Goal: Transaction & Acquisition: Book appointment/travel/reservation

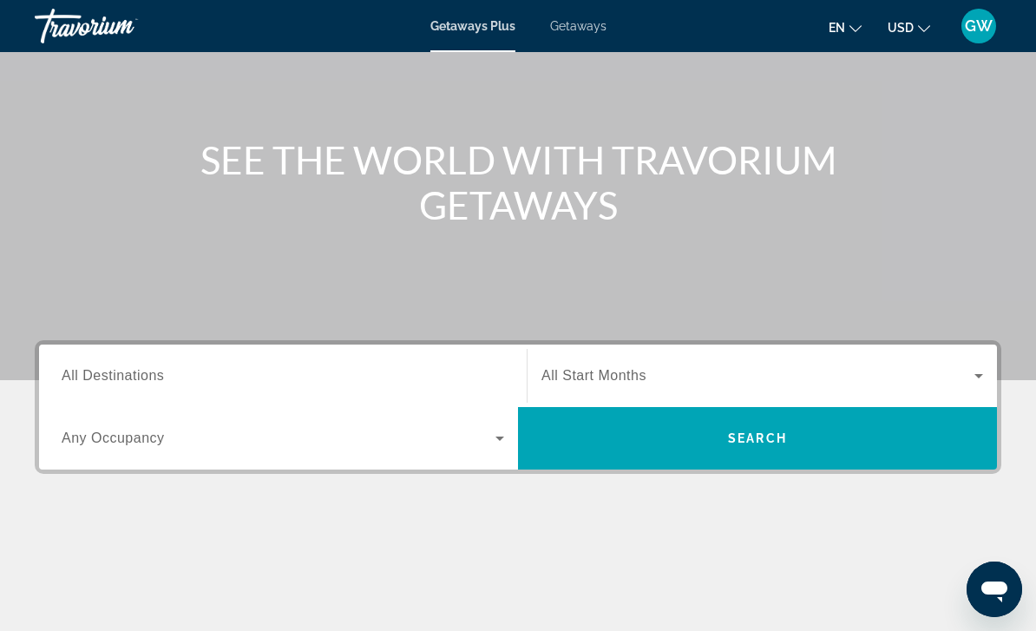
scroll to position [139, 0]
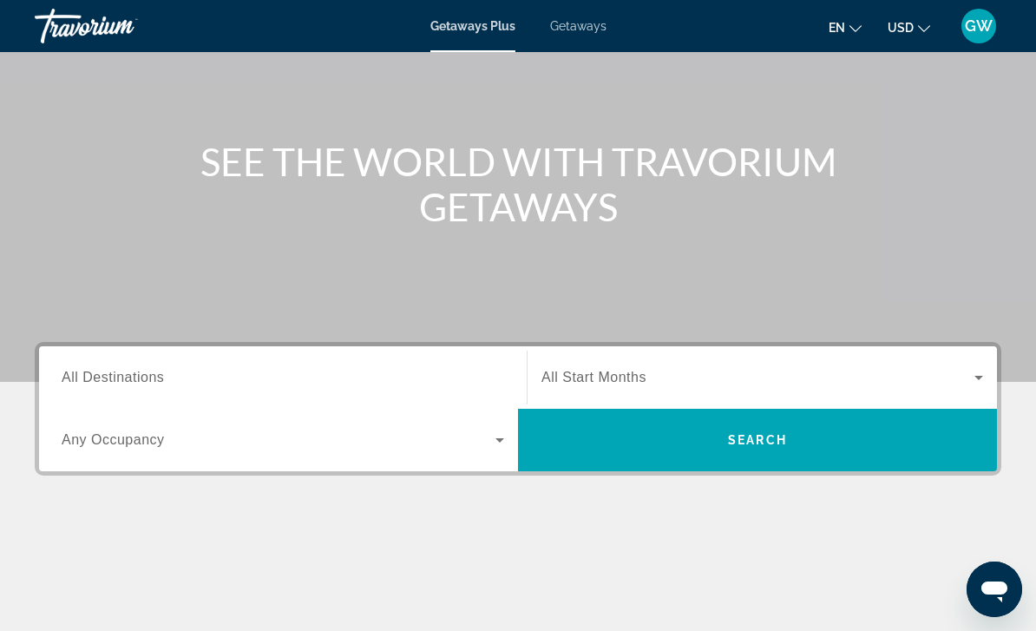
click at [153, 386] on div "Destination All Destinations" at bounding box center [283, 377] width 443 height 49
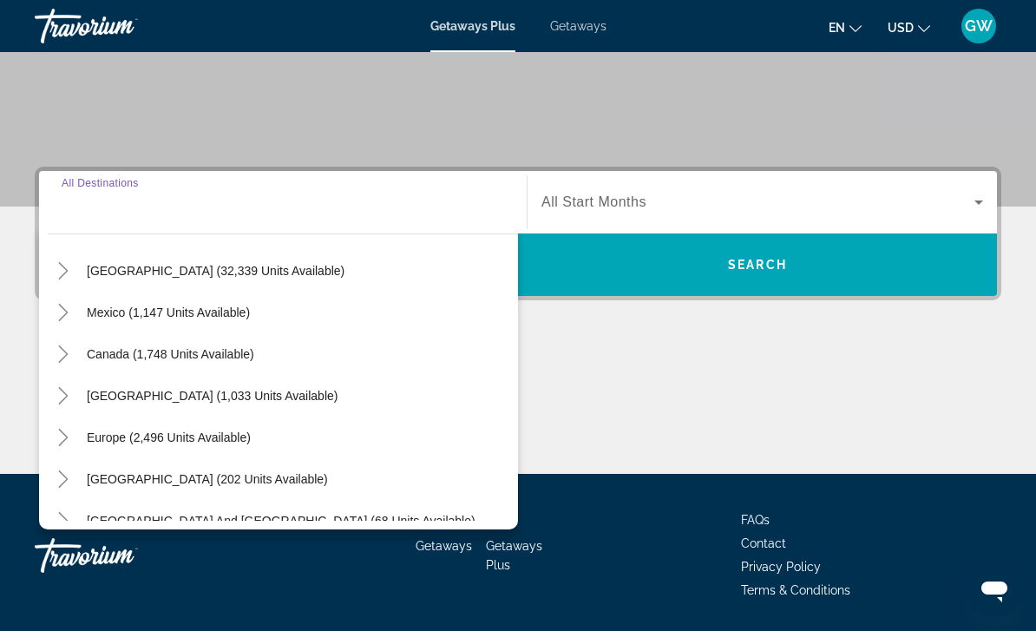
scroll to position [54, 0]
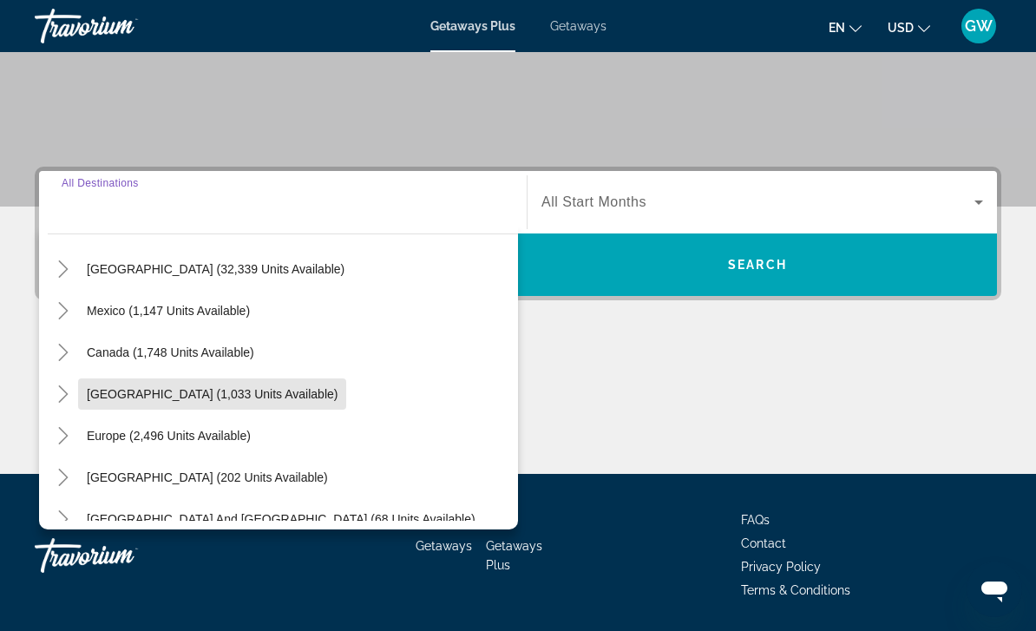
click at [251, 404] on span "Search widget" at bounding box center [212, 394] width 268 height 42
type input "**********"
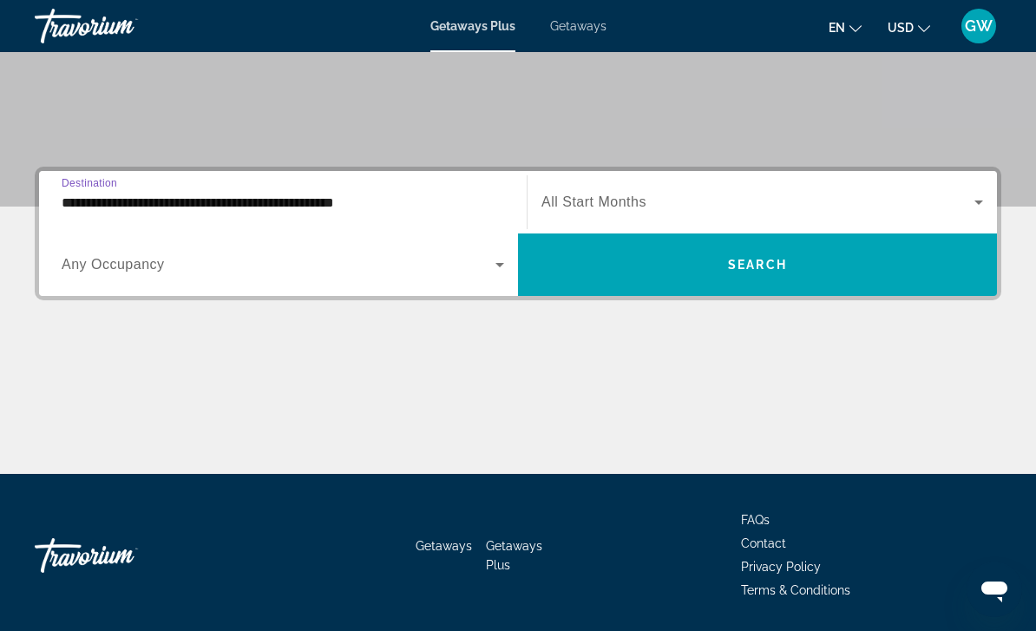
click at [167, 274] on span "Search widget" at bounding box center [279, 264] width 434 height 21
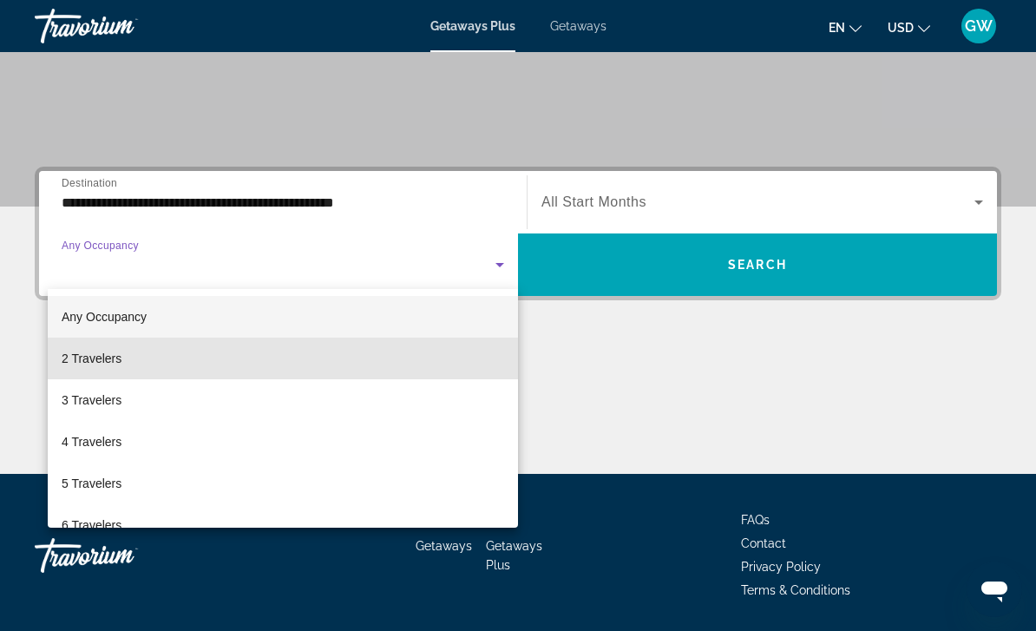
click at [132, 371] on mat-option "2 Travelers" at bounding box center [283, 359] width 470 height 42
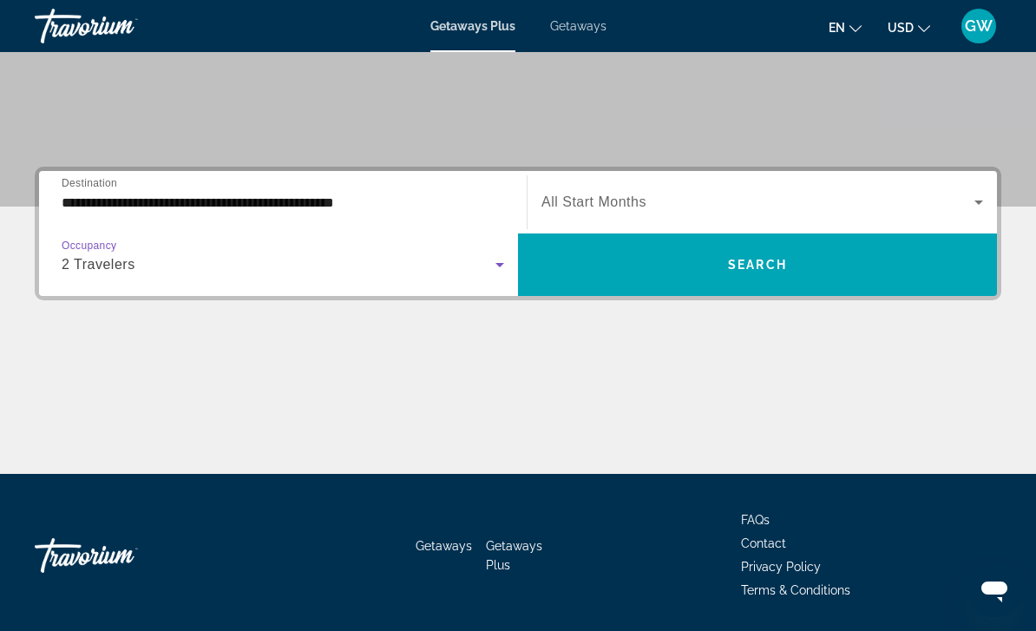
click at [631, 281] on span "Search widget" at bounding box center [757, 265] width 479 height 42
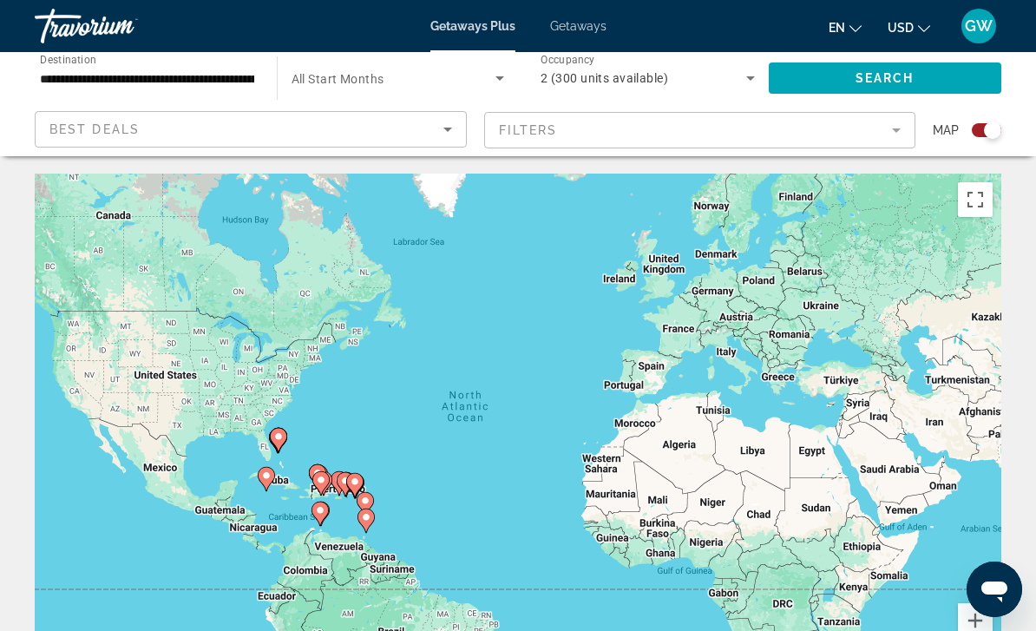
click at [451, 134] on icon "Sort by" at bounding box center [447, 129] width 21 height 21
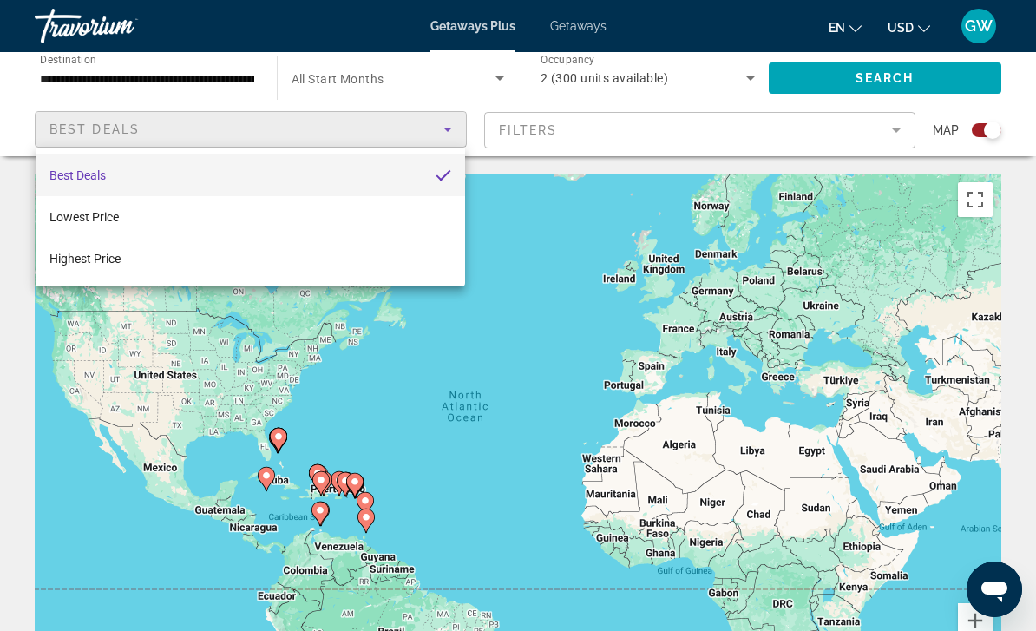
click at [444, 142] on div at bounding box center [518, 315] width 1036 height 631
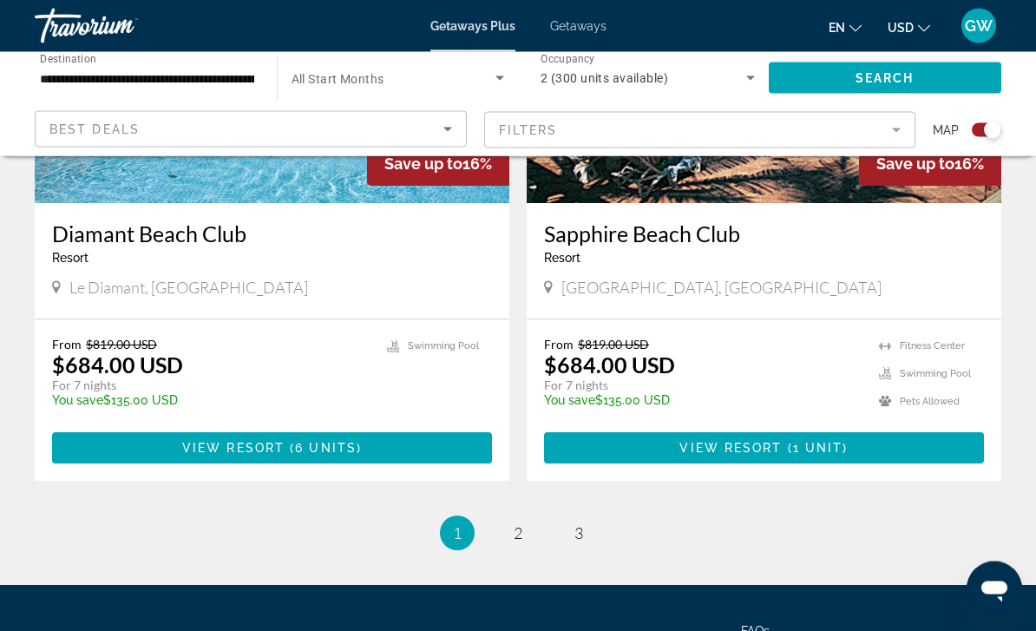
scroll to position [3892, 0]
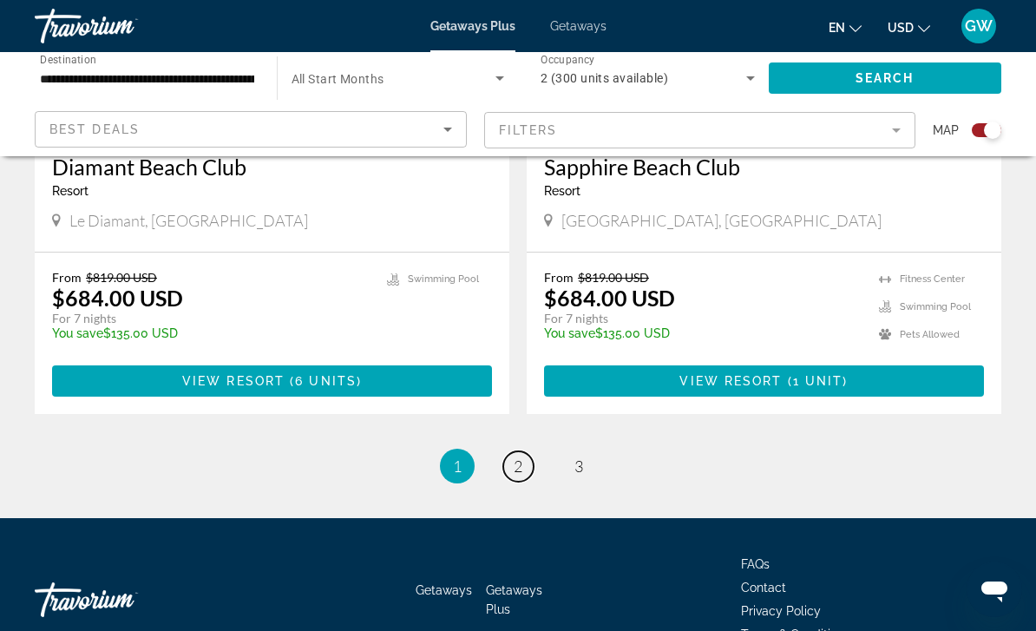
click at [516, 456] on span "2" at bounding box center [518, 465] width 9 height 19
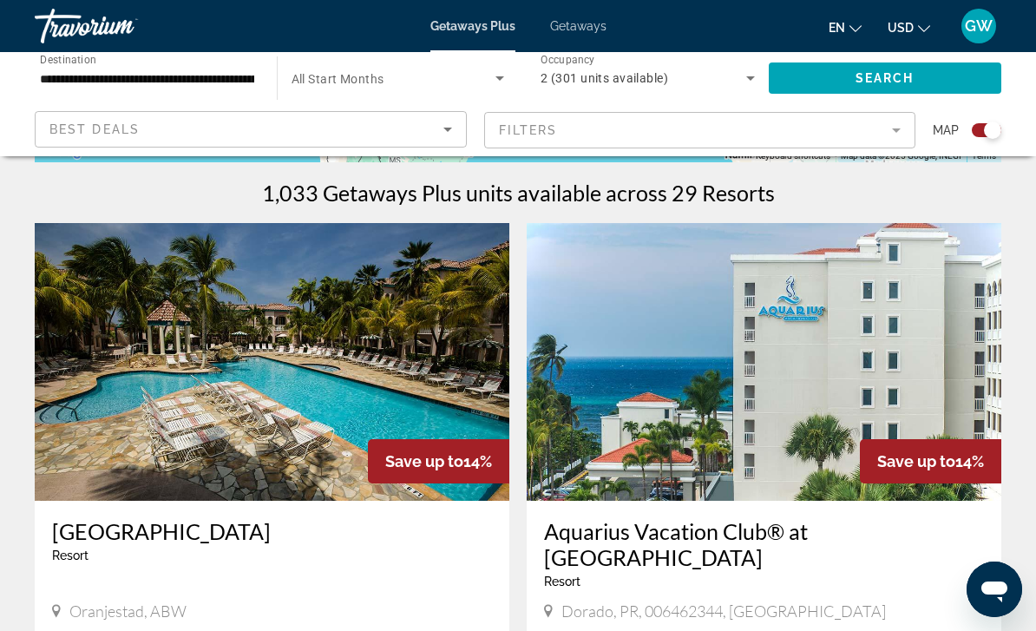
scroll to position [531, 0]
click at [373, 418] on img "Main content" at bounding box center [272, 363] width 475 height 278
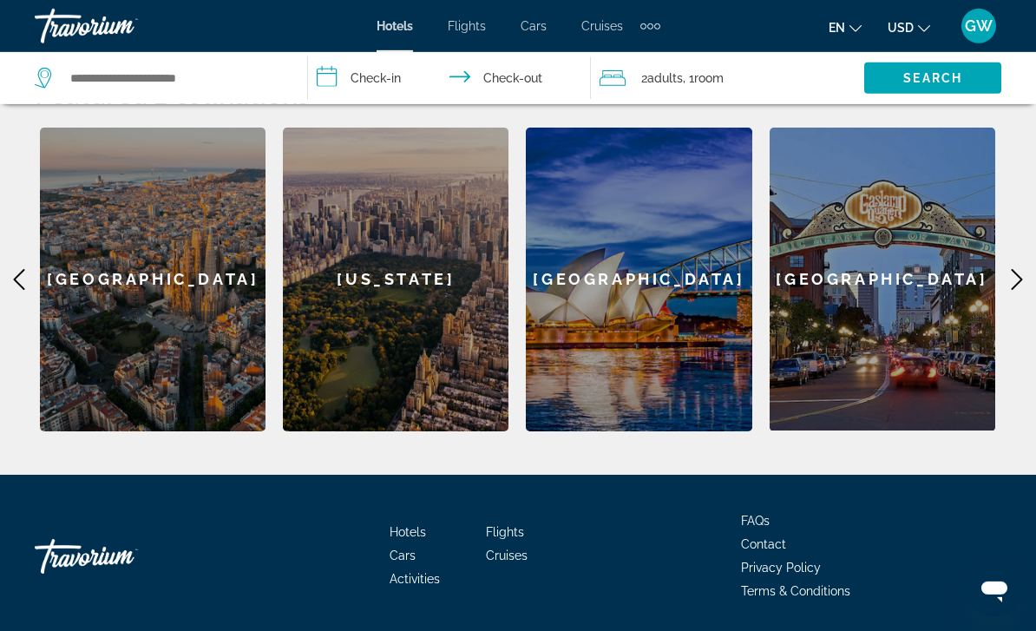
scroll to position [521, 0]
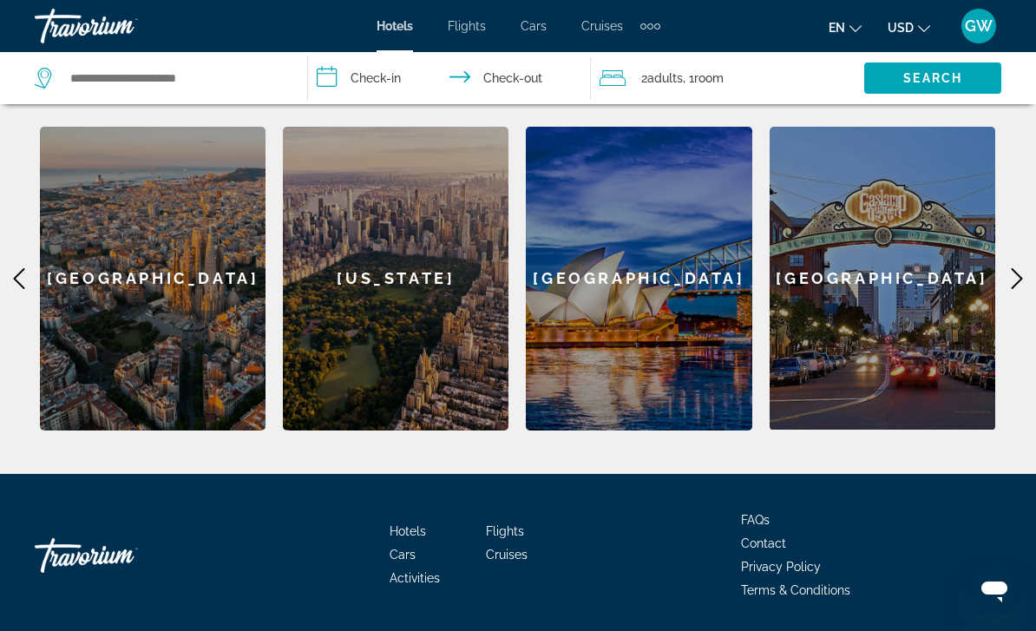
click at [1017, 276] on icon "Main content" at bounding box center [1017, 278] width 21 height 21
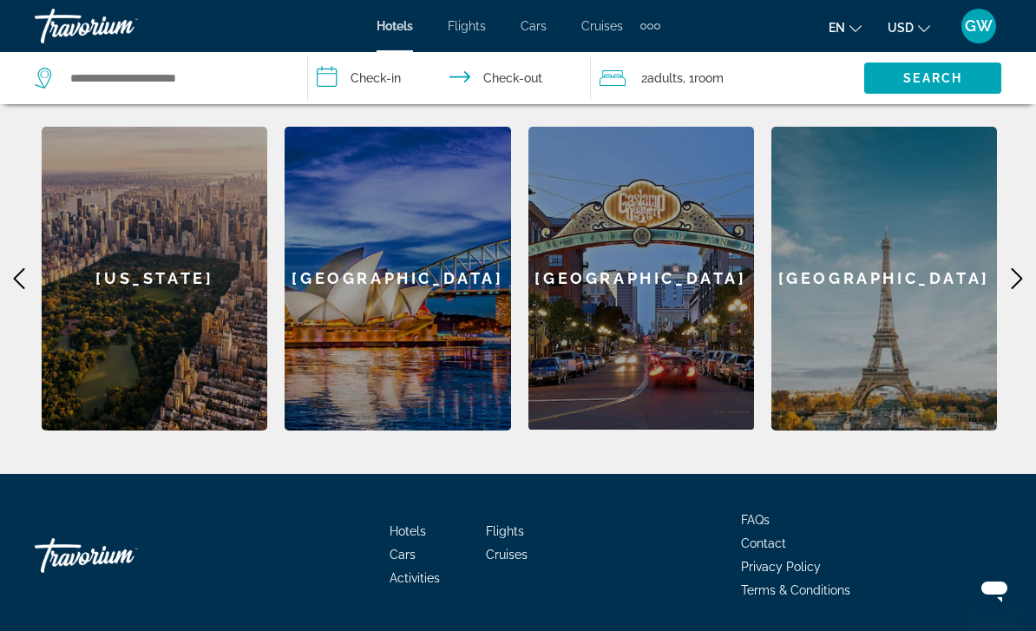
click at [1018, 280] on icon "Main content" at bounding box center [1017, 278] width 21 height 21
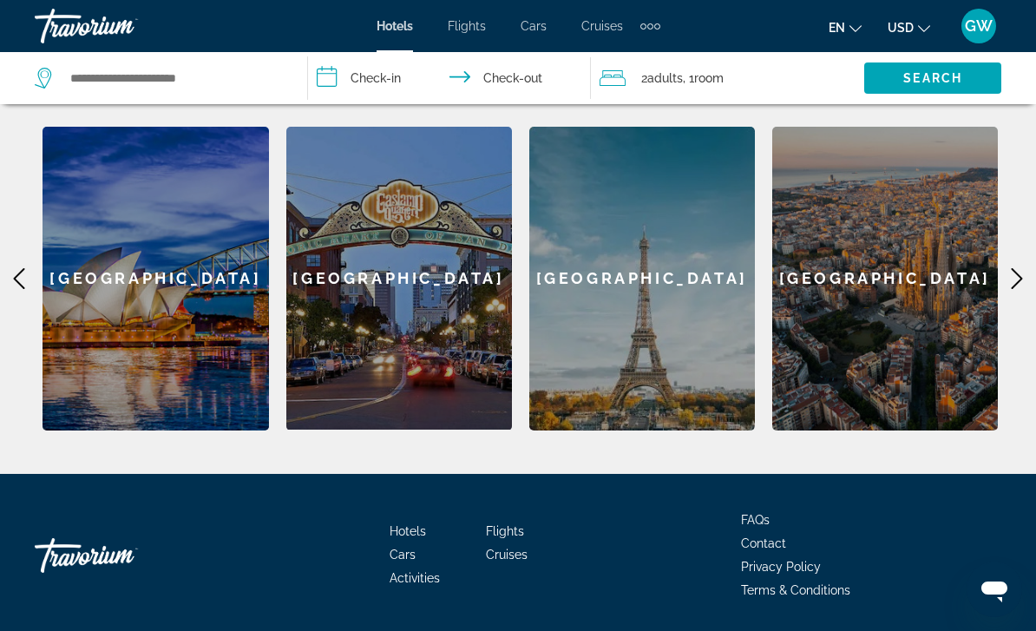
click at [1018, 275] on icon "Main content" at bounding box center [1017, 278] width 11 height 21
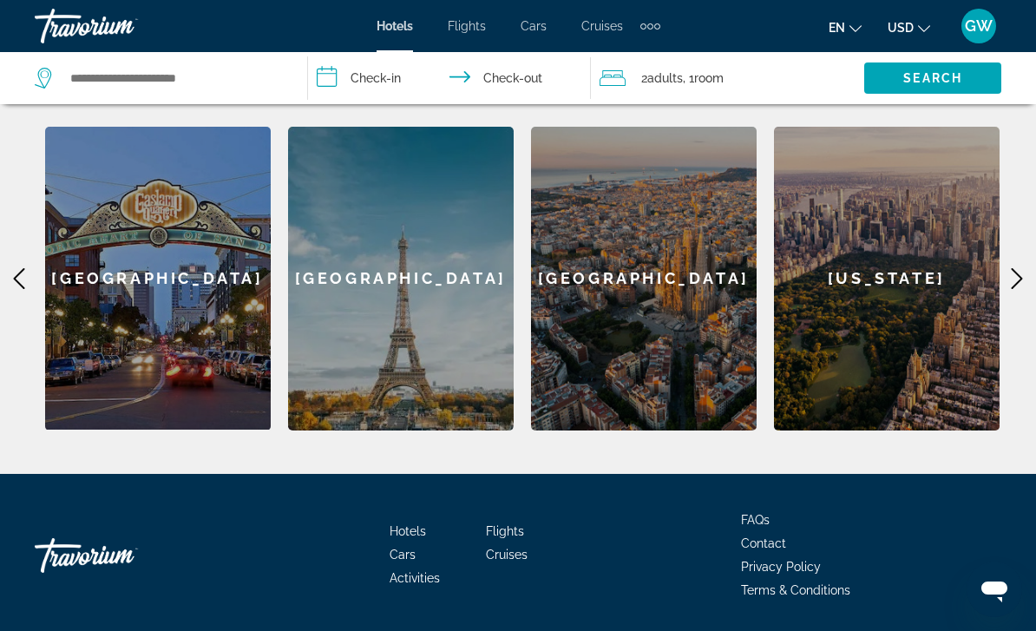
click at [1014, 272] on icon "Main content" at bounding box center [1017, 278] width 21 height 21
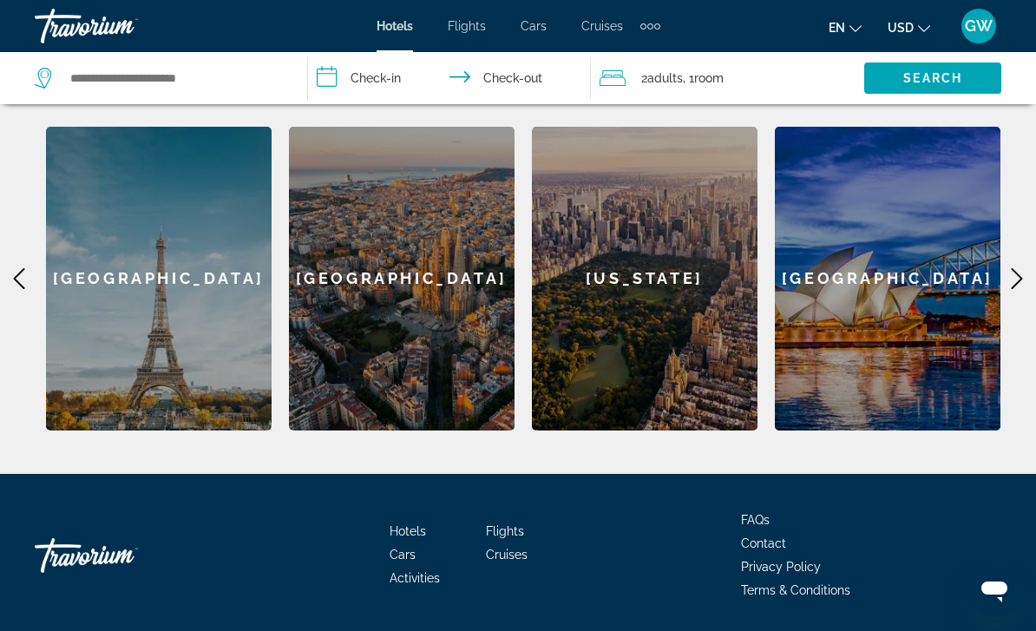
click at [1012, 280] on icon "Main content" at bounding box center [1017, 278] width 21 height 21
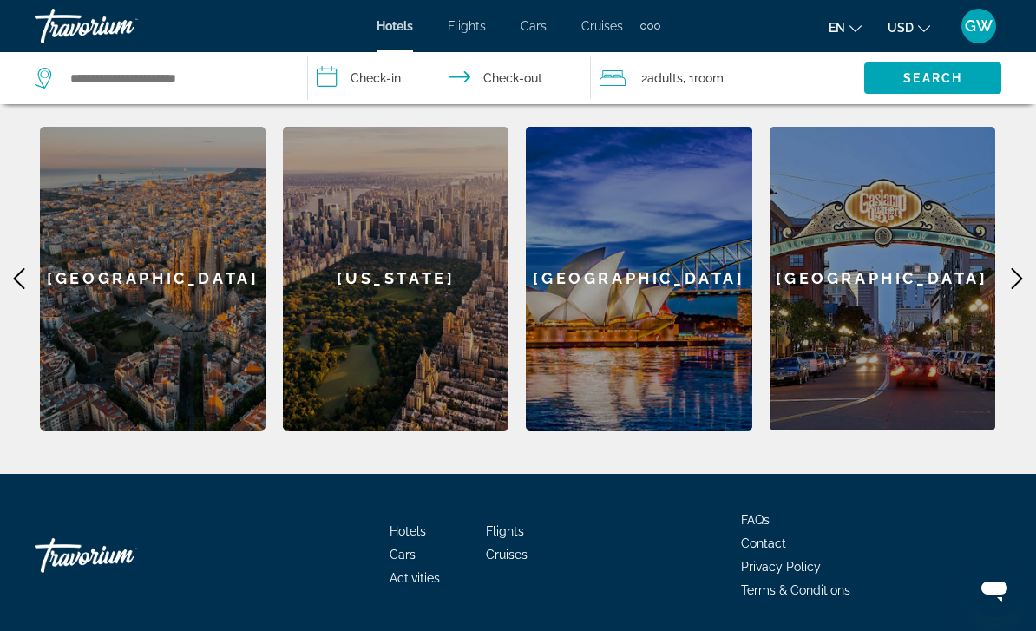
click at [1011, 286] on icon "Main content" at bounding box center [1017, 278] width 21 height 21
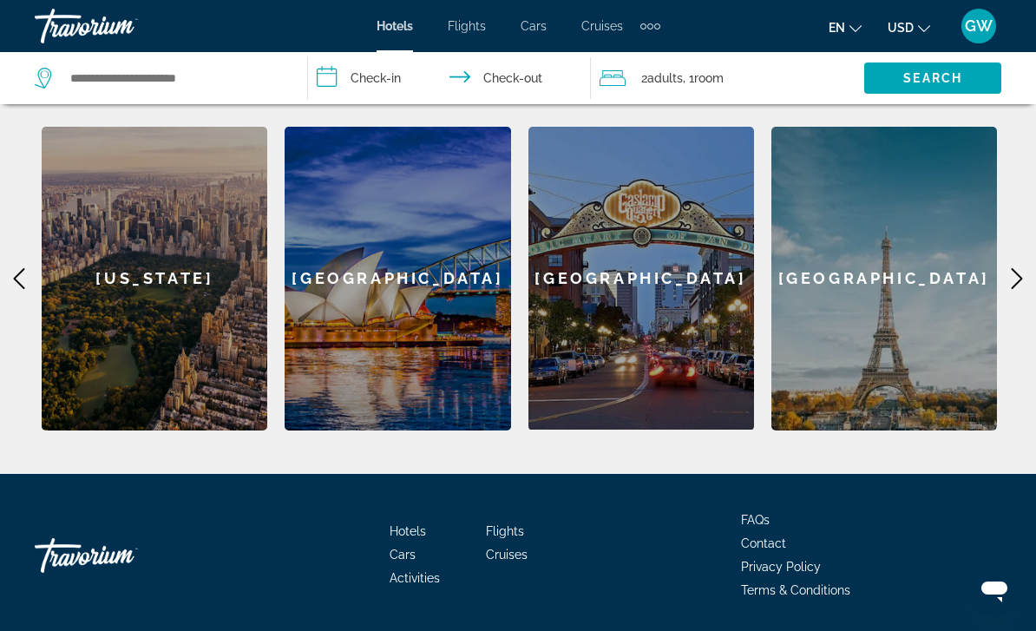
click at [1014, 286] on icon "Main content" at bounding box center [1017, 278] width 11 height 21
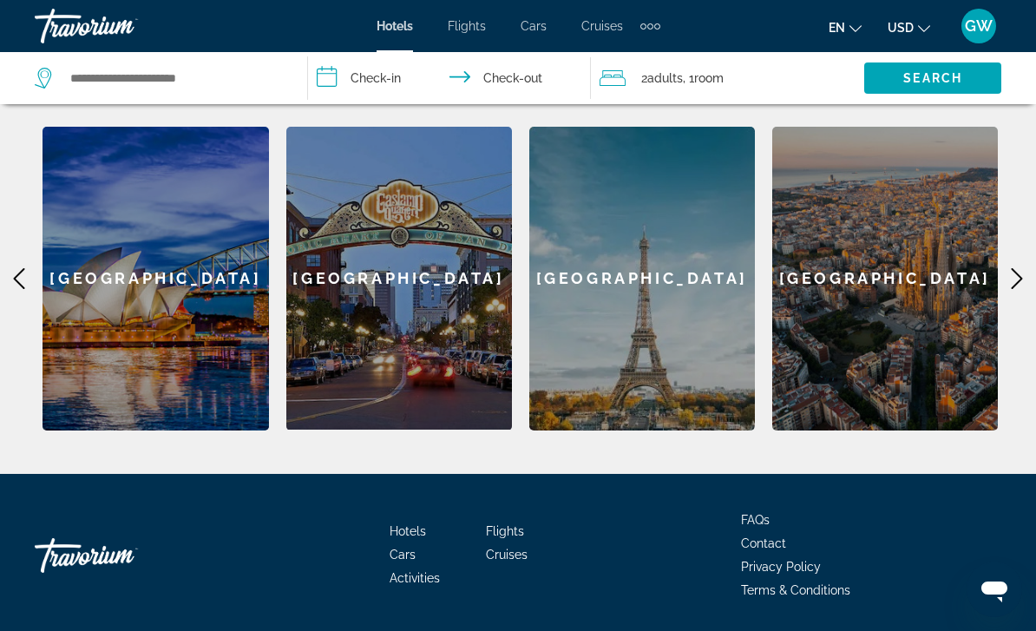
click at [14, 283] on icon "Main content" at bounding box center [19, 278] width 21 height 21
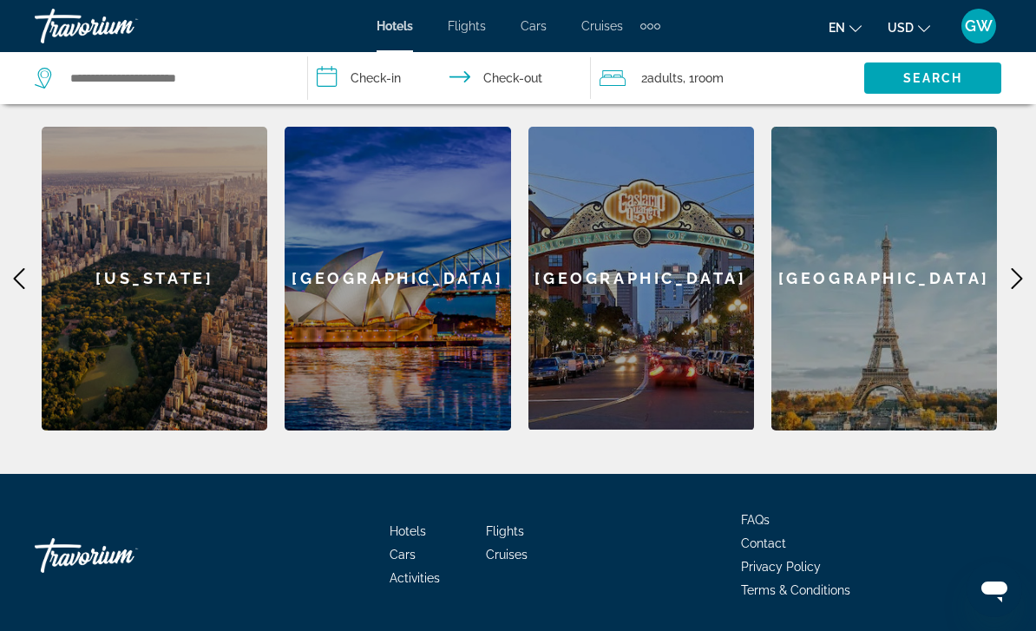
click at [125, 290] on div "[US_STATE]" at bounding box center [155, 279] width 226 height 304
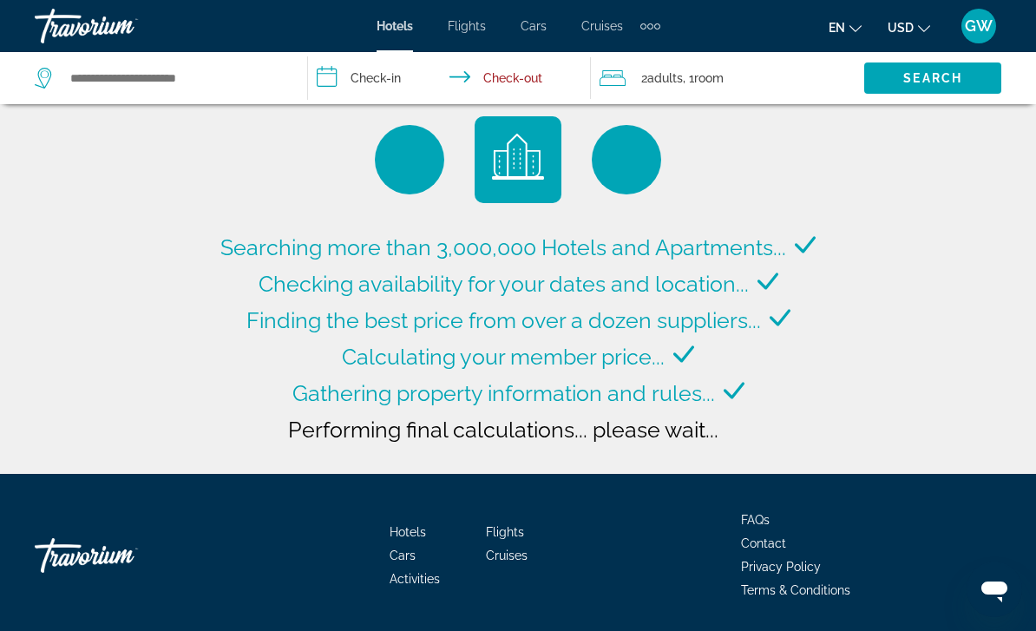
type input "**********"
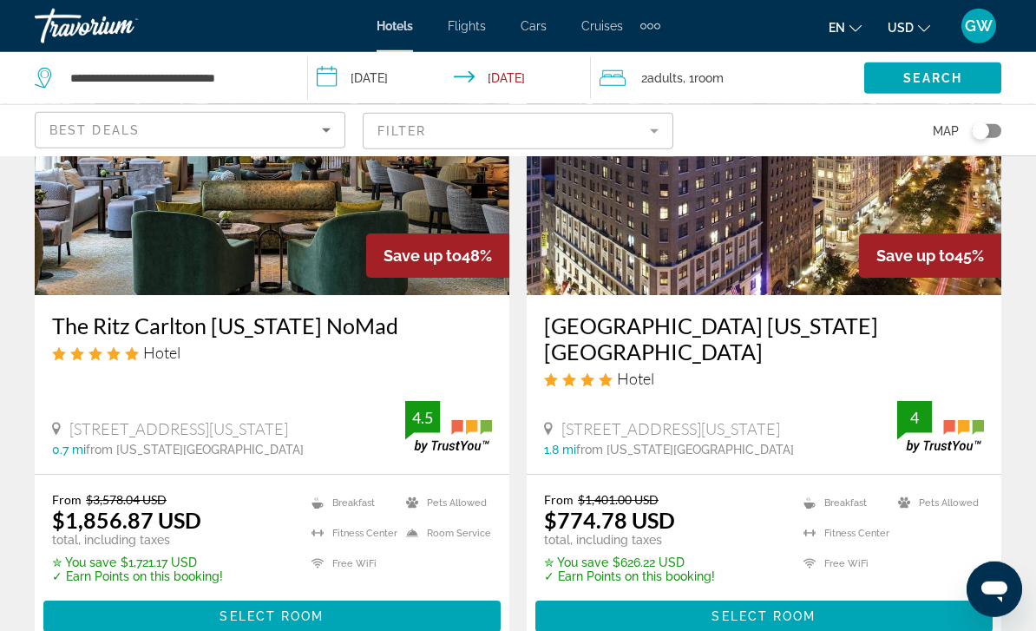
scroll to position [868, 0]
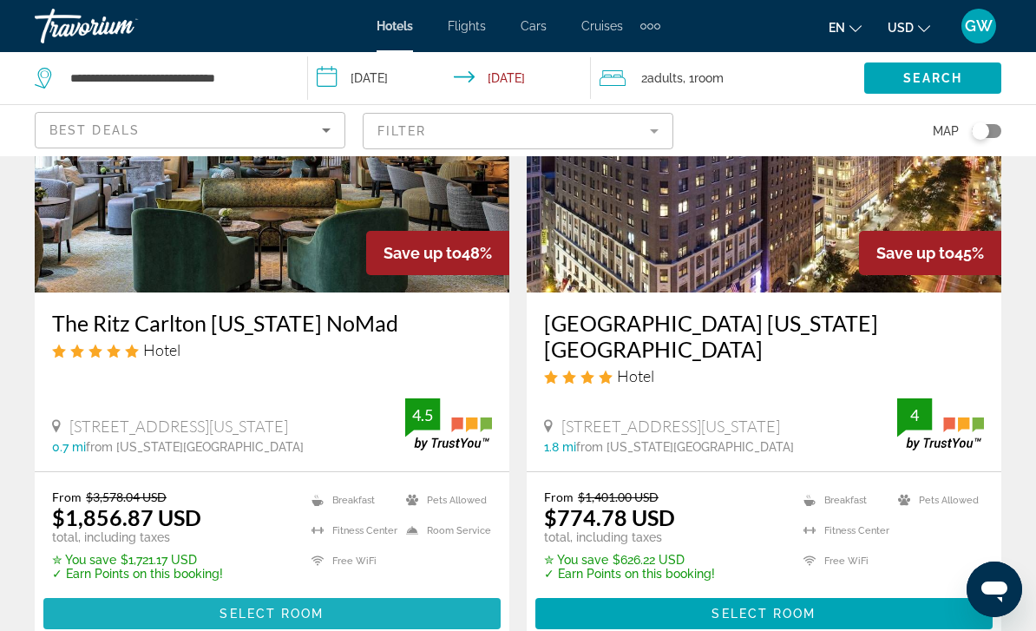
click at [269, 607] on span "Select Room" at bounding box center [272, 614] width 104 height 14
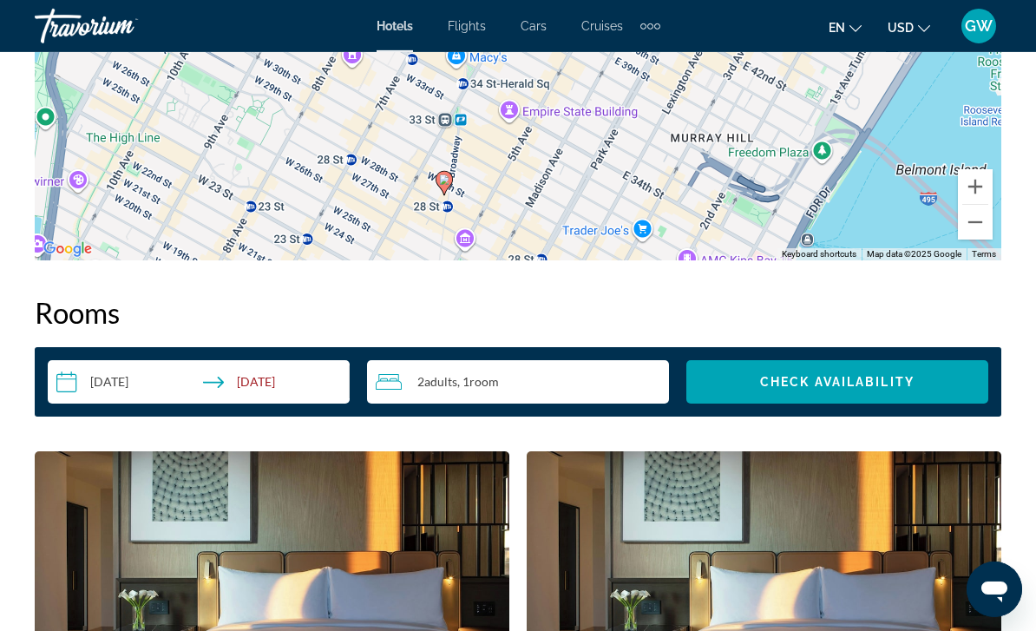
scroll to position [2310, 0]
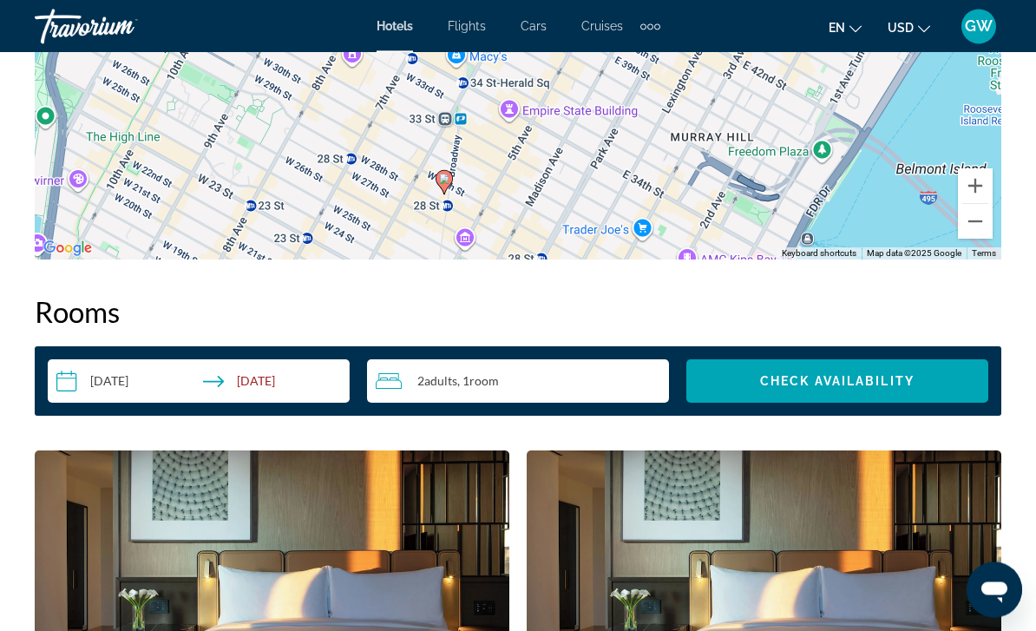
click at [119, 381] on input "**********" at bounding box center [202, 383] width 309 height 49
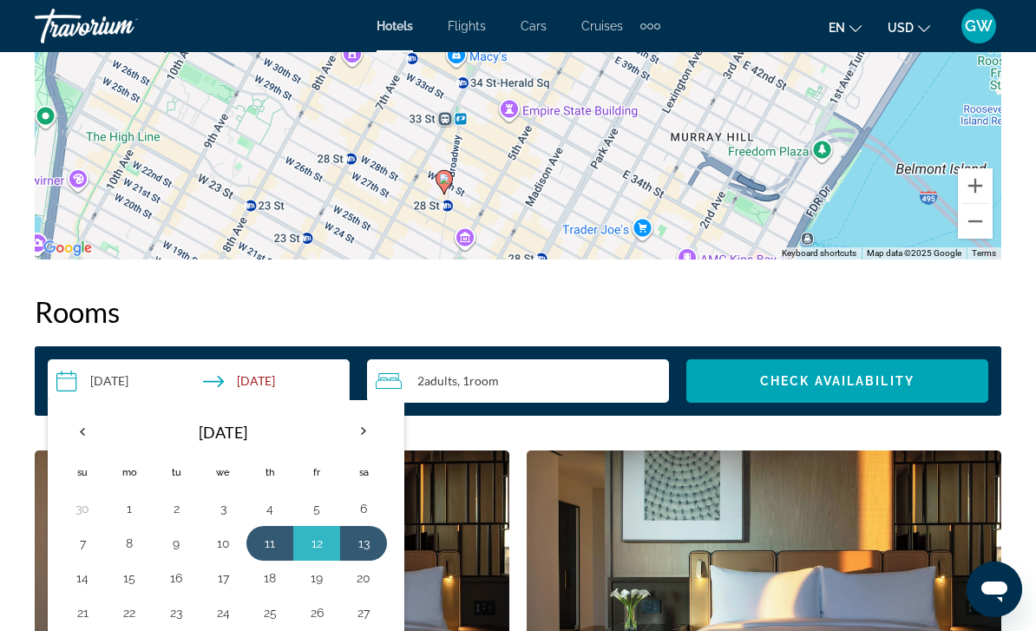
click at [223, 612] on button "24" at bounding box center [223, 612] width 28 height 24
click at [363, 614] on button "27" at bounding box center [364, 612] width 28 height 24
type input "**********"
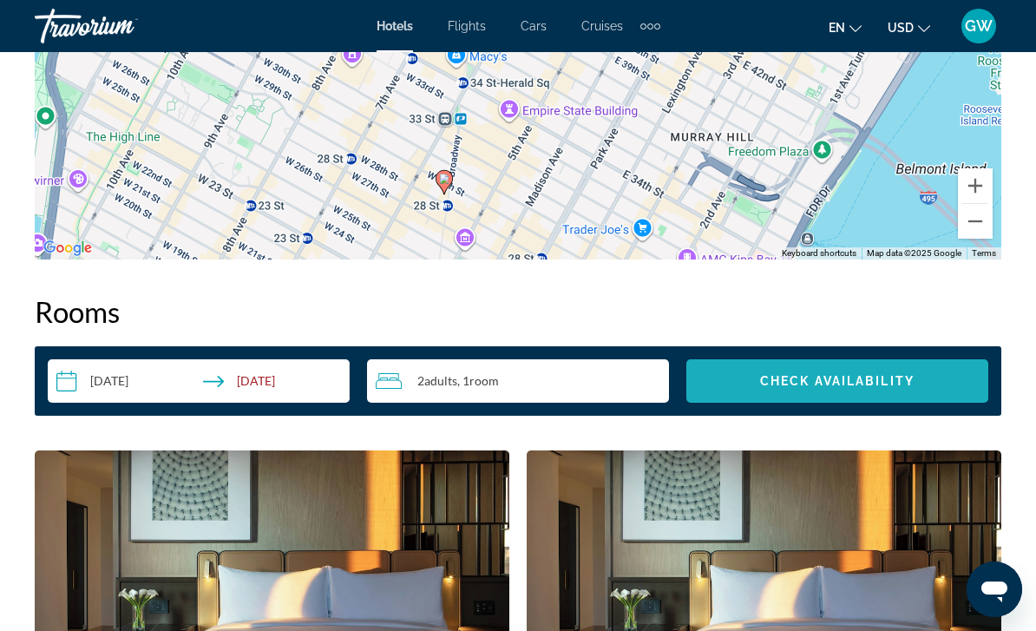
click at [843, 377] on span "Check Availability" at bounding box center [837, 381] width 154 height 14
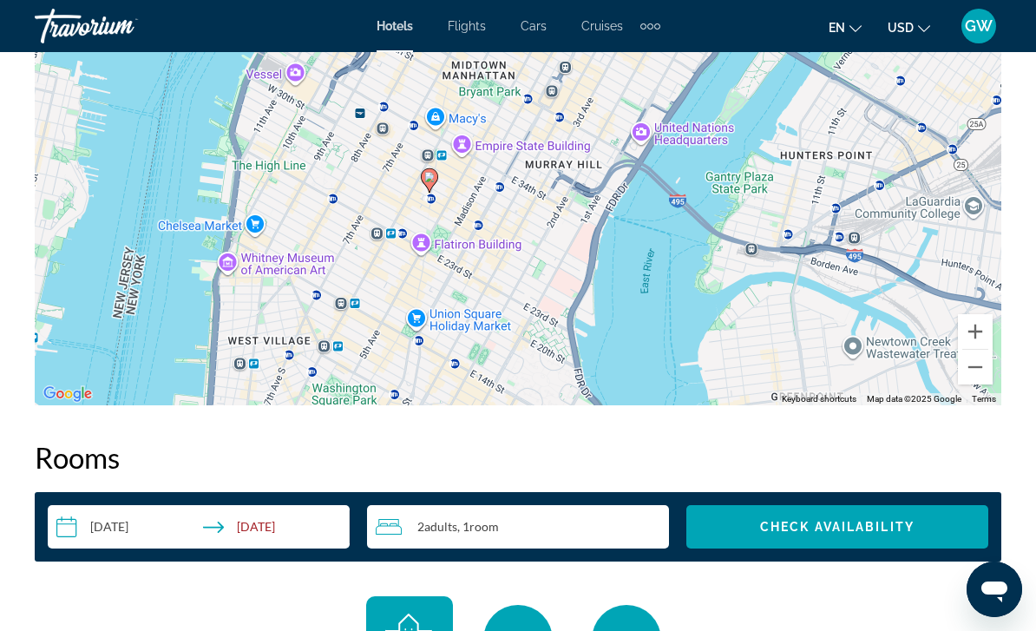
scroll to position [2162, 0]
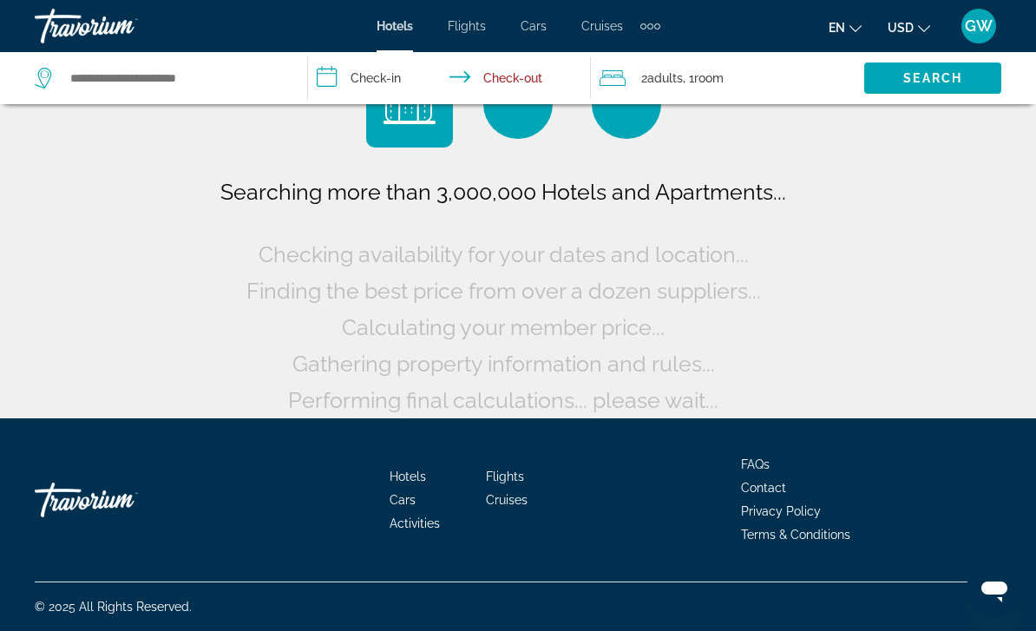
scroll to position [69, 0]
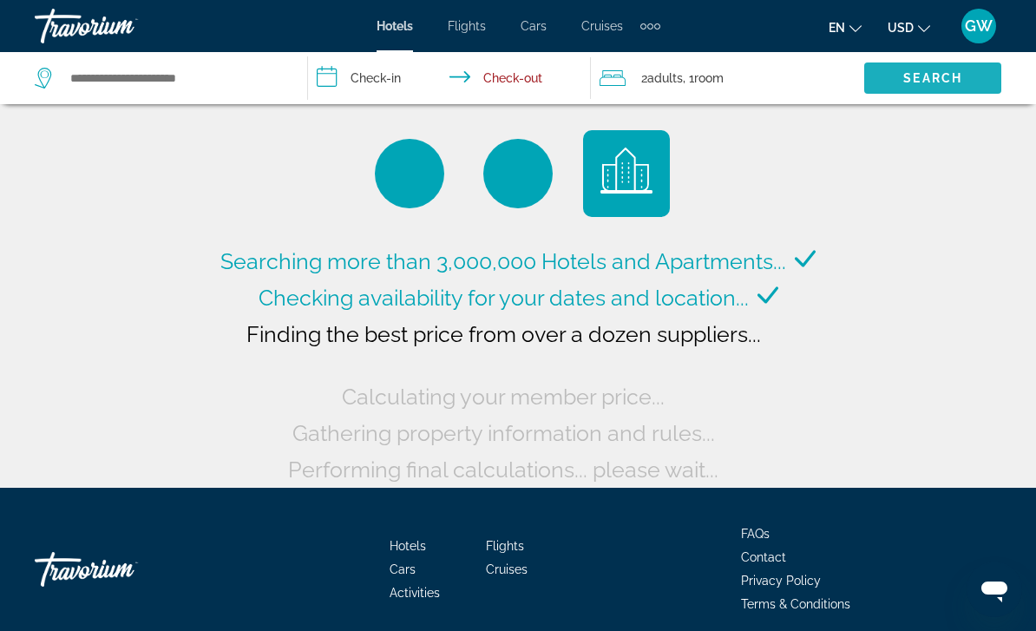
click at [924, 84] on span "Search" at bounding box center [932, 78] width 59 height 14
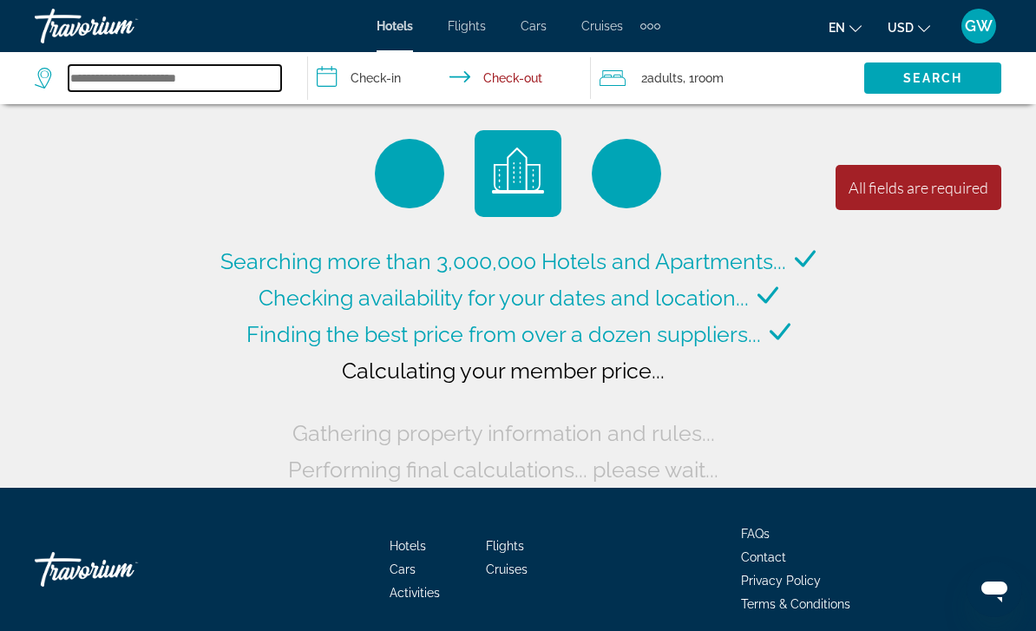
click at [93, 88] on input "Search widget" at bounding box center [175, 78] width 213 height 26
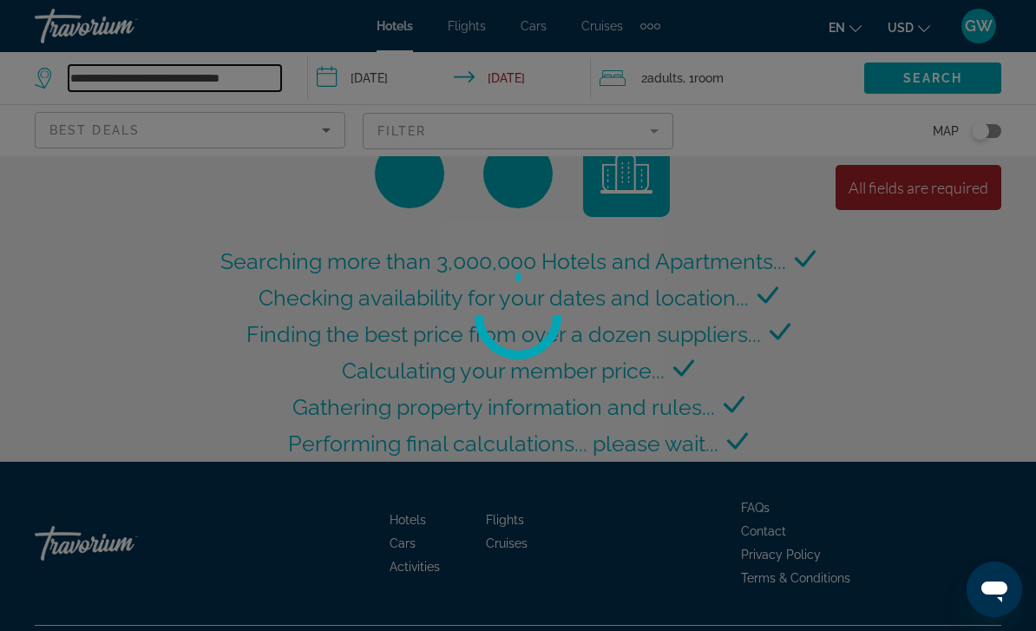
type input "**********"
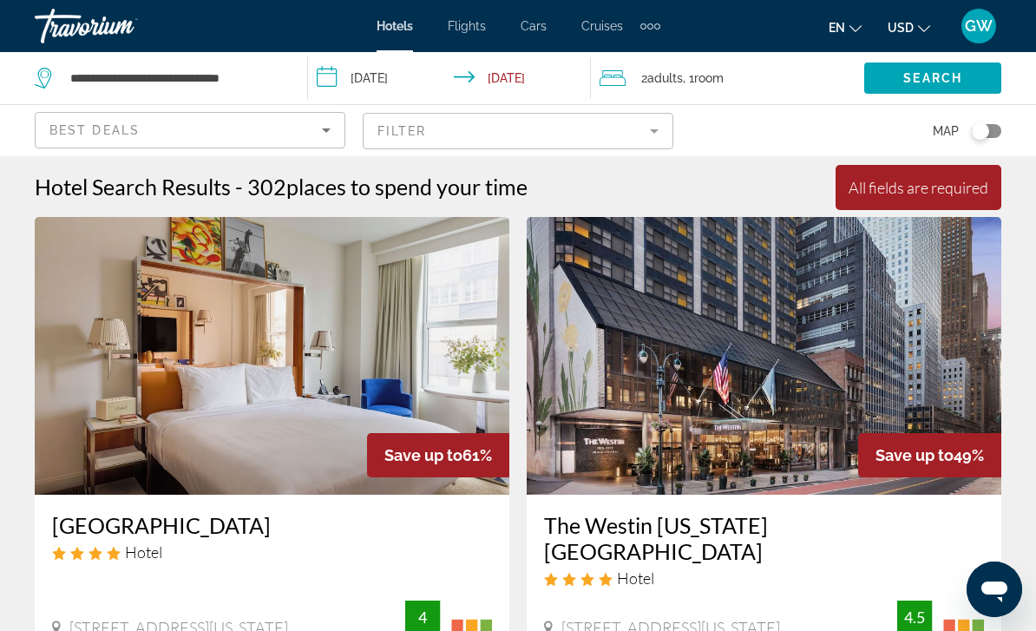
click at [365, 89] on input "**********" at bounding box center [452, 80] width 289 height 57
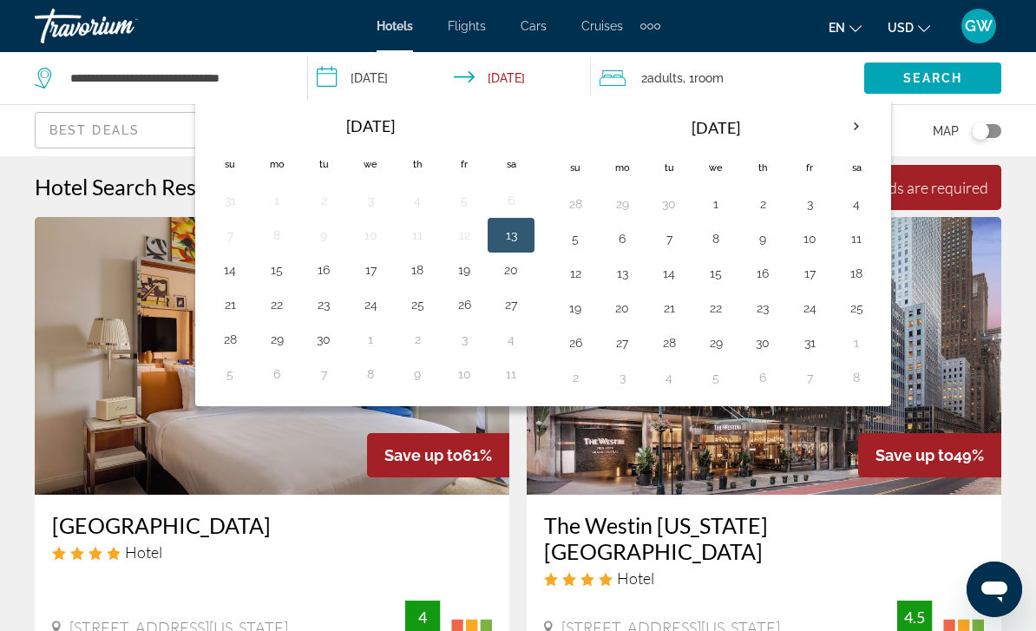
click at [371, 306] on button "24" at bounding box center [371, 304] width 28 height 24
click at [510, 310] on button "27" at bounding box center [511, 304] width 28 height 24
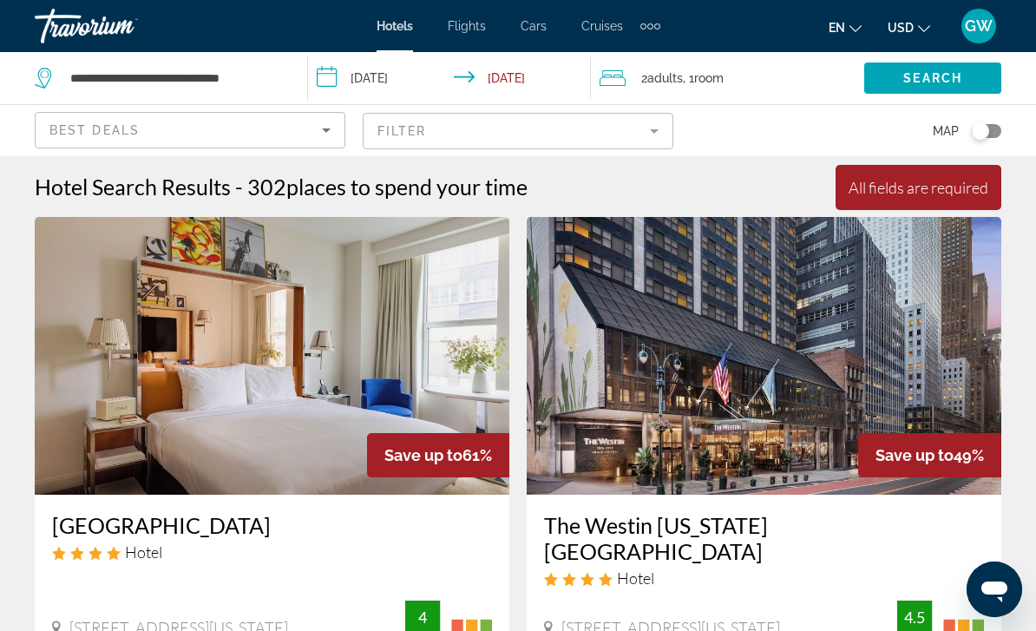
click at [390, 75] on input "**********" at bounding box center [452, 80] width 289 height 57
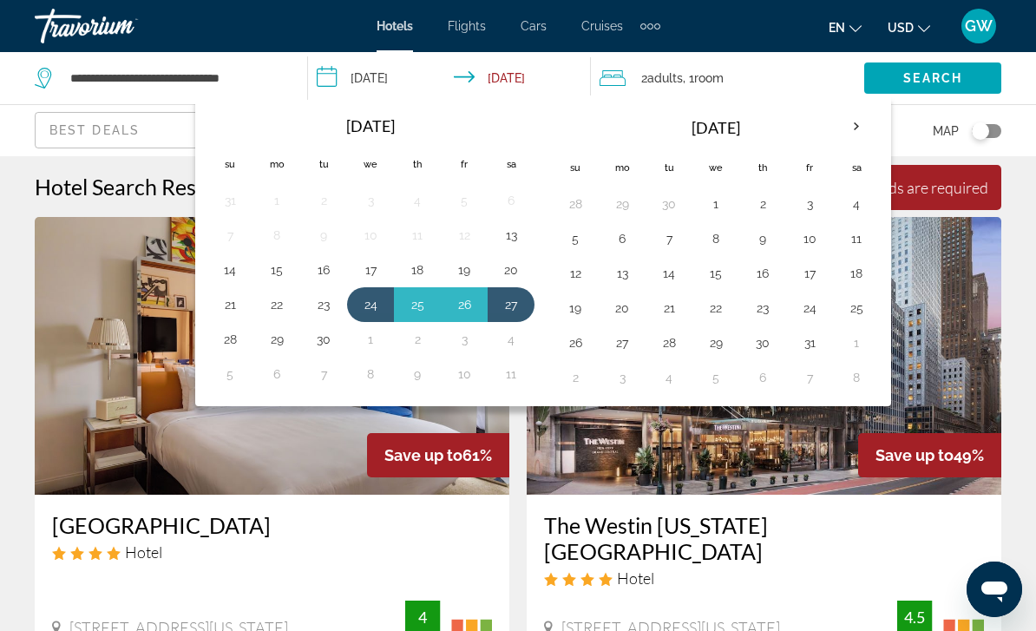
click at [856, 115] on th "Next month" at bounding box center [856, 127] width 47 height 38
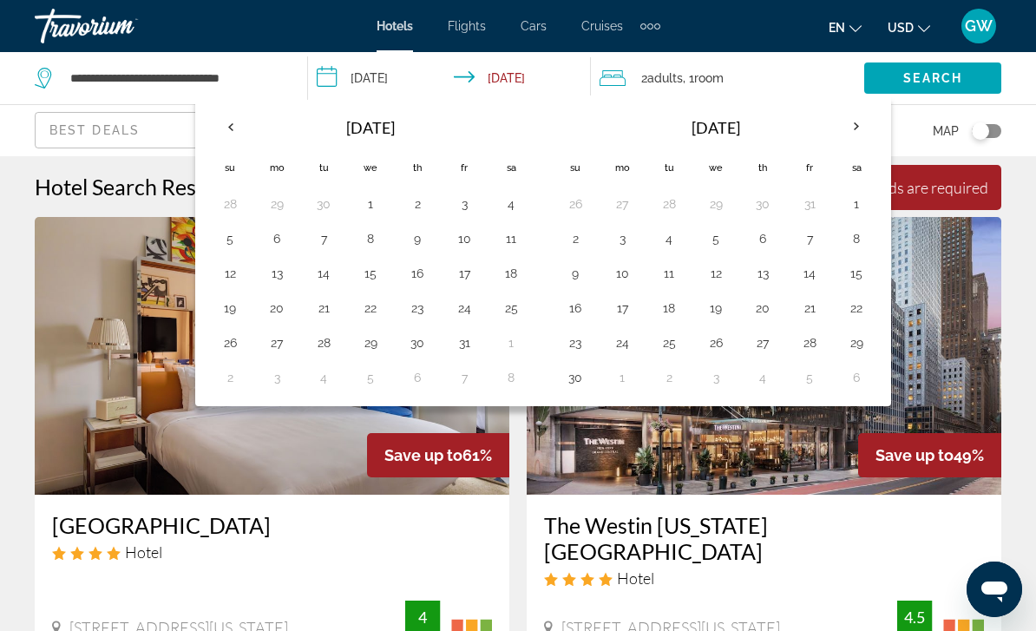
click at [878, 132] on th "Next month" at bounding box center [856, 127] width 47 height 38
click at [871, 125] on th "Next month" at bounding box center [856, 127] width 47 height 38
click at [370, 301] on button "24" at bounding box center [371, 308] width 28 height 24
click at [513, 312] on button "27" at bounding box center [511, 308] width 28 height 24
type input "**********"
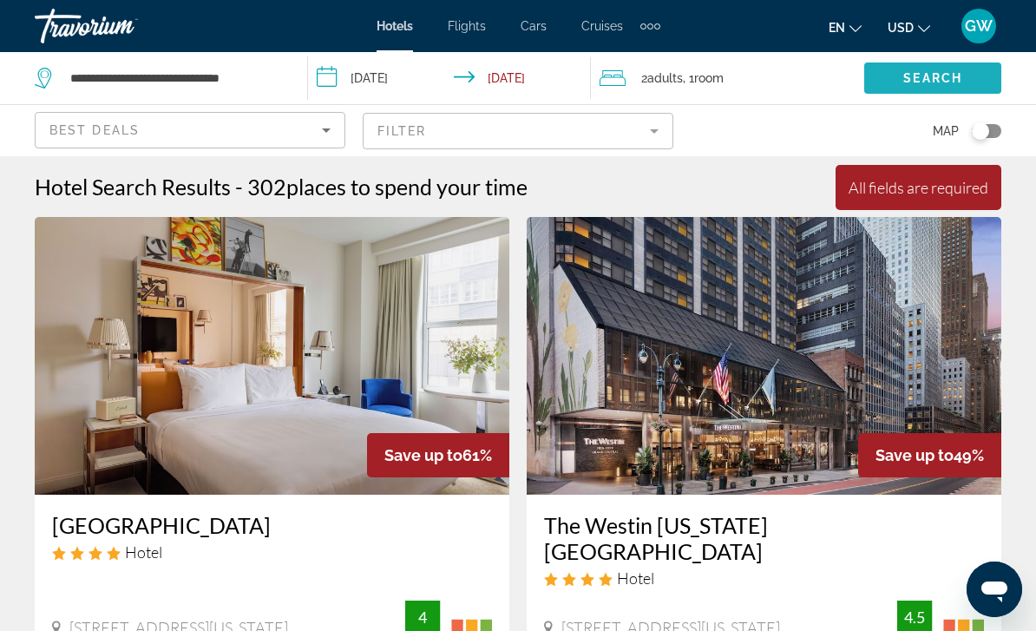
click at [902, 75] on span "Search widget" at bounding box center [932, 78] width 137 height 42
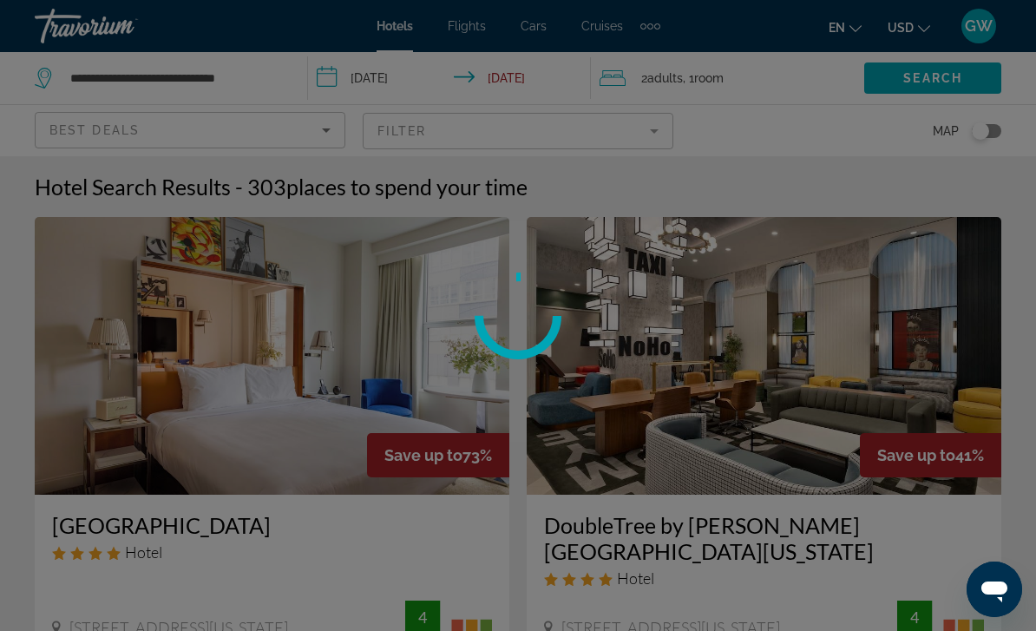
click at [327, 138] on icon "Sort by" at bounding box center [326, 130] width 21 height 21
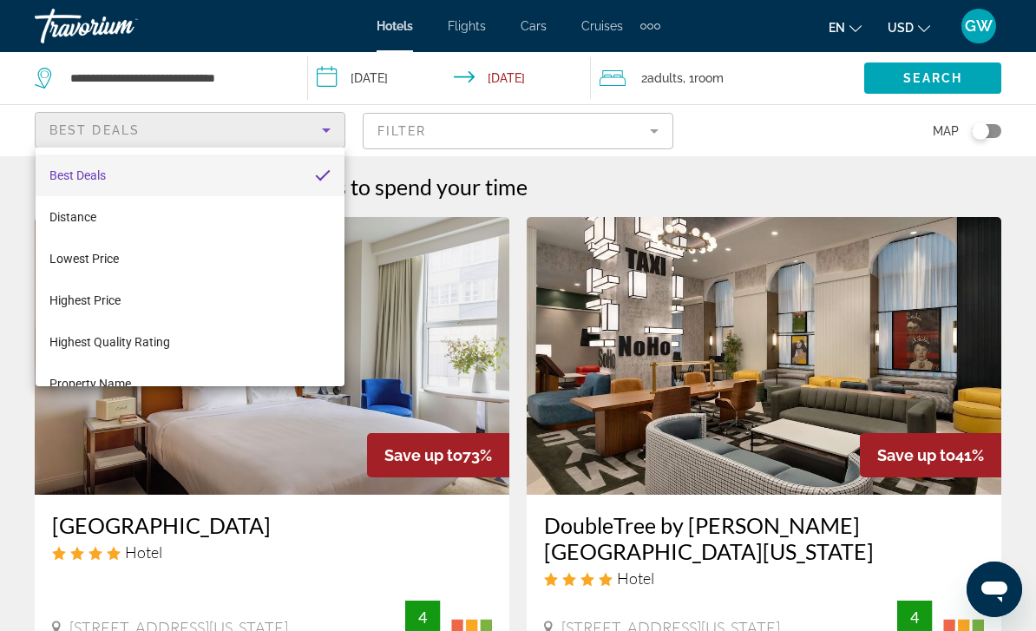
click at [784, 162] on div at bounding box center [518, 315] width 1036 height 631
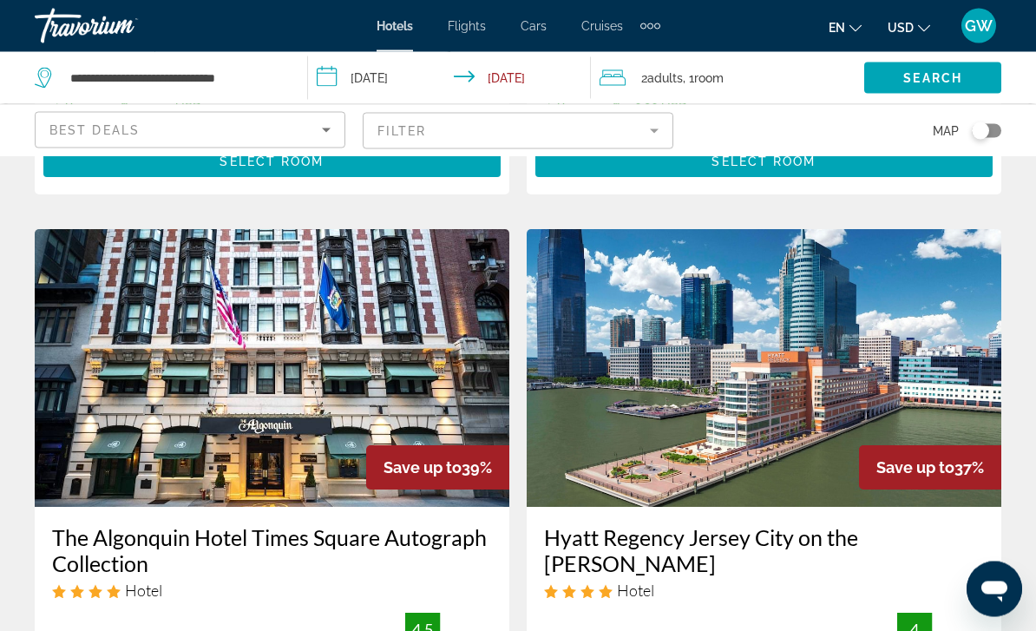
scroll to position [653, 0]
click at [419, 359] on img "Main content" at bounding box center [272, 368] width 475 height 278
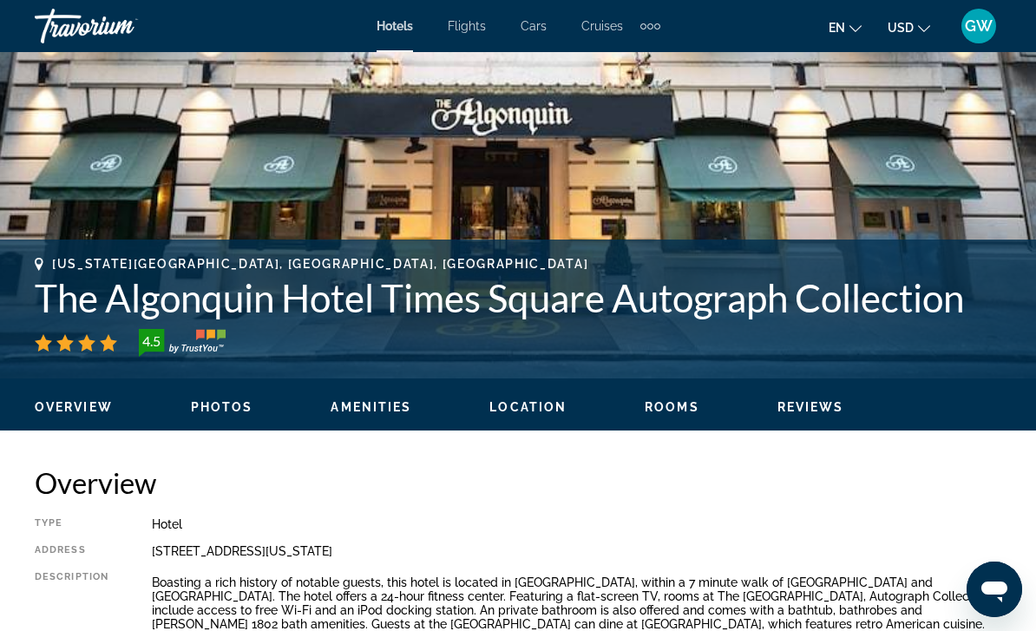
click at [240, 410] on span "Photos" at bounding box center [222, 407] width 62 height 14
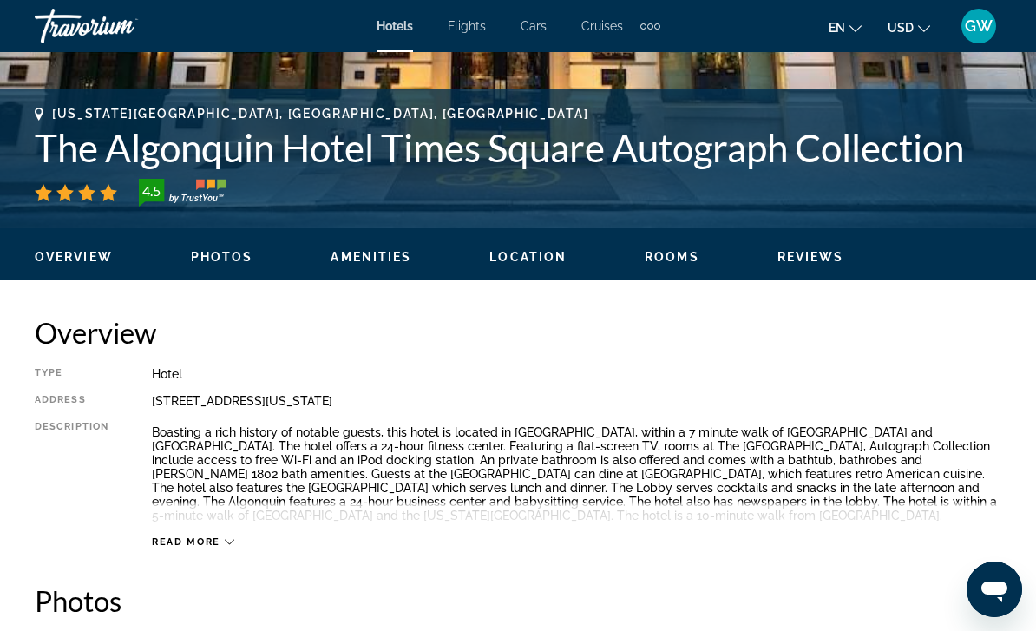
scroll to position [1127, 0]
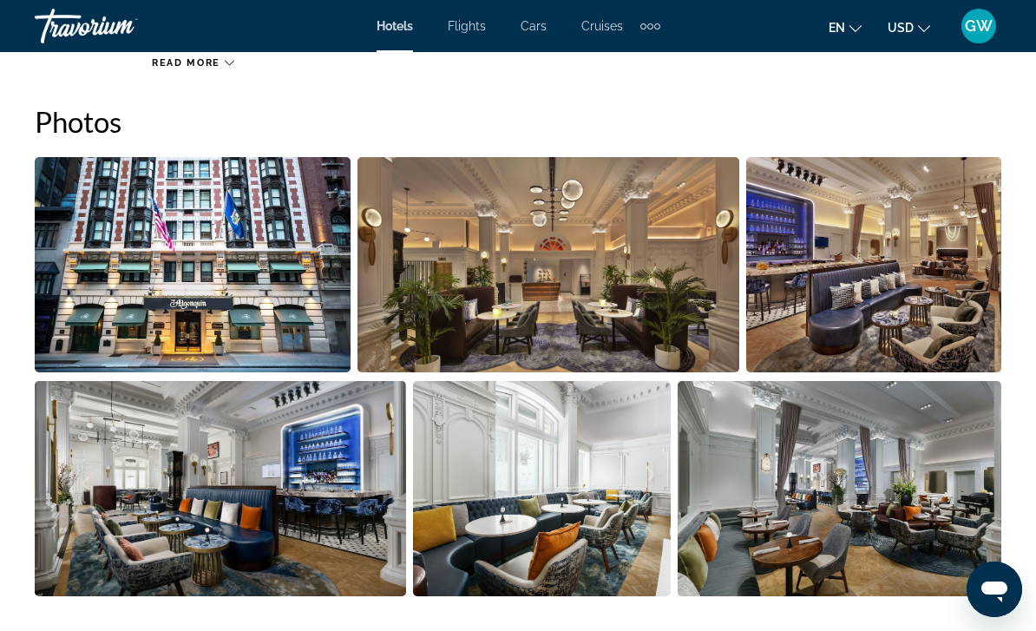
click at [575, 276] on img "Open full-screen image slider" at bounding box center [548, 264] width 381 height 215
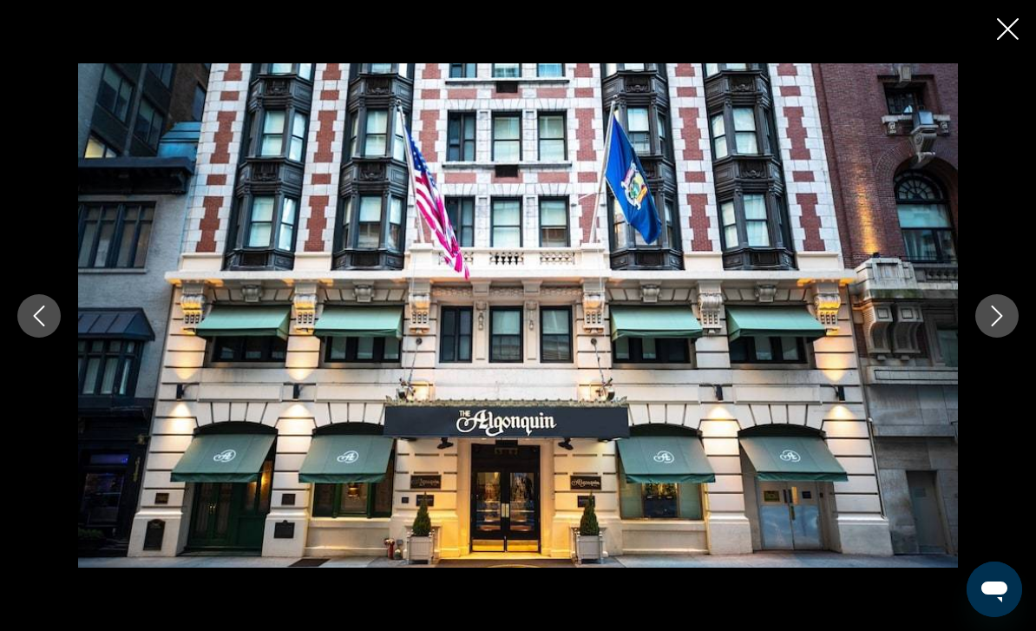
click at [989, 338] on button "Next image" at bounding box center [996, 315] width 43 height 43
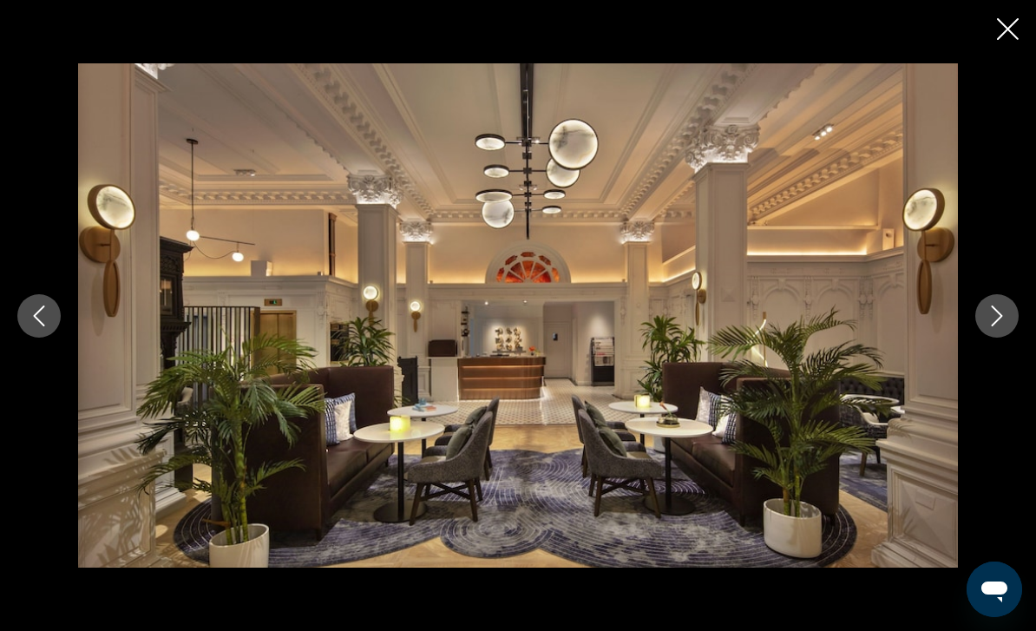
click at [995, 338] on button "Next image" at bounding box center [996, 315] width 43 height 43
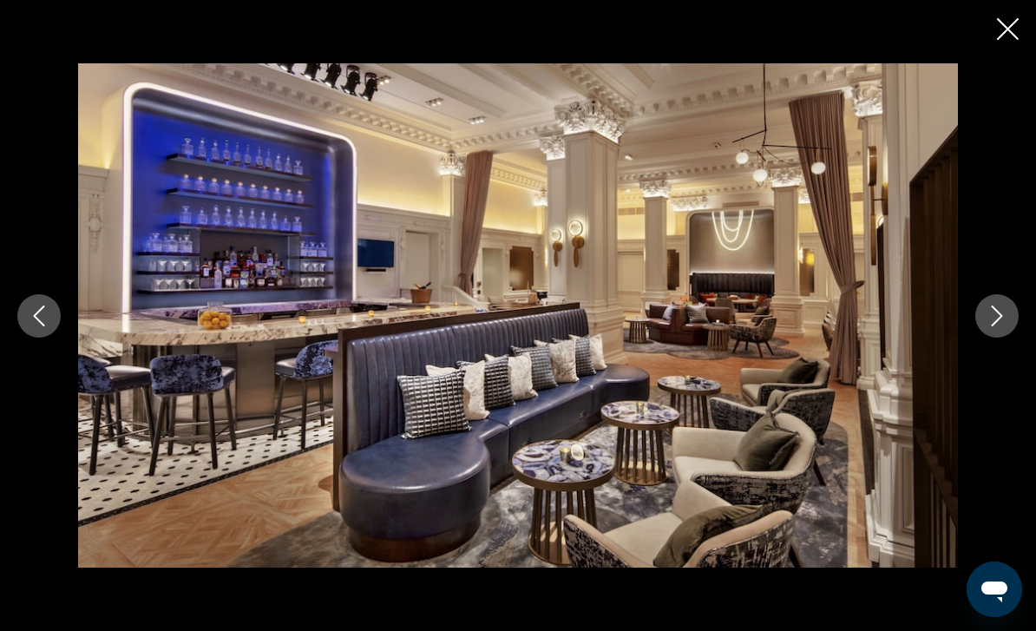
click at [1001, 326] on icon "Next image" at bounding box center [997, 315] width 21 height 21
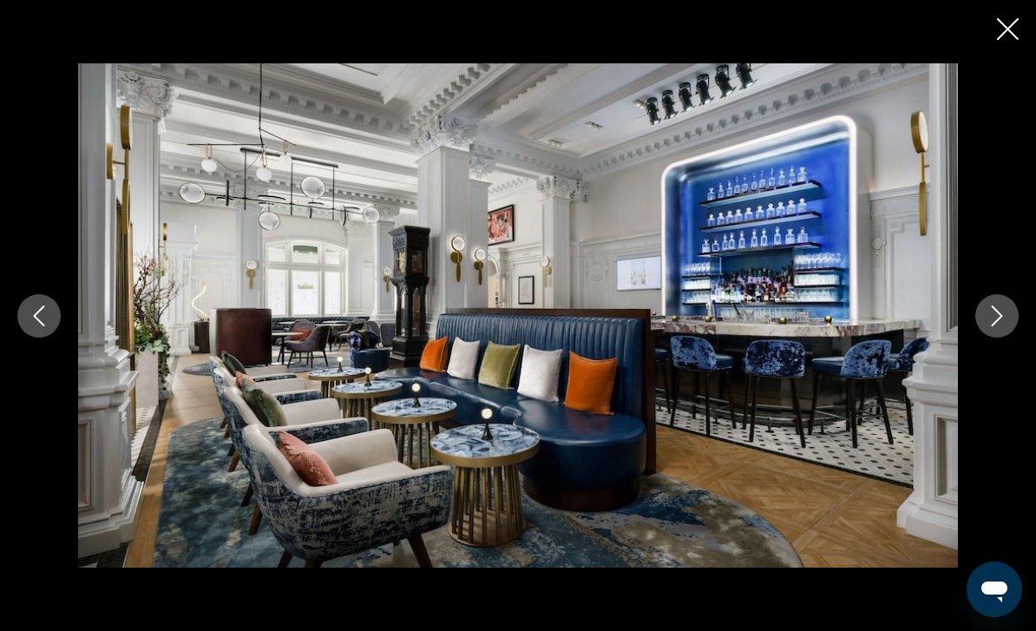
click at [1000, 326] on icon "Next image" at bounding box center [997, 315] width 21 height 21
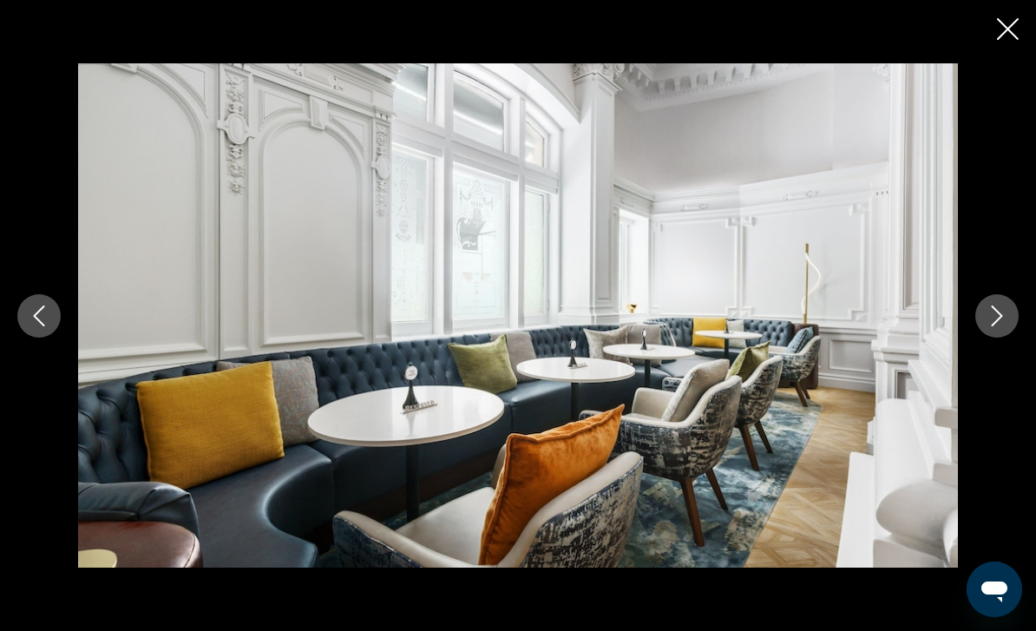
click at [995, 326] on icon "Next image" at bounding box center [997, 315] width 11 height 21
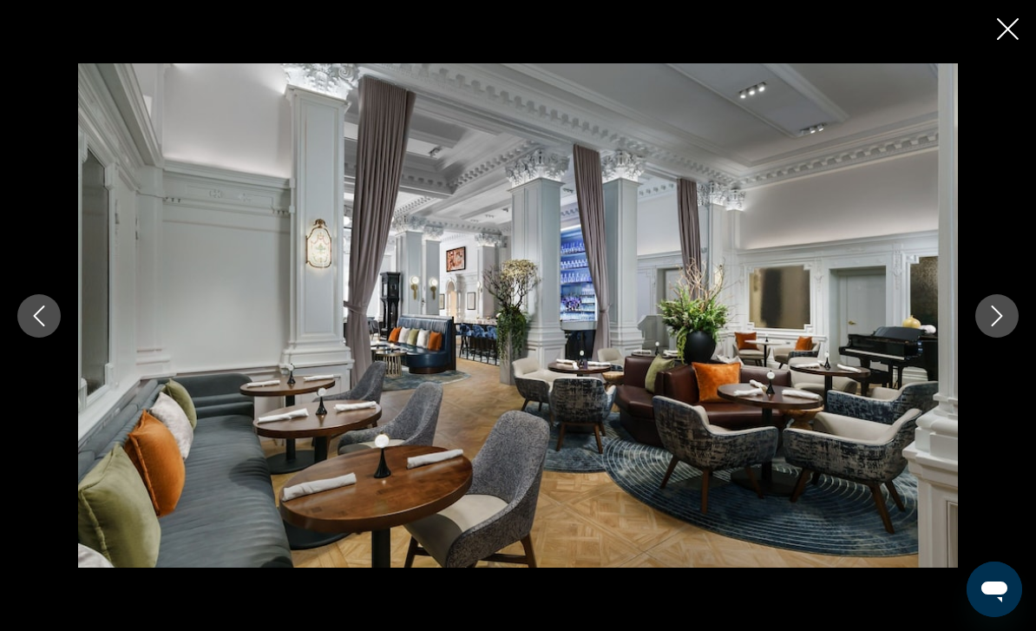
click at [991, 326] on icon "Next image" at bounding box center [997, 315] width 21 height 21
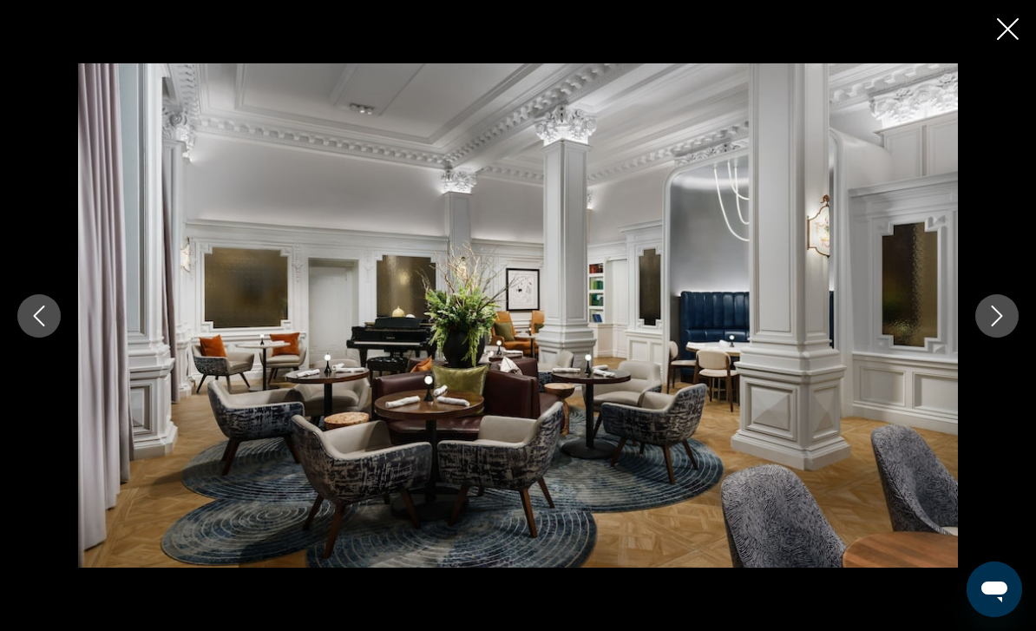
click at [993, 326] on icon "Next image" at bounding box center [997, 315] width 11 height 21
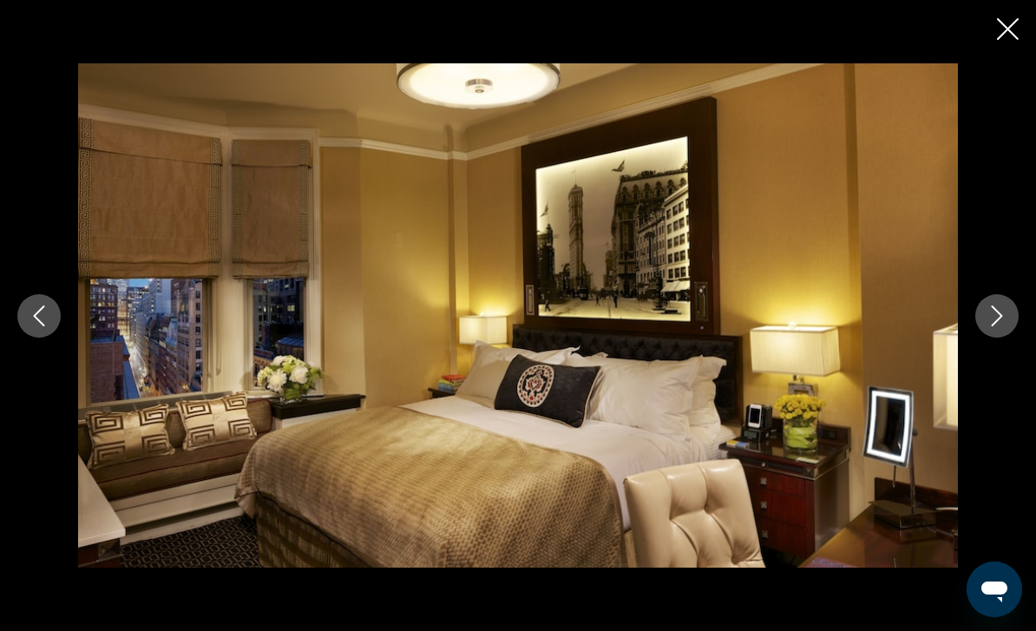
click at [992, 326] on icon "Next image" at bounding box center [997, 315] width 21 height 21
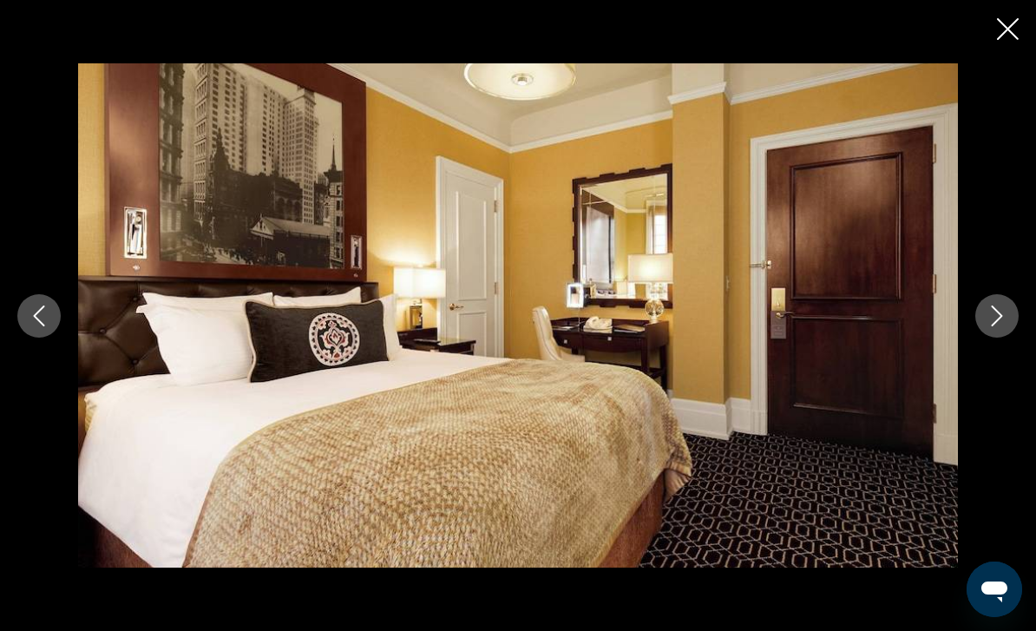
click at [994, 326] on icon "Next image" at bounding box center [997, 315] width 11 height 21
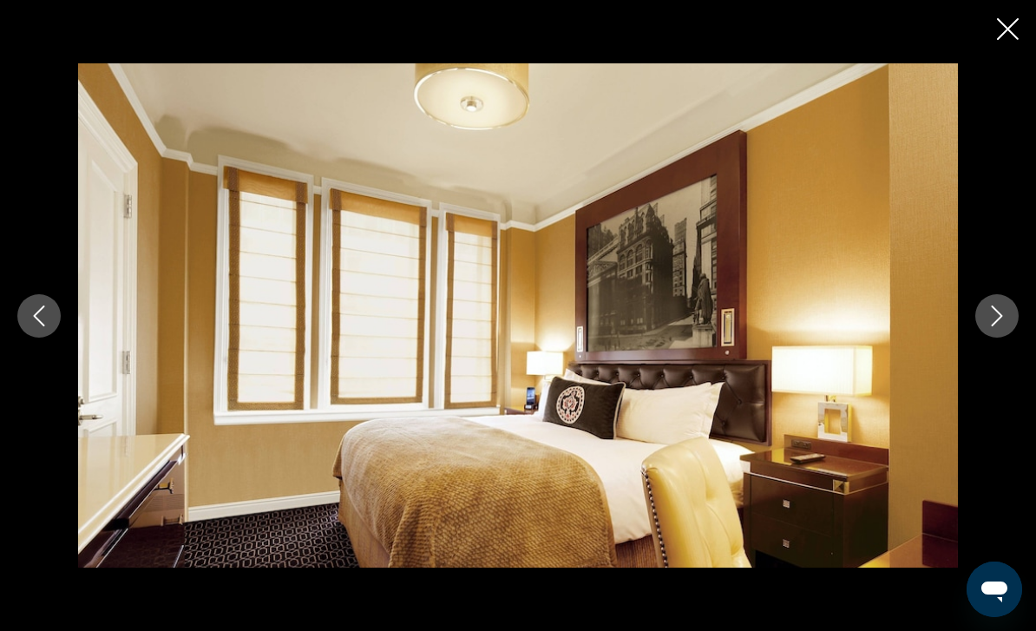
click at [991, 326] on icon "Next image" at bounding box center [997, 315] width 21 height 21
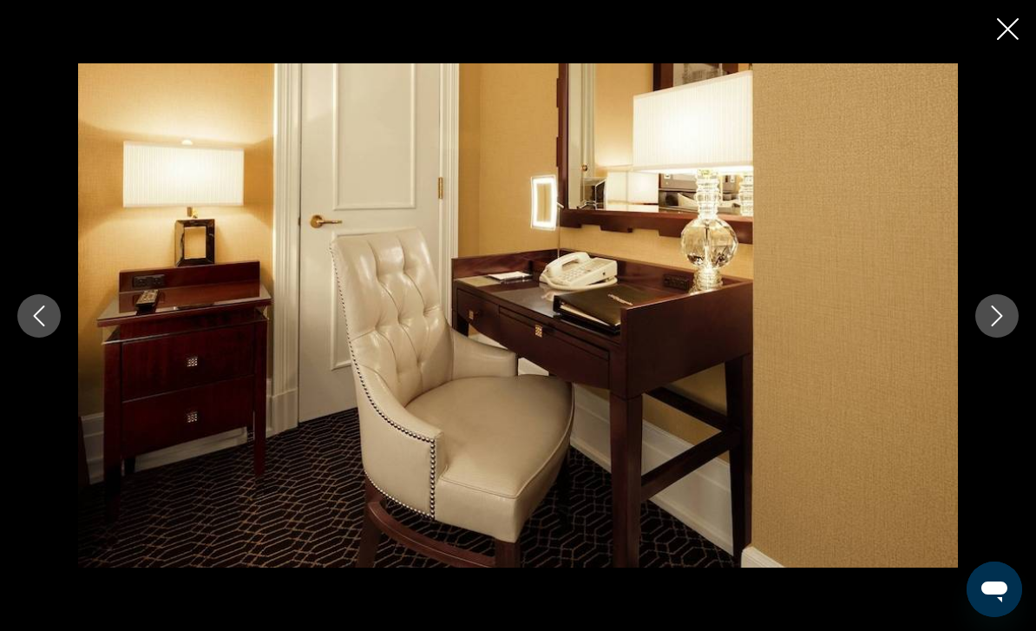
click at [990, 326] on icon "Next image" at bounding box center [997, 315] width 21 height 21
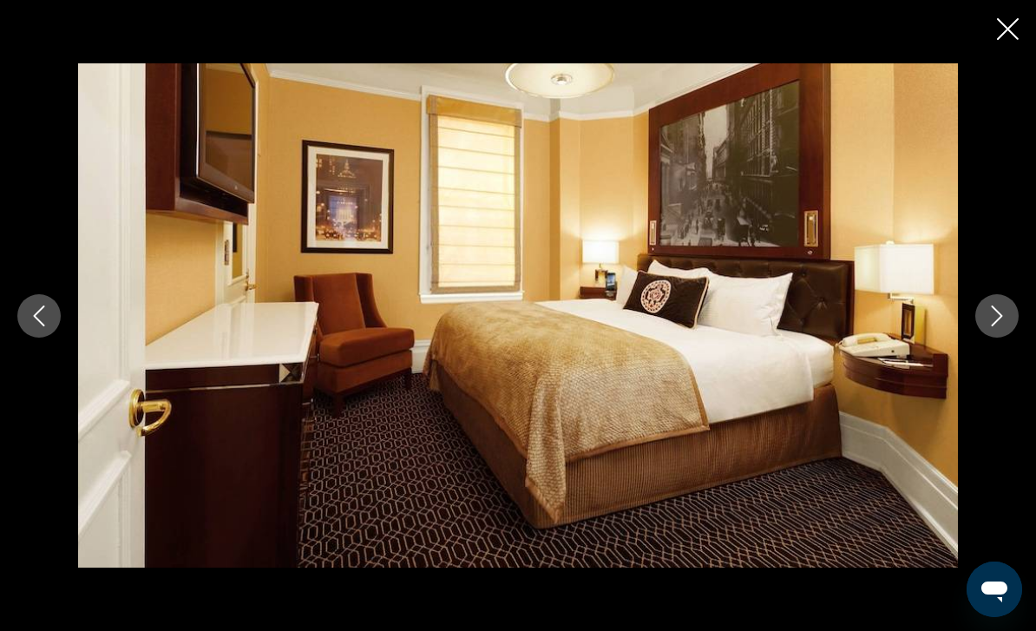
click at [985, 338] on button "Next image" at bounding box center [996, 315] width 43 height 43
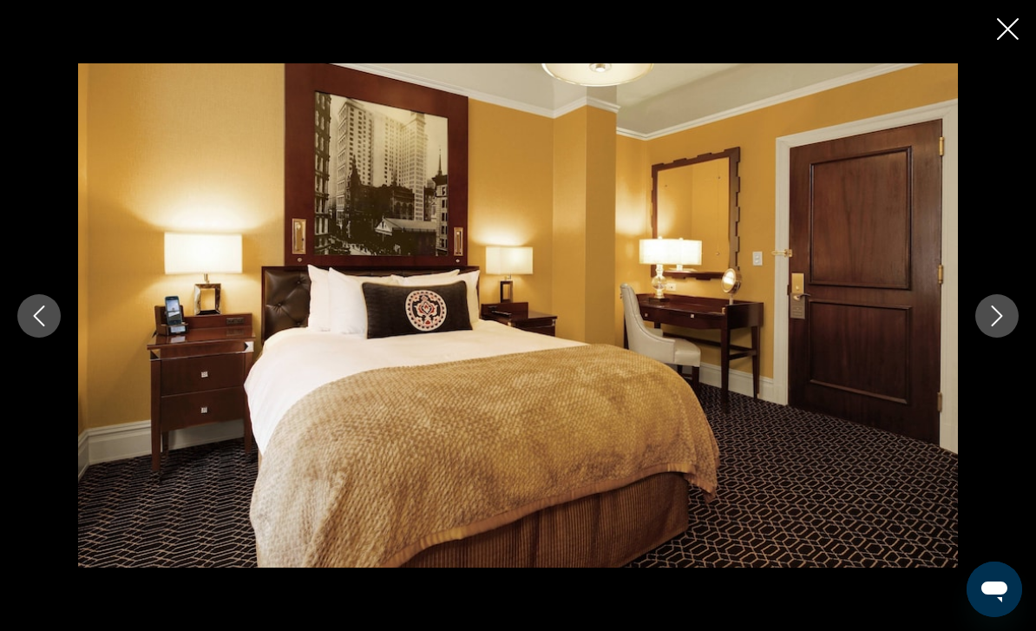
click at [983, 338] on button "Next image" at bounding box center [996, 315] width 43 height 43
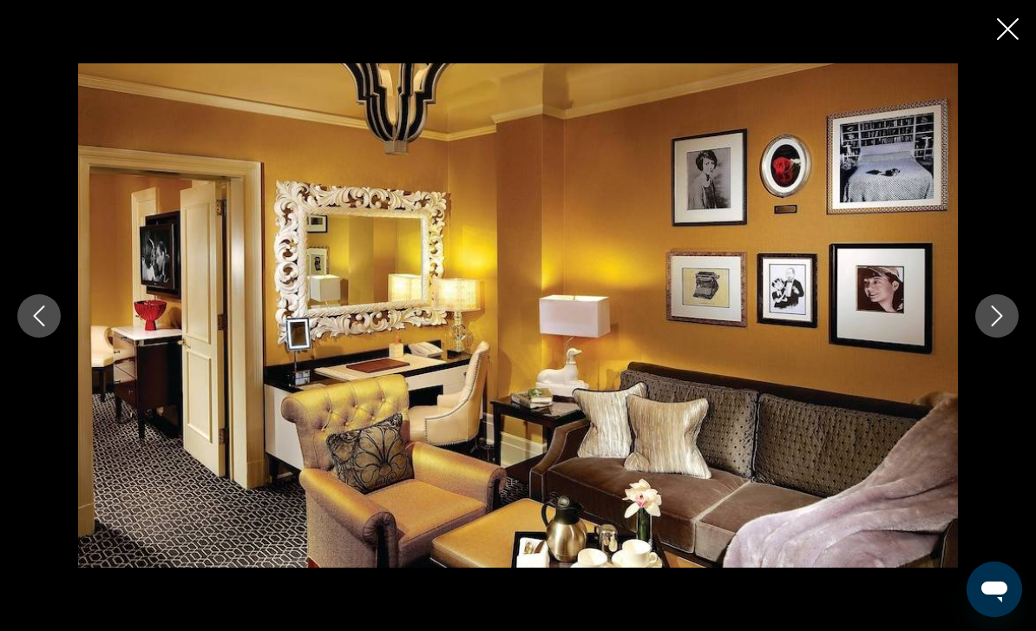
click at [992, 35] on div "prev next" at bounding box center [518, 315] width 1036 height 631
click at [1001, 29] on icon "Close slideshow" at bounding box center [1008, 29] width 22 height 22
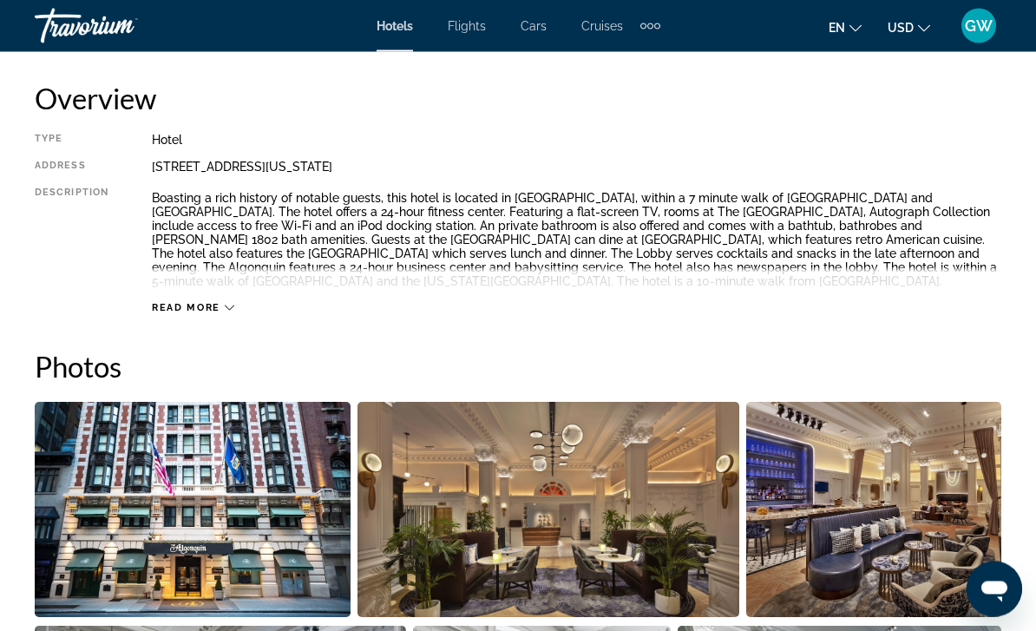
scroll to position [879, 0]
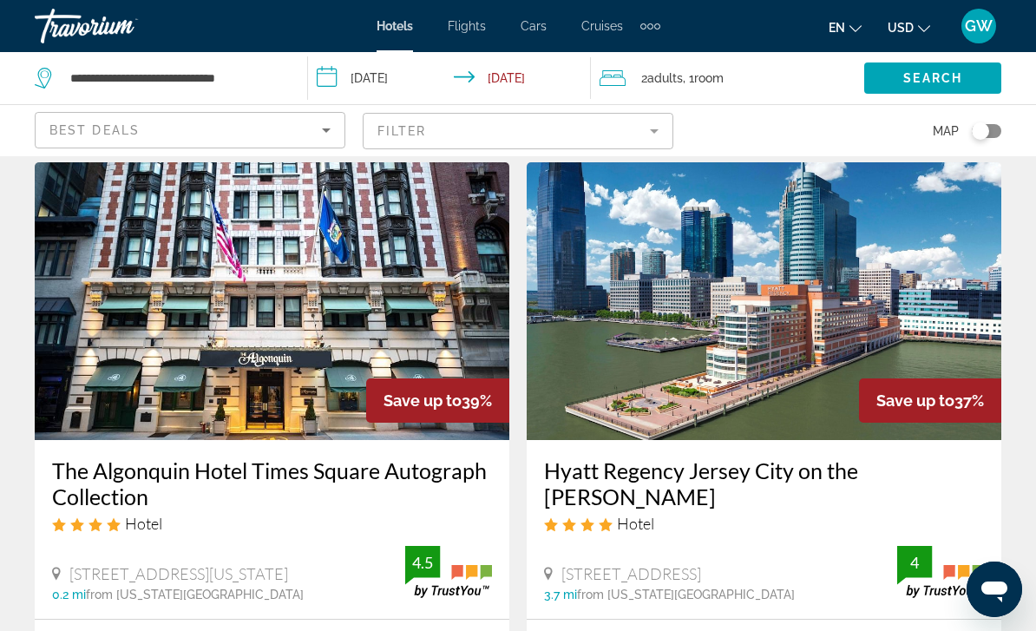
scroll to position [727, 0]
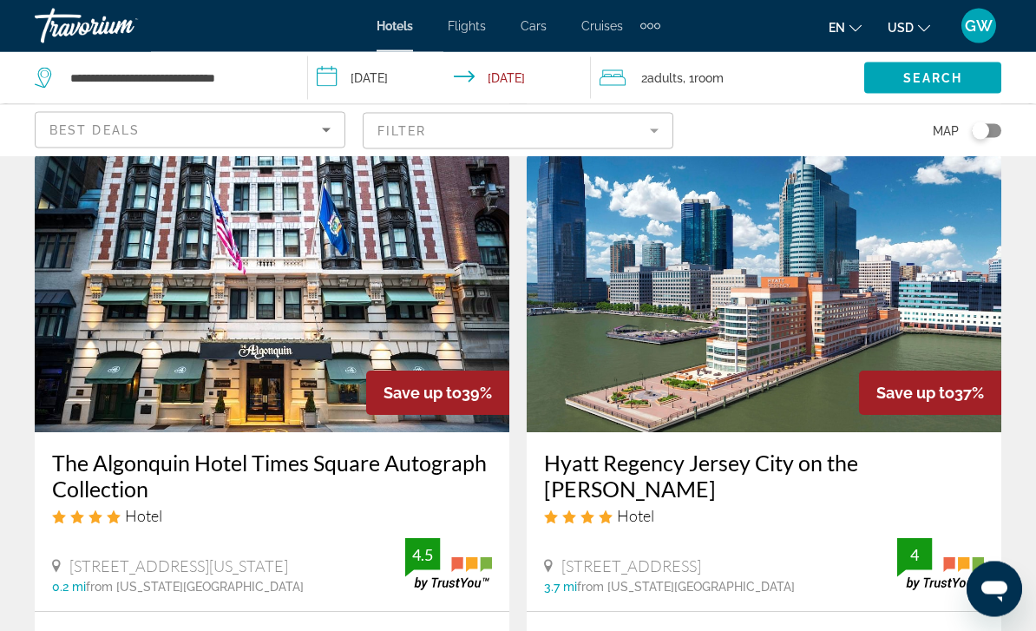
click at [745, 347] on img "Main content" at bounding box center [764, 294] width 475 height 278
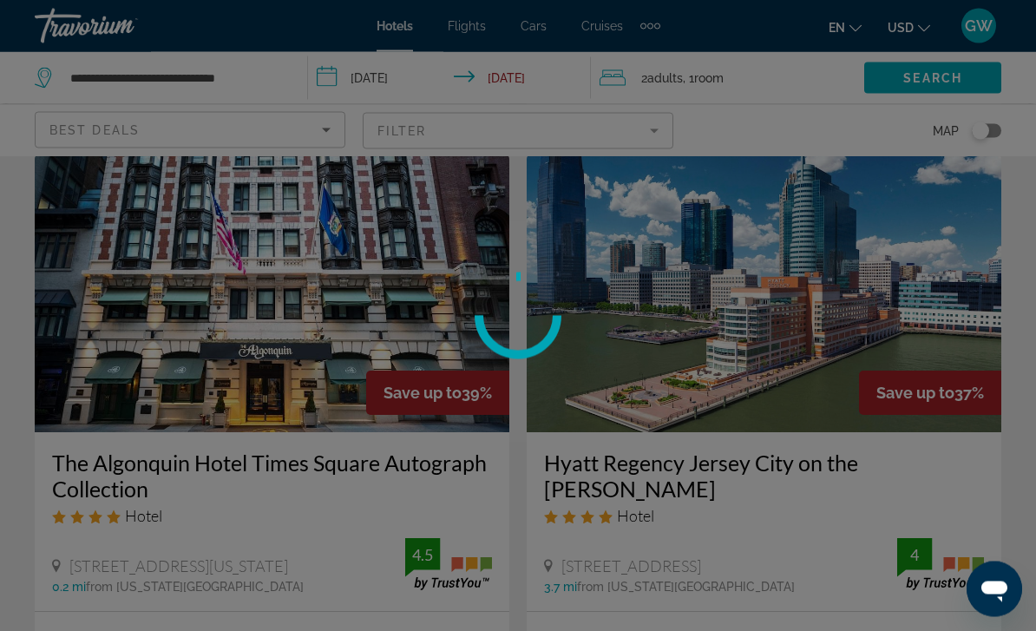
scroll to position [728, 0]
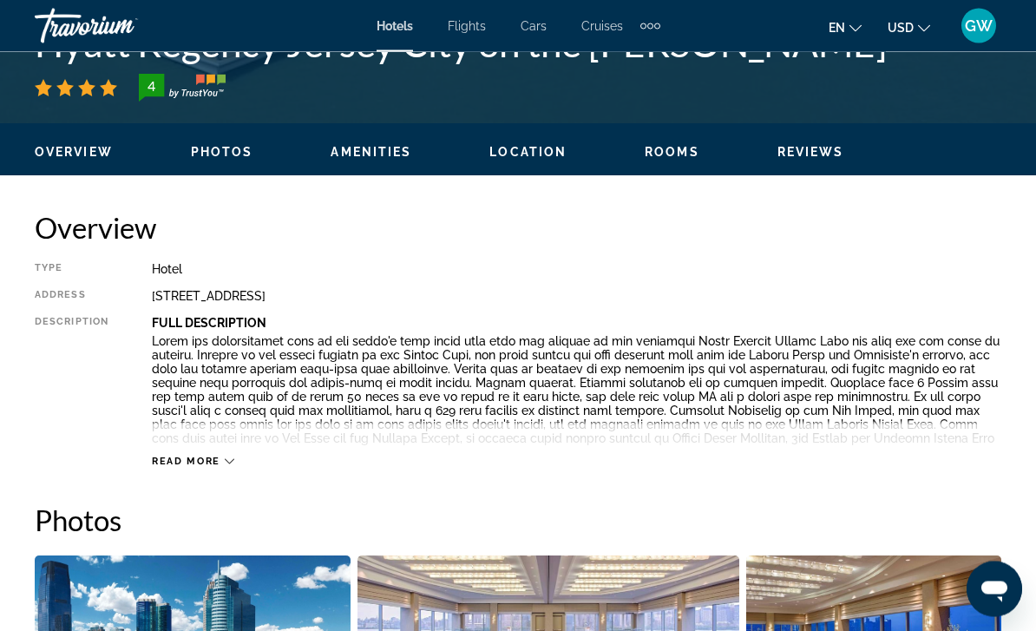
scroll to position [752, 0]
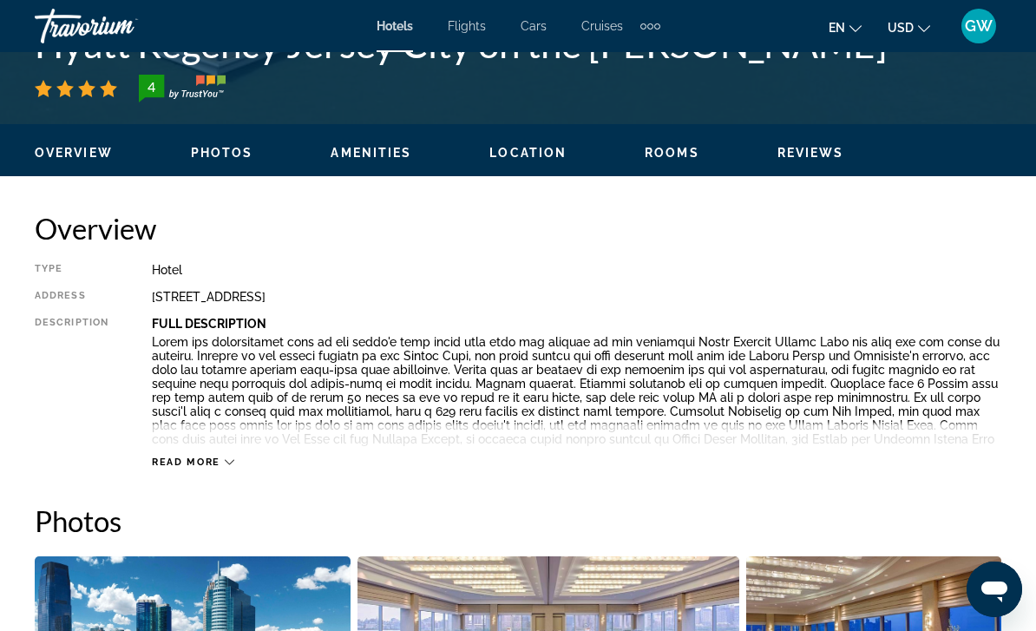
click at [221, 463] on div "Read more" at bounding box center [193, 461] width 82 height 11
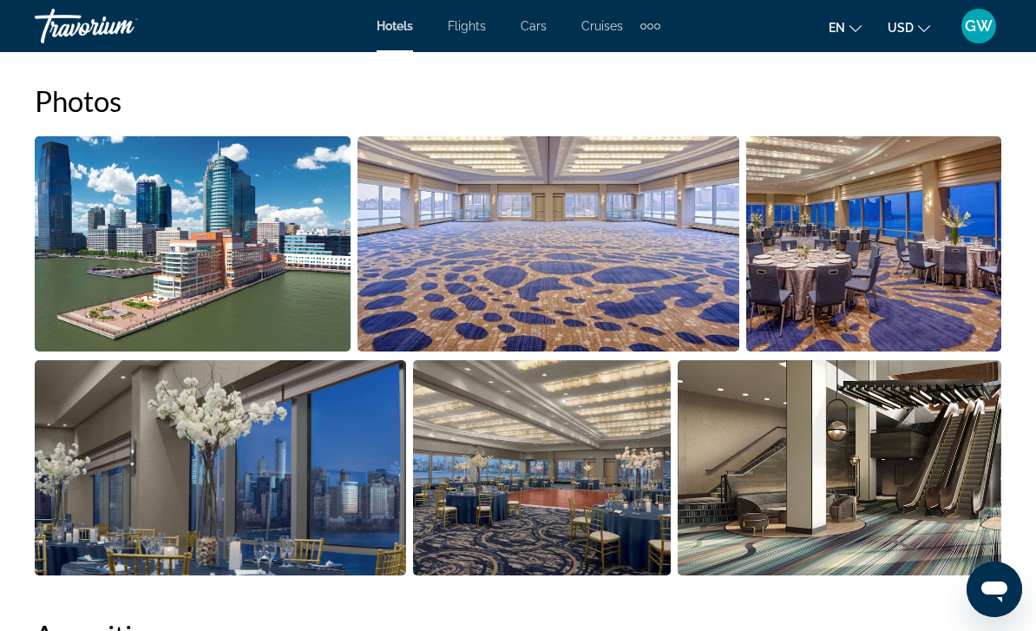
scroll to position [1355, 0]
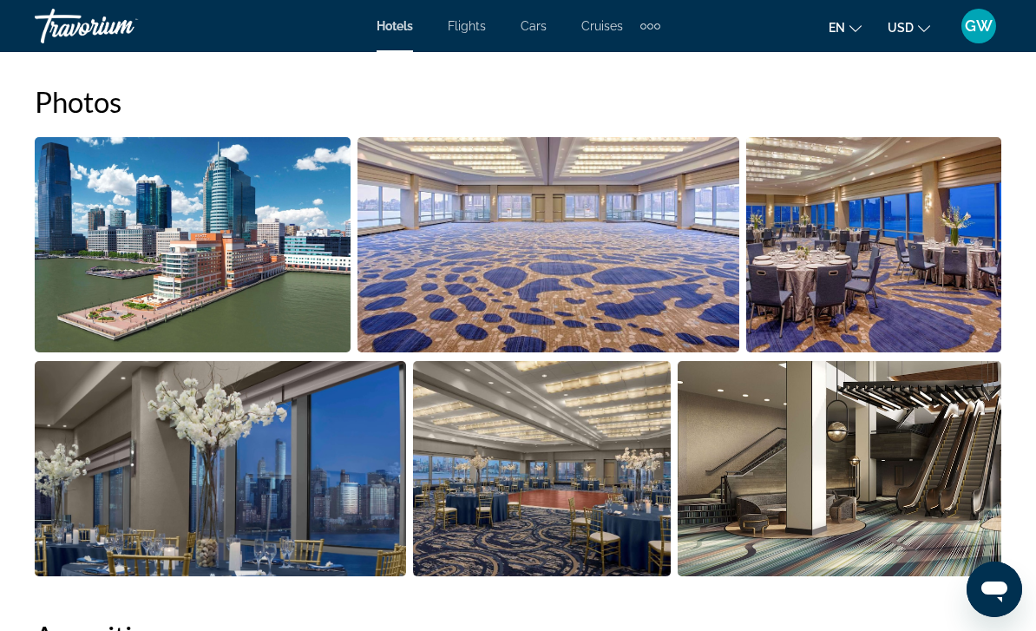
click at [290, 287] on img "Open full-screen image slider" at bounding box center [193, 244] width 316 height 215
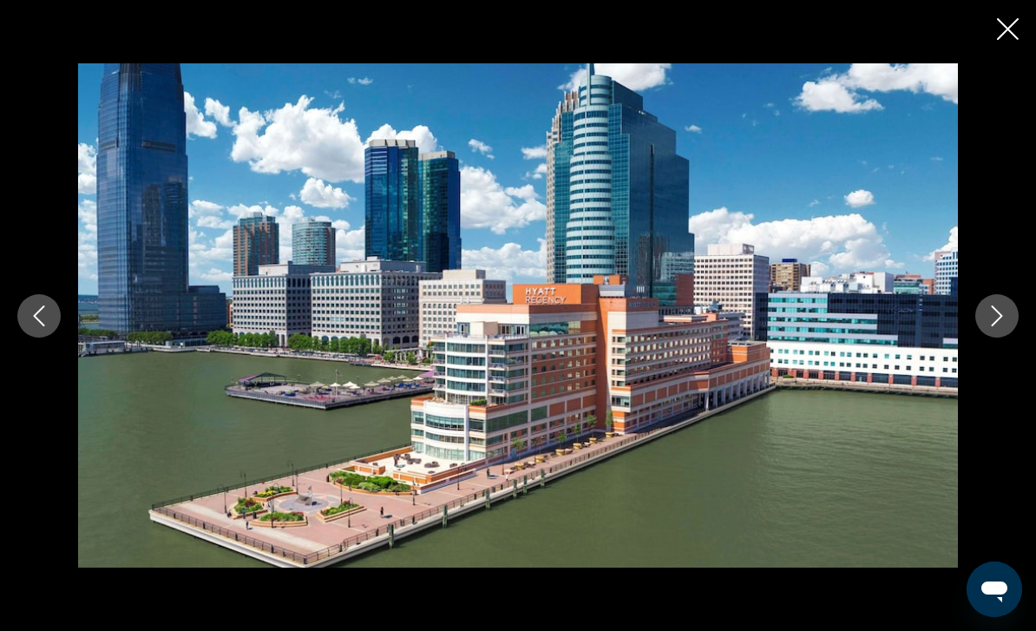
click at [986, 338] on button "Next image" at bounding box center [996, 315] width 43 height 43
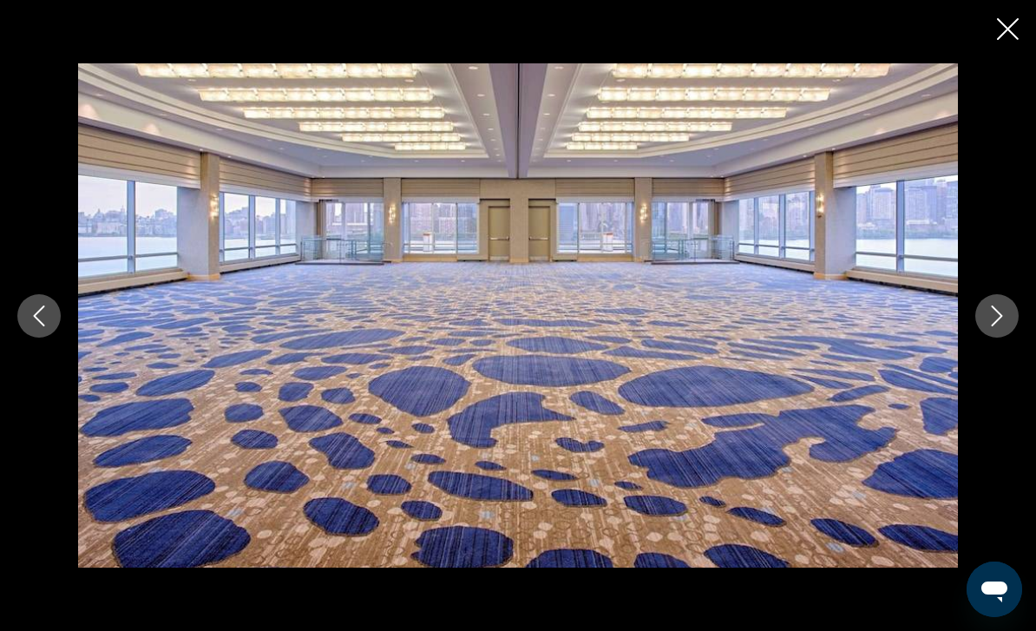
click at [981, 338] on button "Next image" at bounding box center [996, 315] width 43 height 43
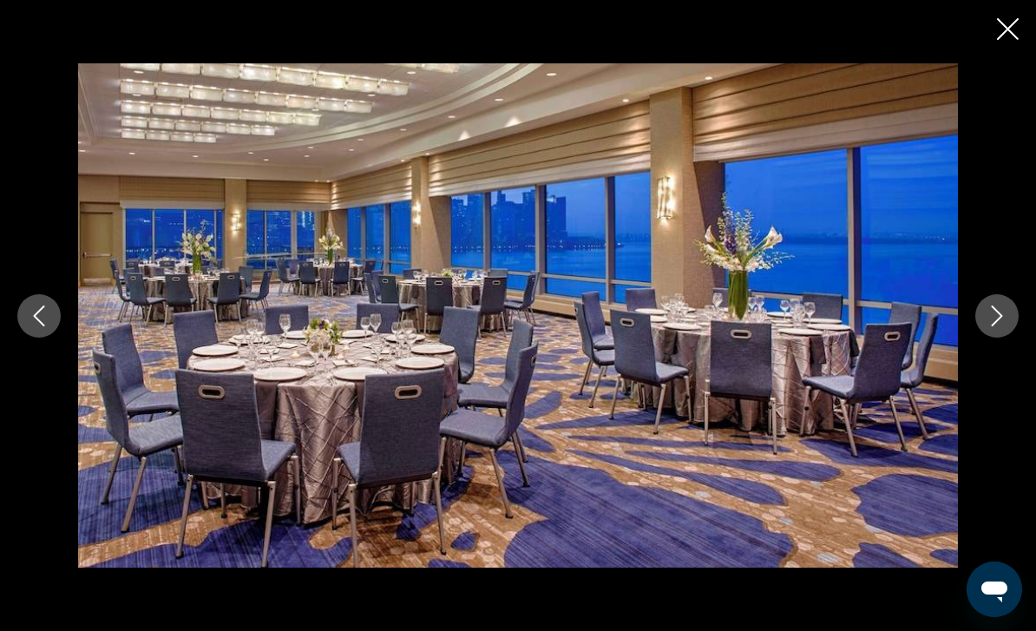
click at [984, 338] on button "Next image" at bounding box center [996, 315] width 43 height 43
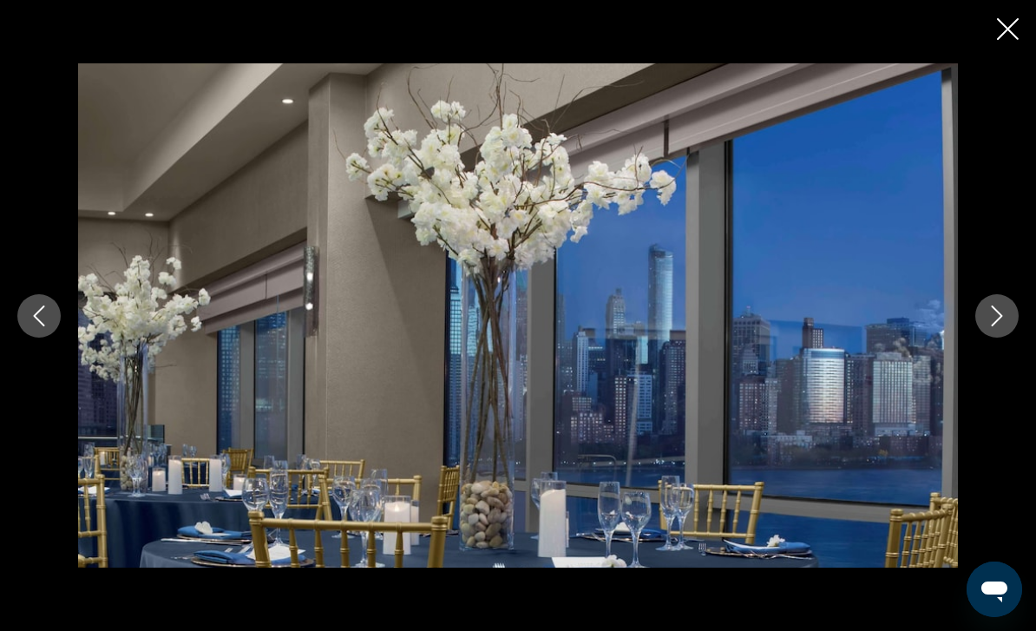
click at [982, 338] on button "Next image" at bounding box center [996, 315] width 43 height 43
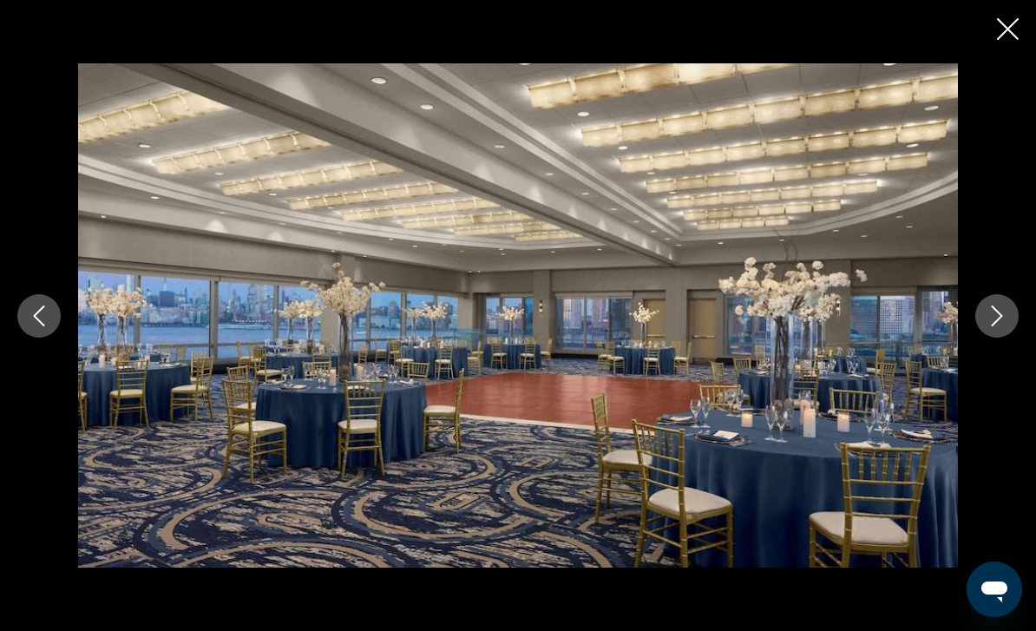
click at [981, 338] on button "Next image" at bounding box center [996, 315] width 43 height 43
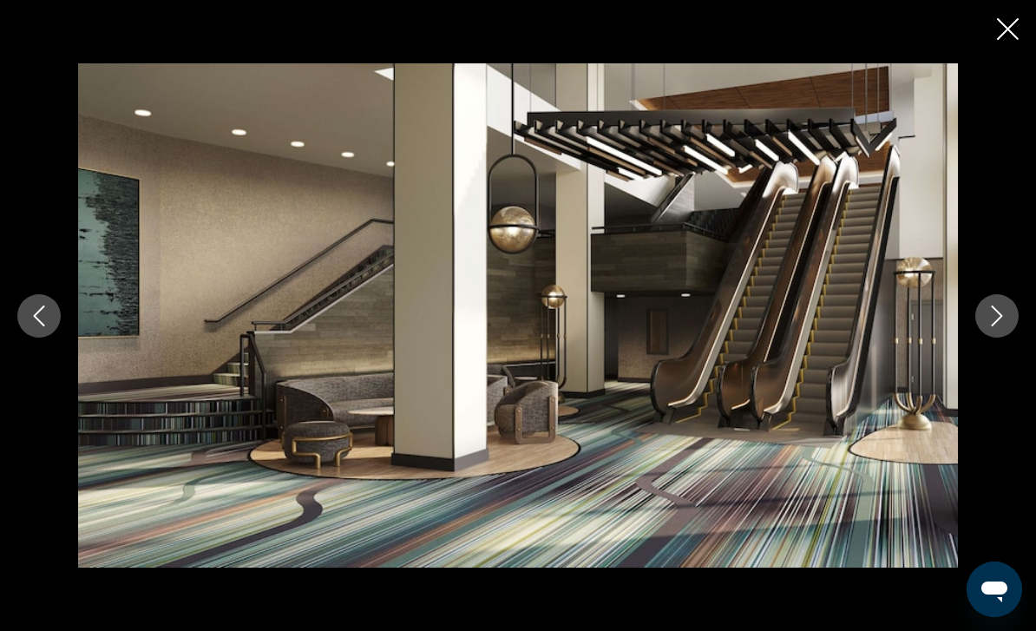
click at [985, 338] on button "Next image" at bounding box center [996, 315] width 43 height 43
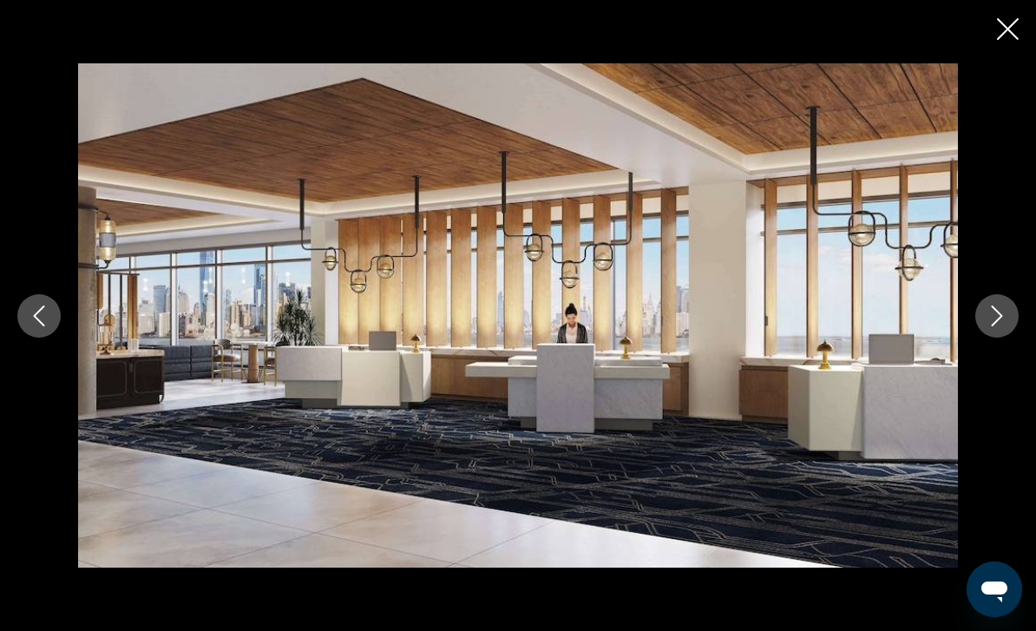
click at [985, 338] on button "Next image" at bounding box center [996, 315] width 43 height 43
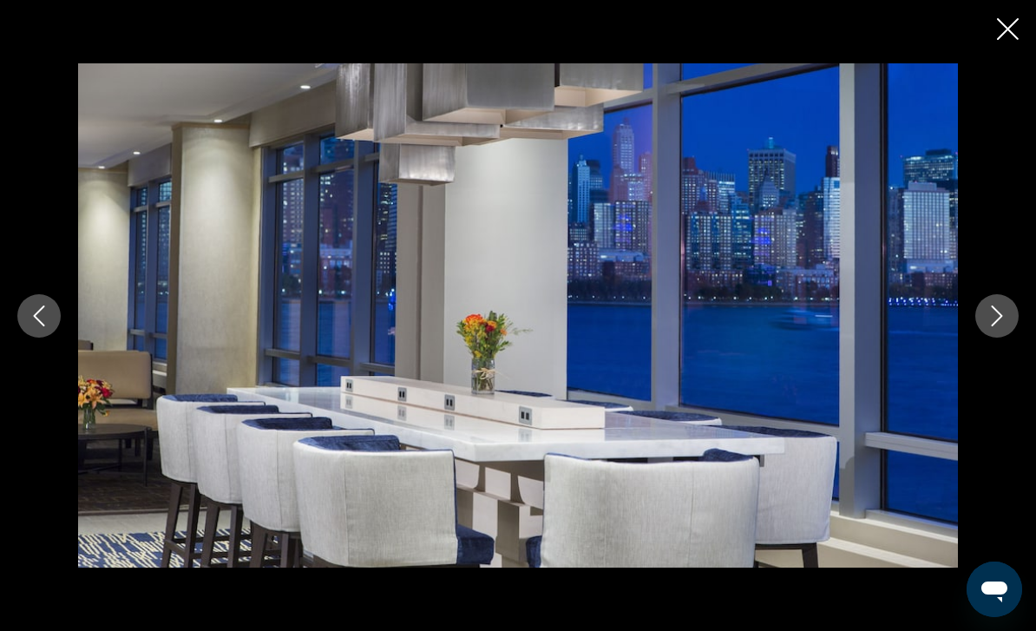
click at [986, 338] on button "Next image" at bounding box center [996, 315] width 43 height 43
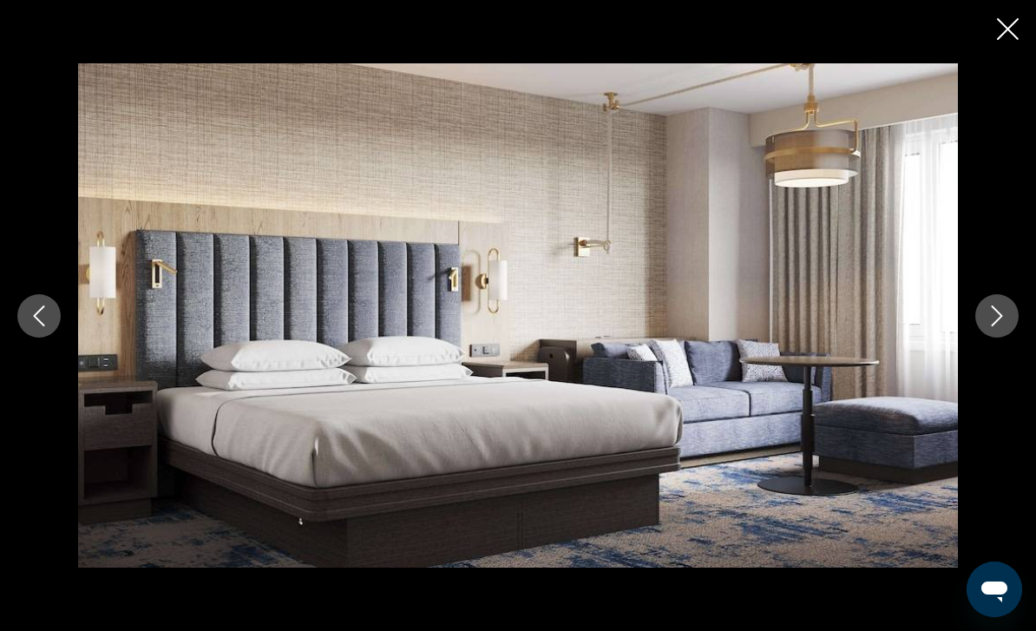
click at [983, 338] on button "Next image" at bounding box center [996, 315] width 43 height 43
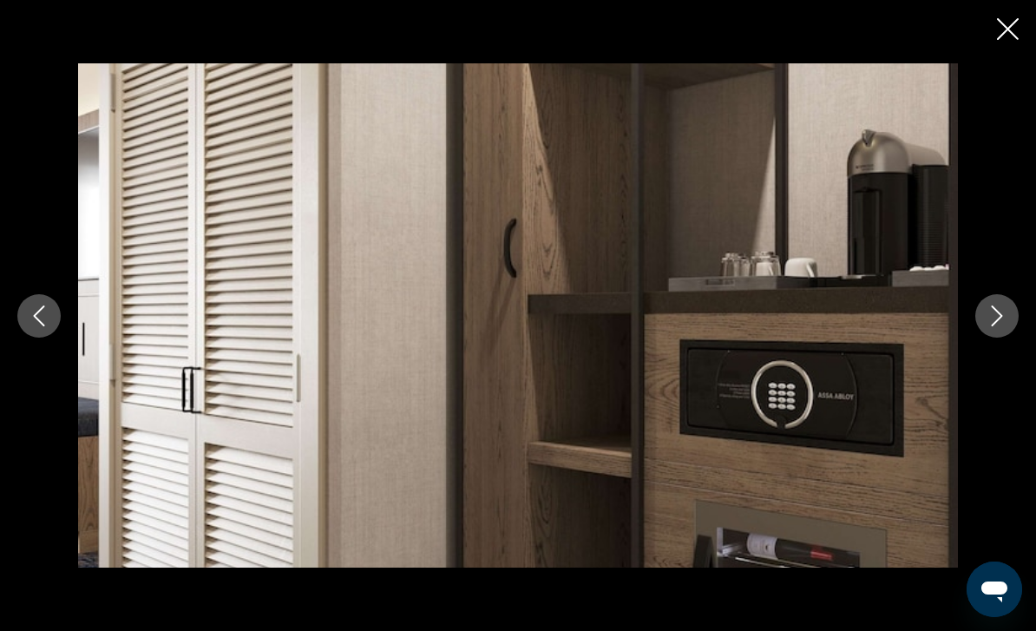
click at [983, 338] on button "Next image" at bounding box center [996, 315] width 43 height 43
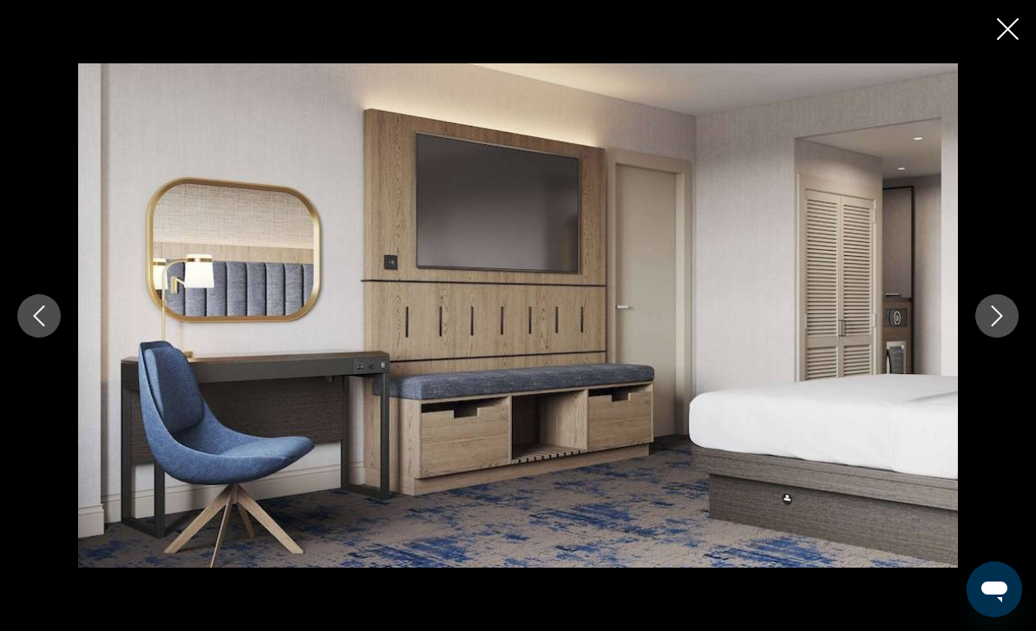
click at [985, 338] on button "Next image" at bounding box center [996, 315] width 43 height 43
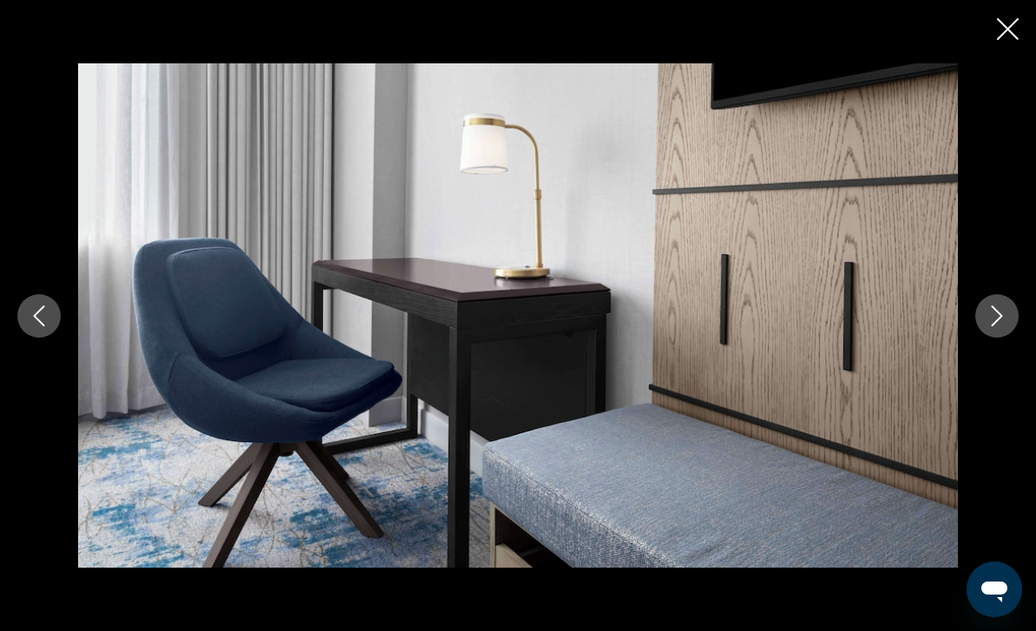
click at [985, 338] on button "Next image" at bounding box center [996, 315] width 43 height 43
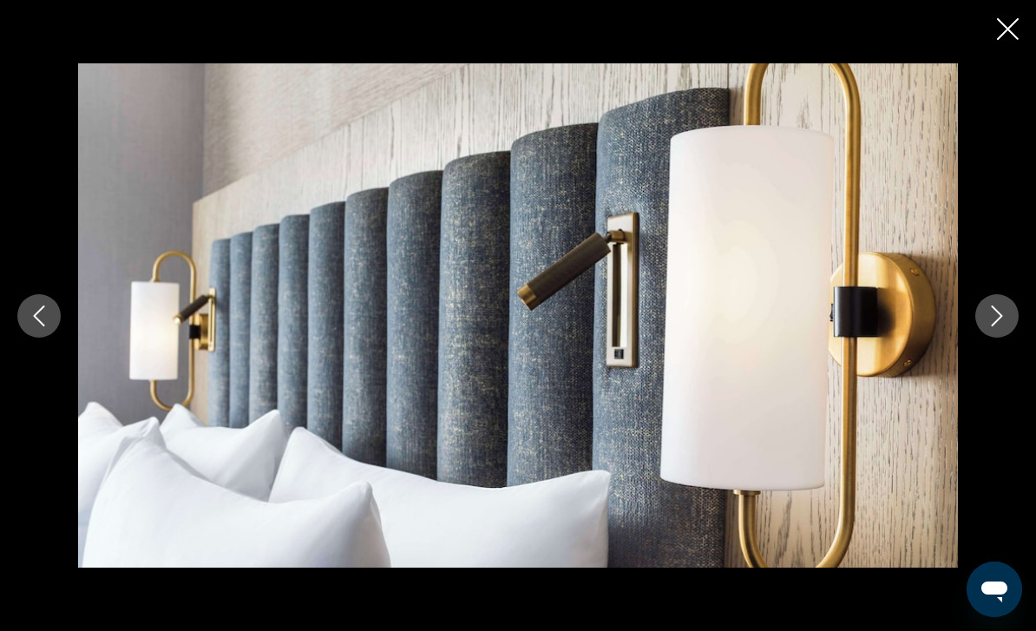
click at [987, 326] on icon "Next image" at bounding box center [997, 315] width 21 height 21
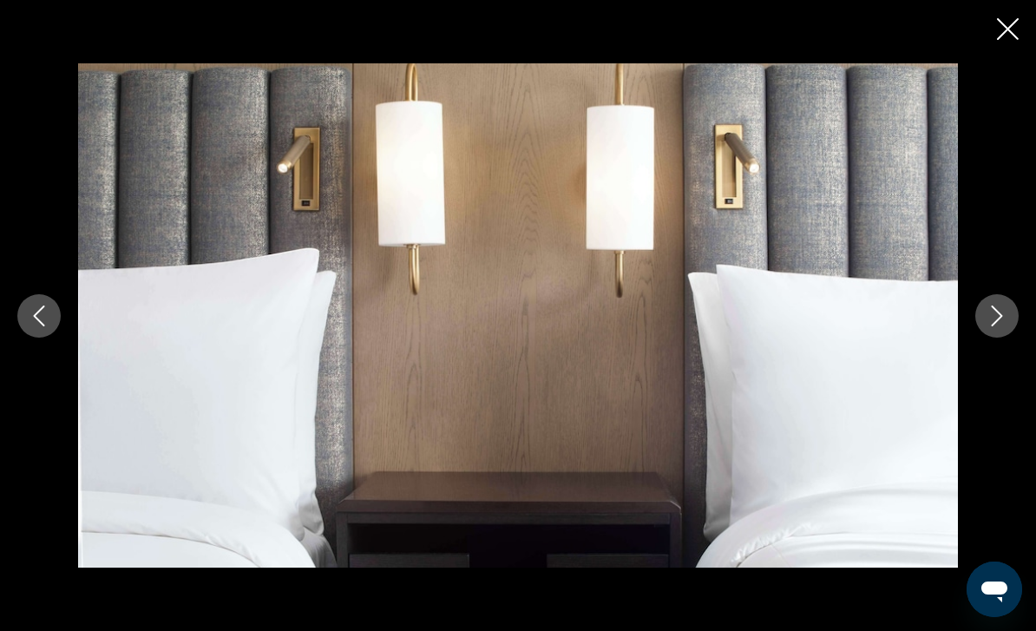
click at [987, 326] on icon "Next image" at bounding box center [997, 315] width 21 height 21
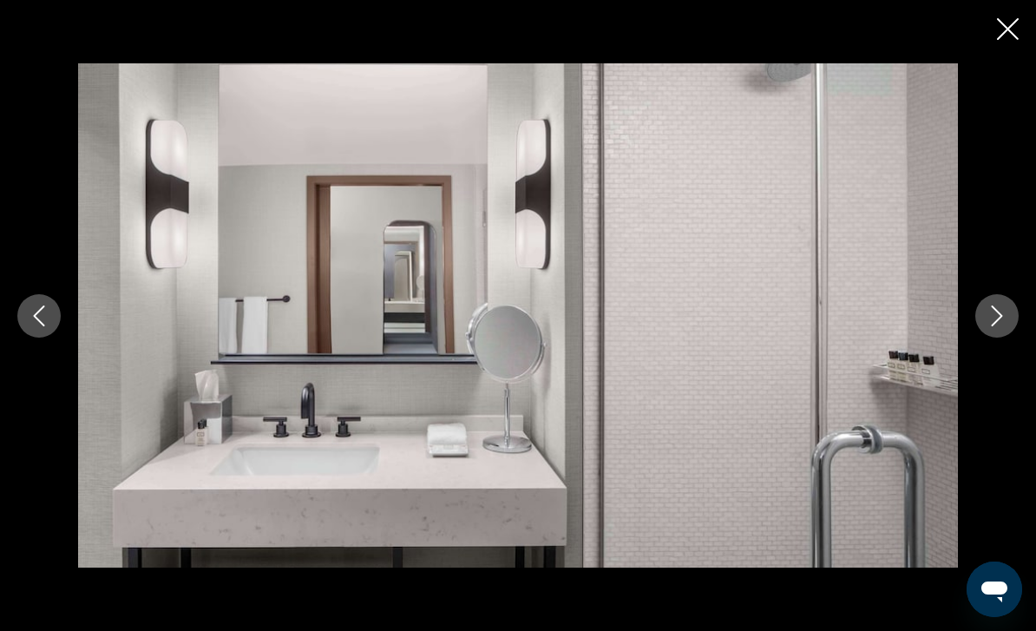
click at [999, 41] on button "Close slideshow" at bounding box center [1008, 30] width 22 height 27
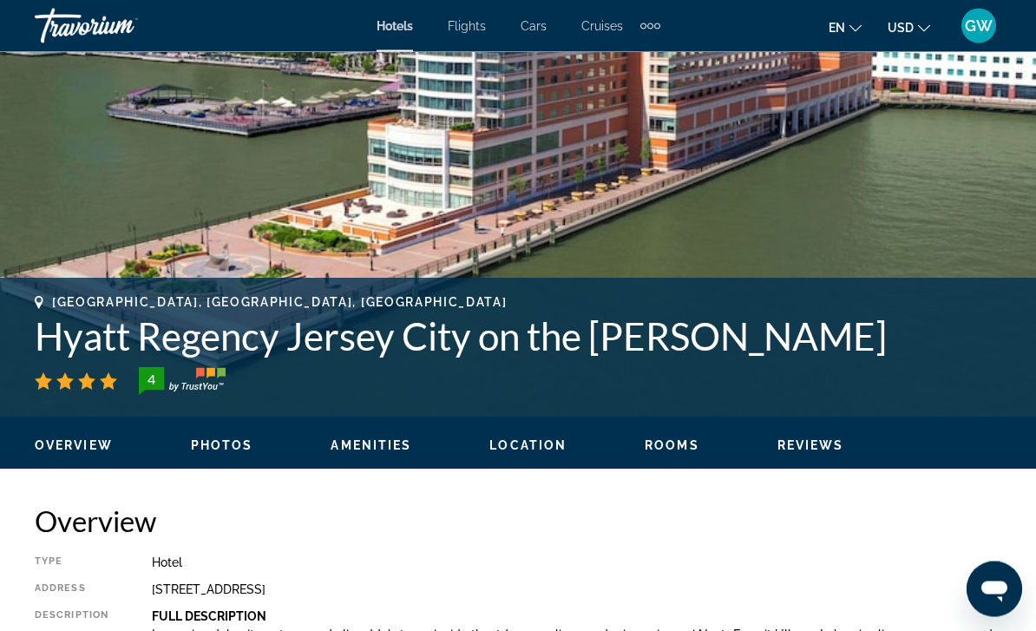
scroll to position [438, 0]
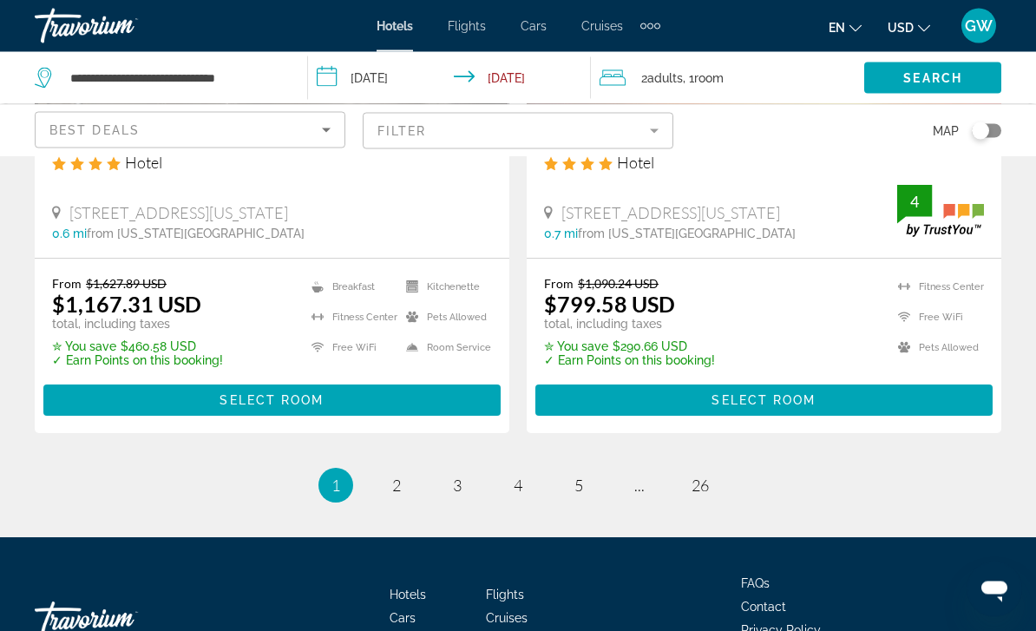
scroll to position [3755, 0]
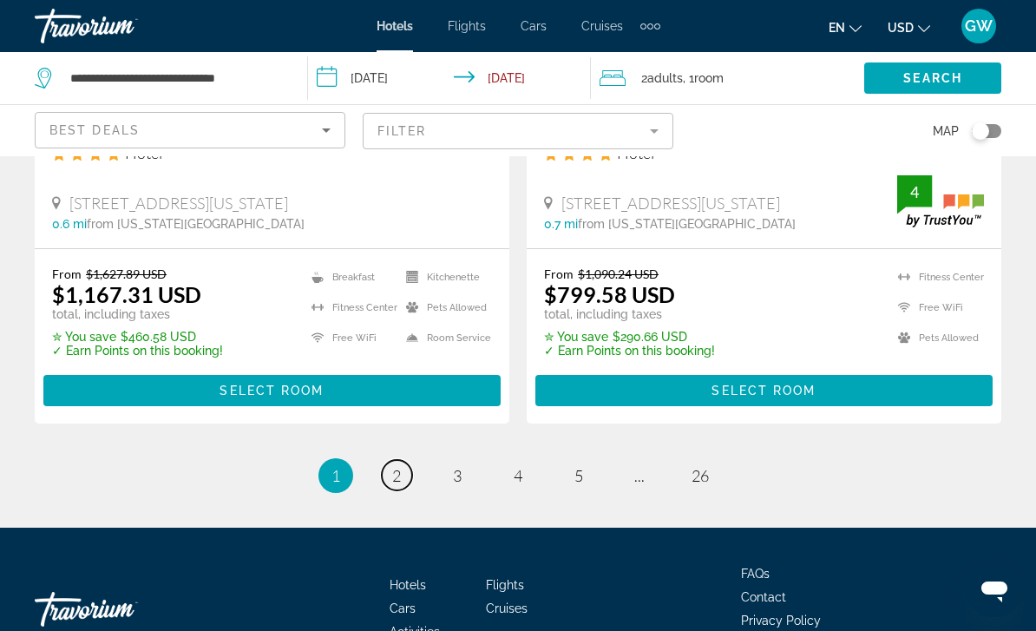
click at [392, 466] on span "2" at bounding box center [396, 475] width 9 height 19
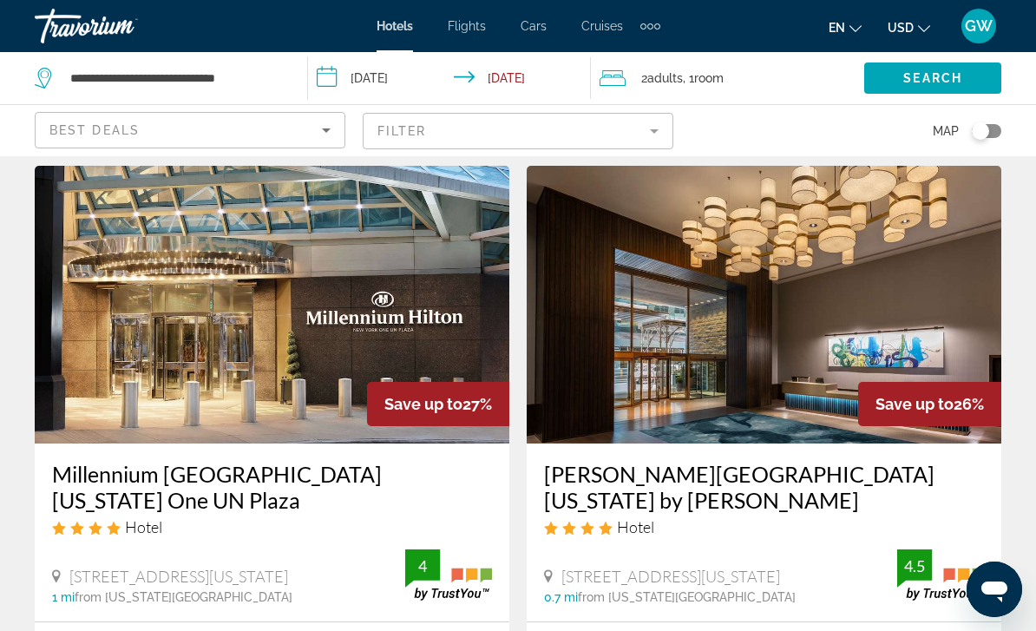
scroll to position [52, 0]
click at [521, 83] on input "**********" at bounding box center [452, 80] width 289 height 57
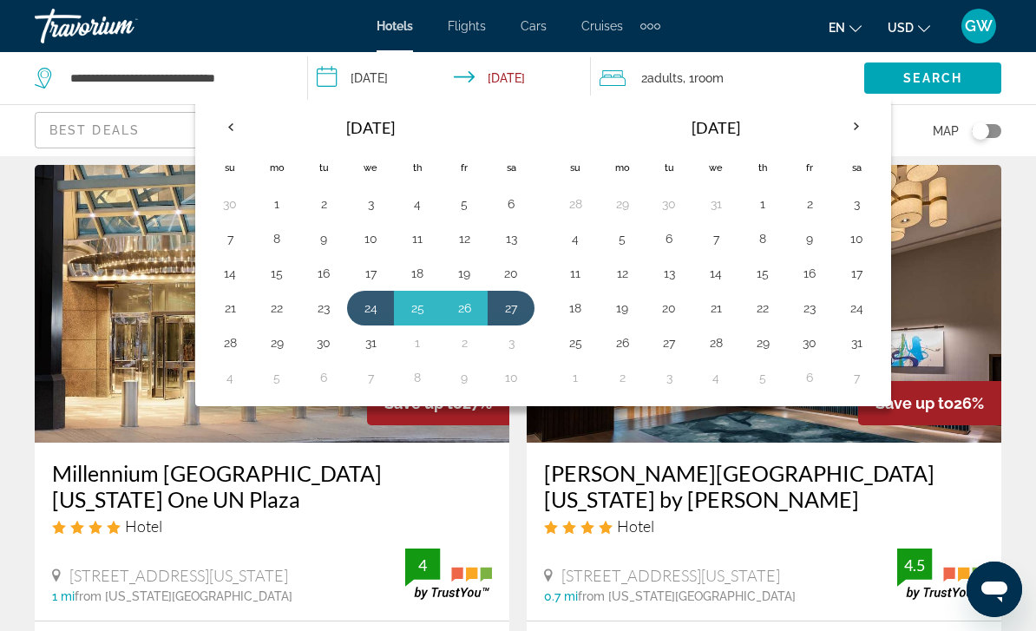
click at [854, 128] on th "Next month" at bounding box center [856, 127] width 47 height 38
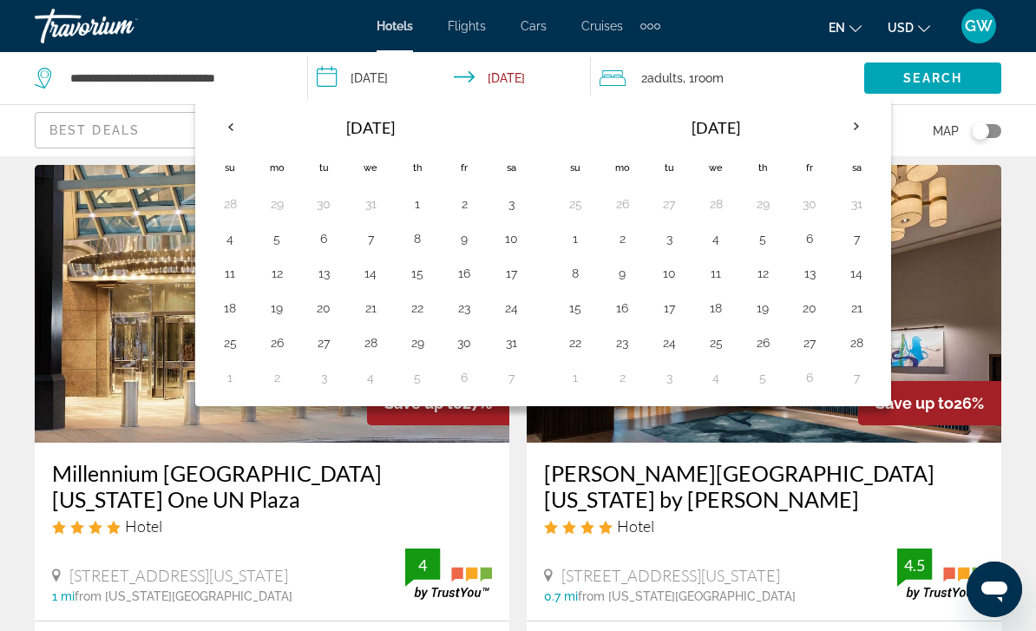
click at [842, 129] on th "Next month" at bounding box center [856, 127] width 47 height 38
click at [850, 125] on th "Next month" at bounding box center [856, 127] width 47 height 38
click at [837, 136] on th "Next month" at bounding box center [856, 127] width 47 height 38
click at [669, 315] on button "19" at bounding box center [669, 308] width 28 height 24
click at [814, 312] on button "22" at bounding box center [810, 308] width 28 height 24
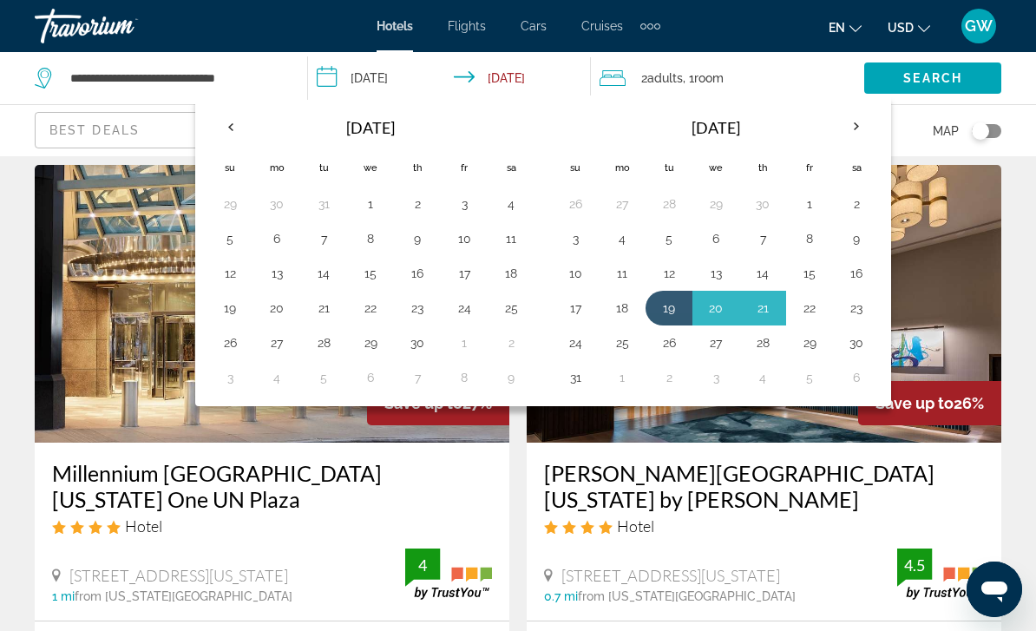
type input "**********"
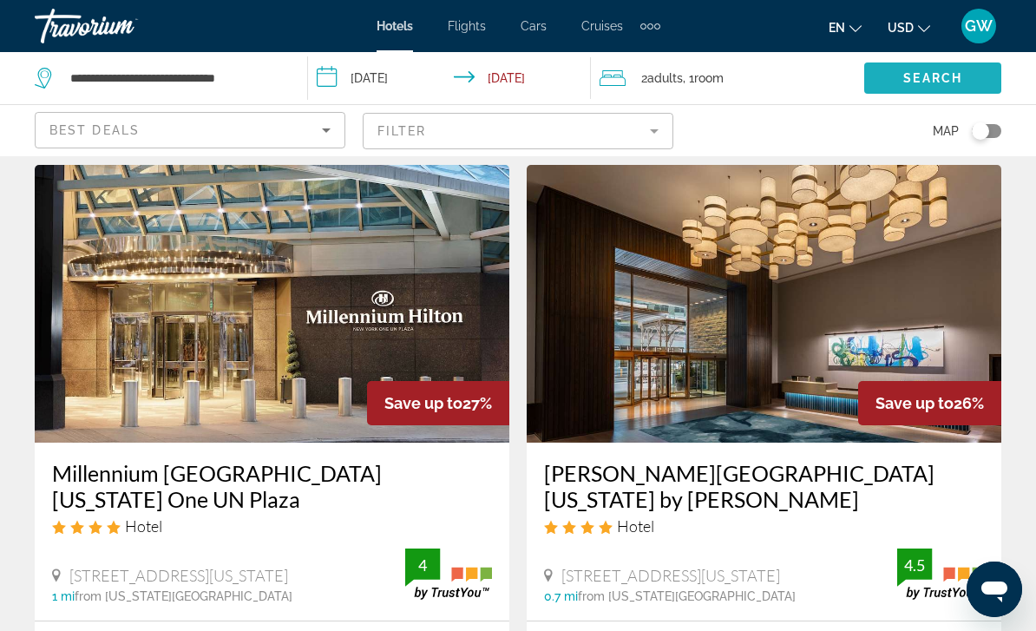
click at [906, 83] on span "Search" at bounding box center [932, 78] width 59 height 14
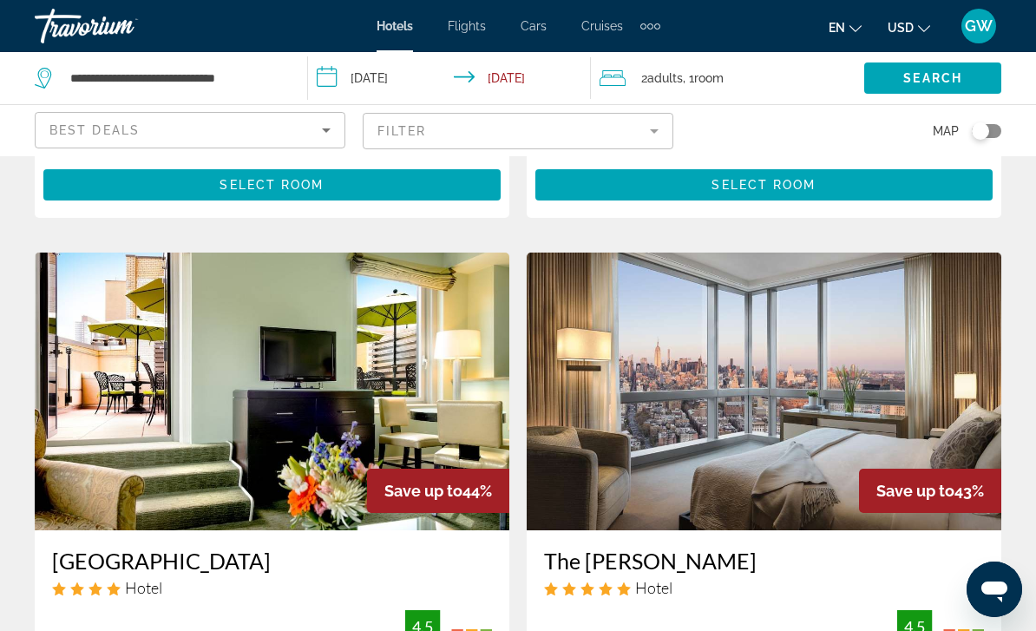
scroll to position [1912, 0]
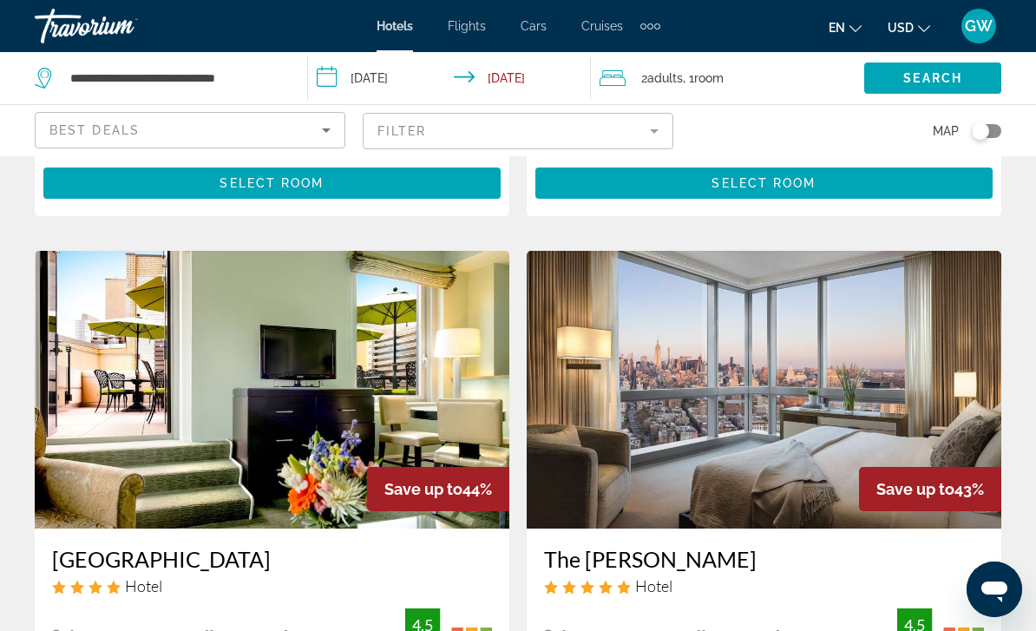
click at [856, 413] on img "Main content" at bounding box center [764, 390] width 475 height 278
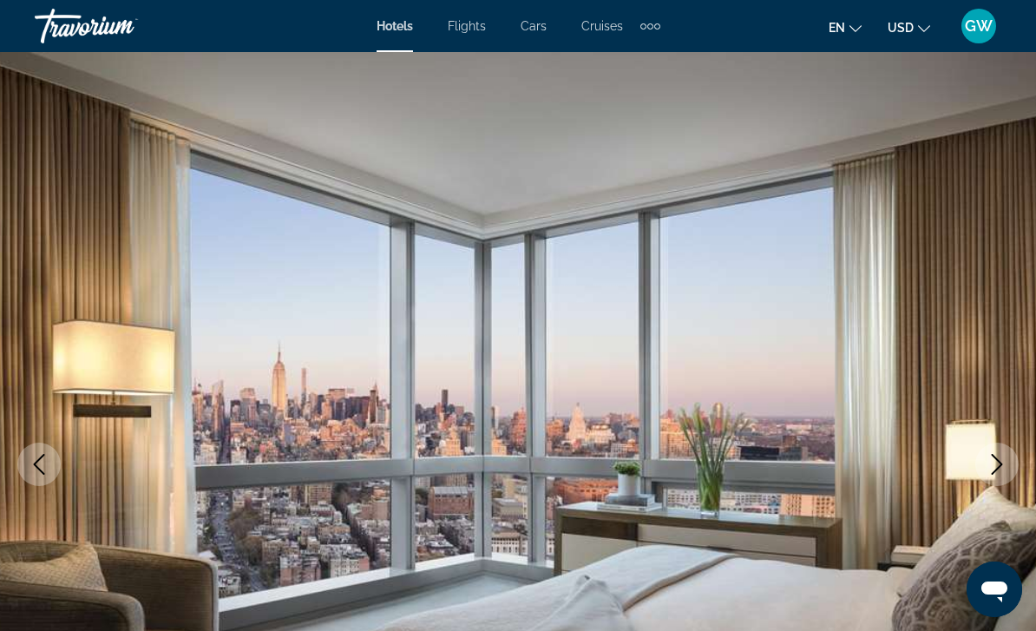
click at [991, 465] on icon "Next image" at bounding box center [997, 464] width 21 height 21
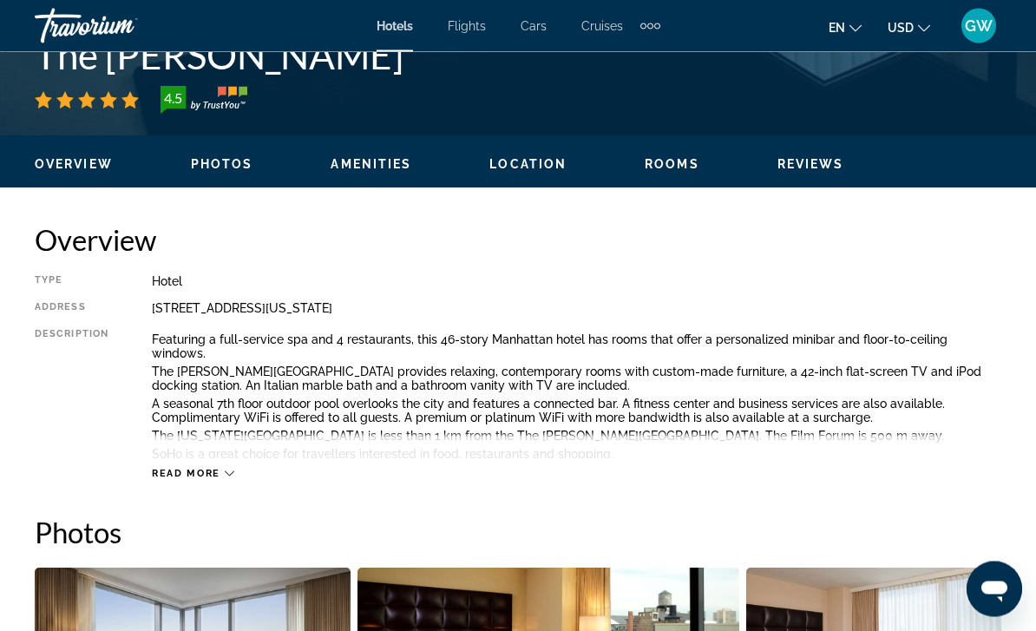
scroll to position [738, 0]
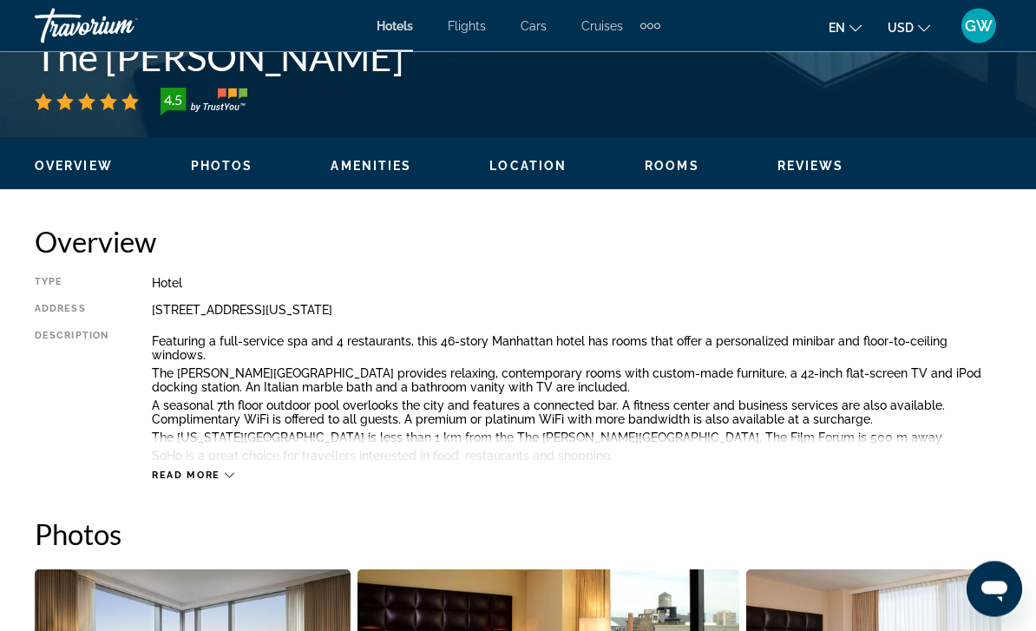
click at [208, 470] on span "Read more" at bounding box center [186, 475] width 69 height 11
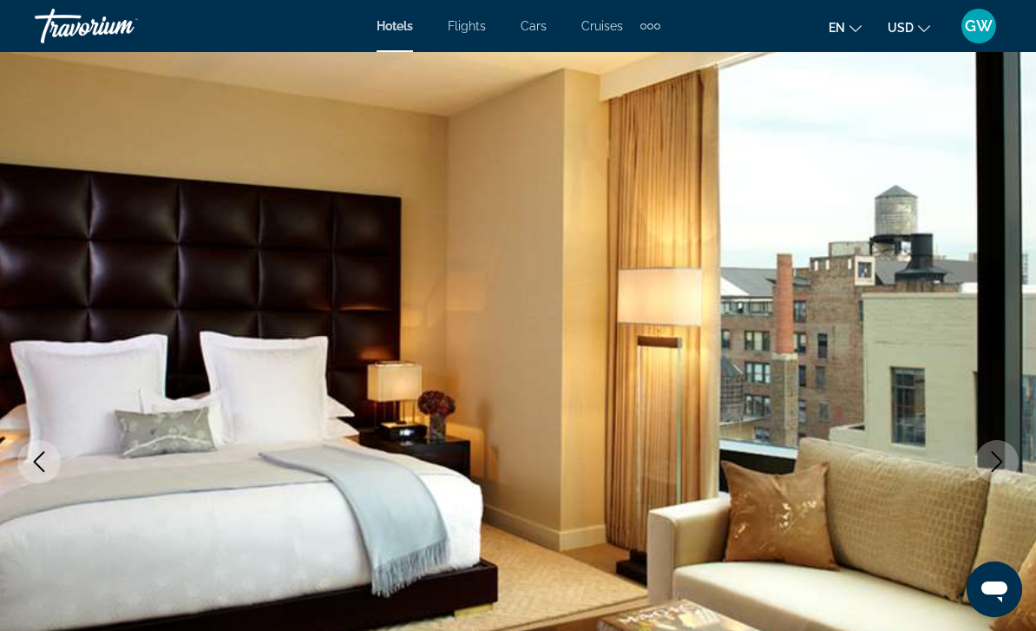
scroll to position [0, 0]
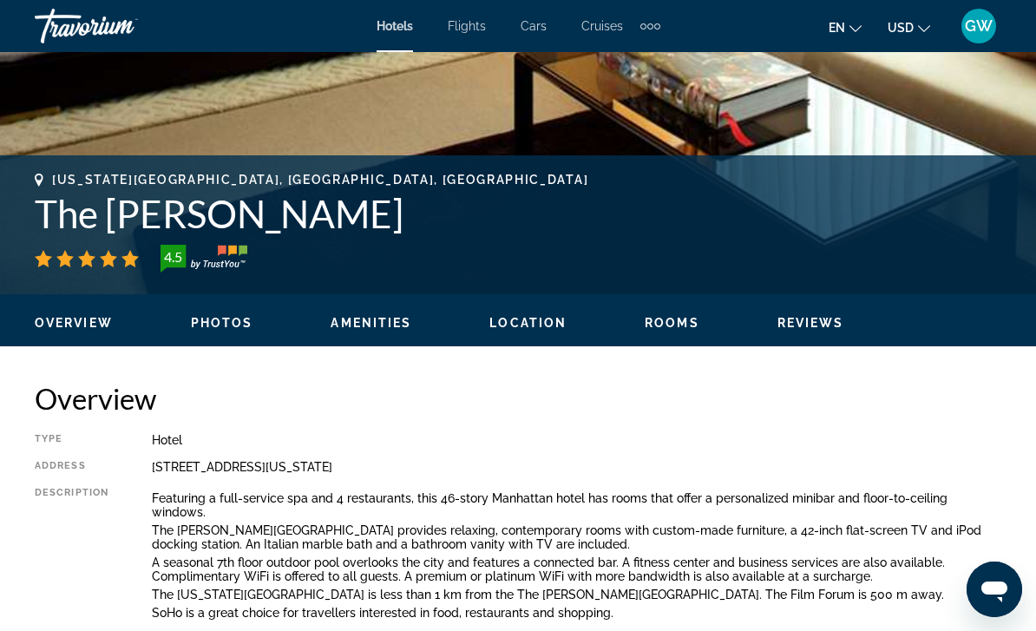
click at [558, 322] on span "Location" at bounding box center [527, 323] width 77 height 14
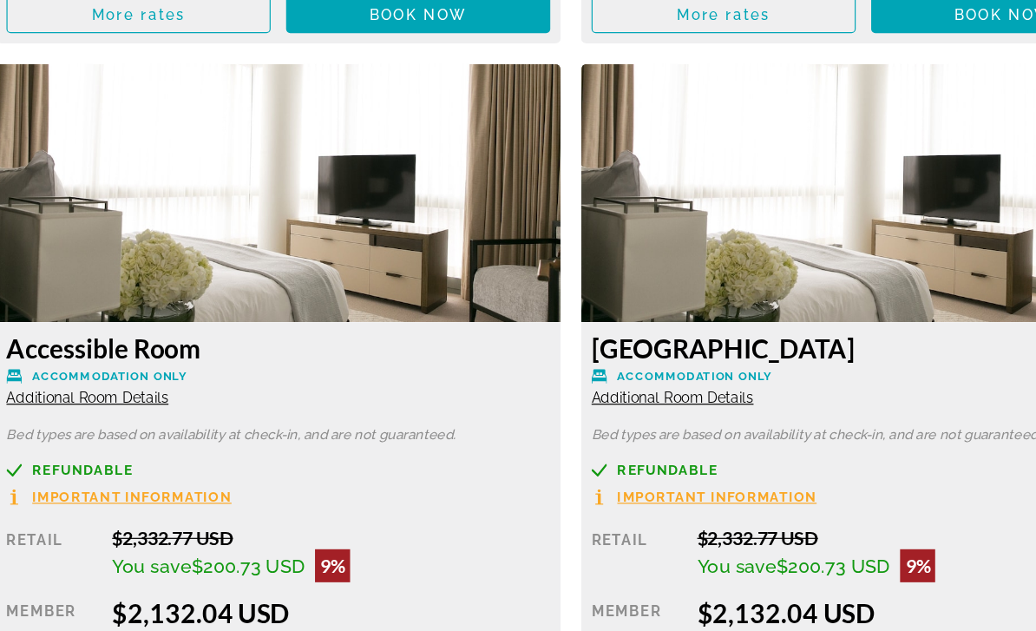
scroll to position [3245, 0]
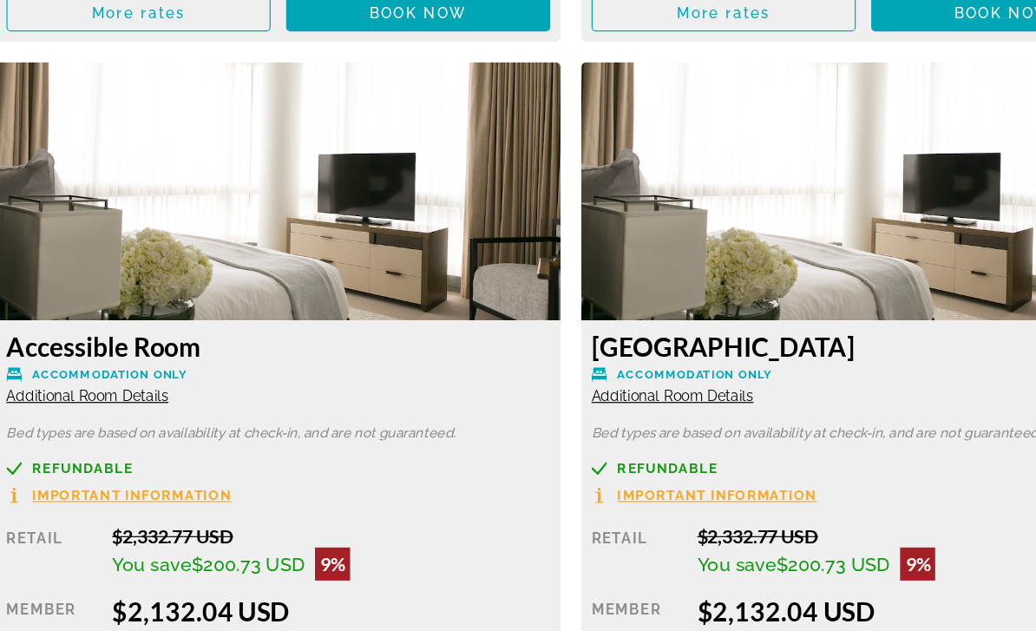
click at [177, 465] on span "Important Information" at bounding box center [148, 470] width 167 height 11
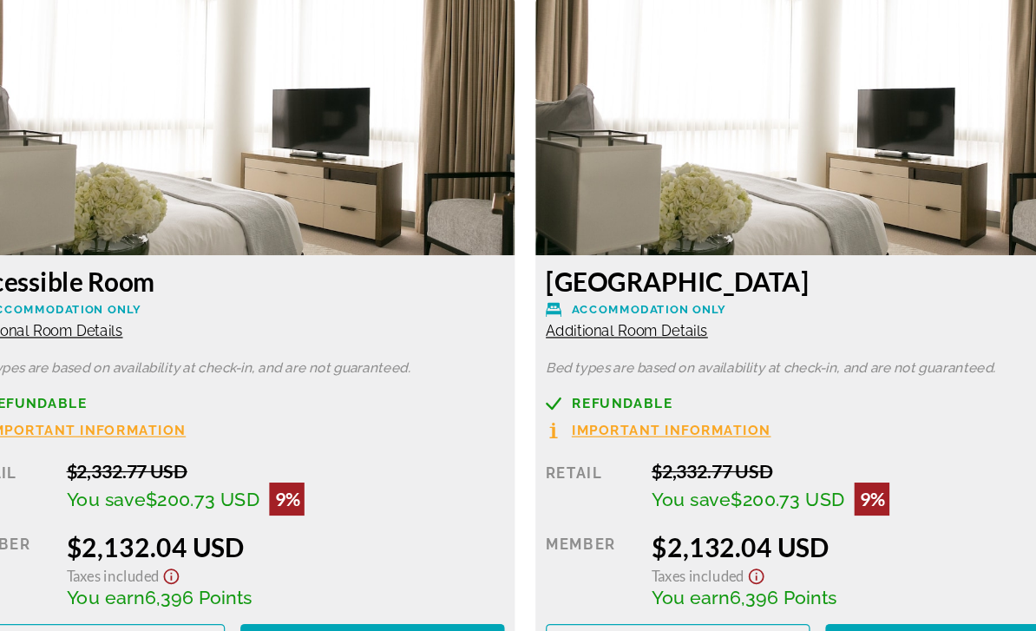
scroll to position [0, 0]
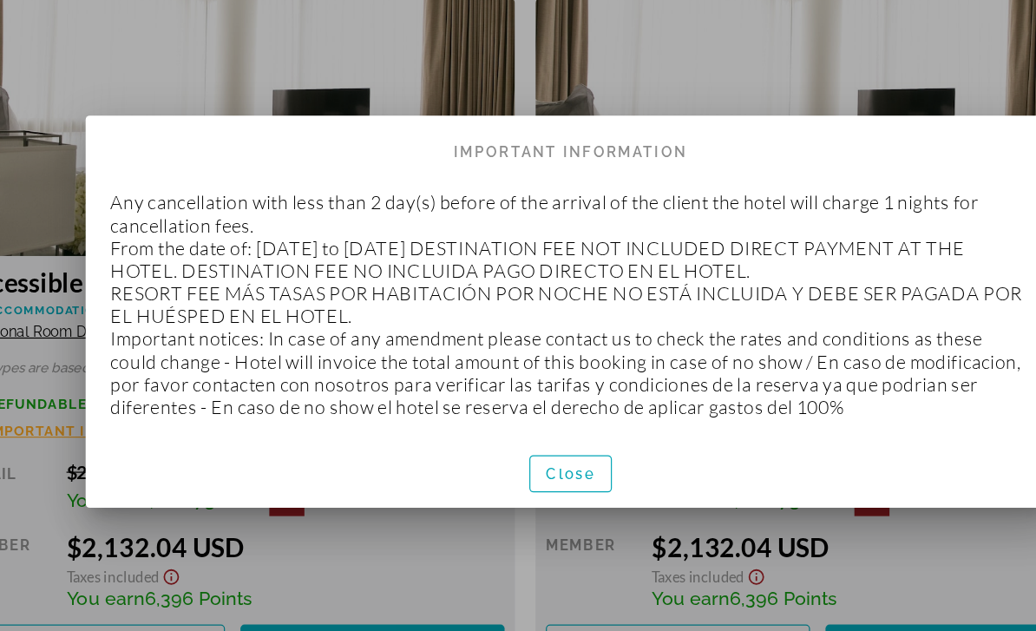
click at [365, 469] on div at bounding box center [518, 315] width 1036 height 631
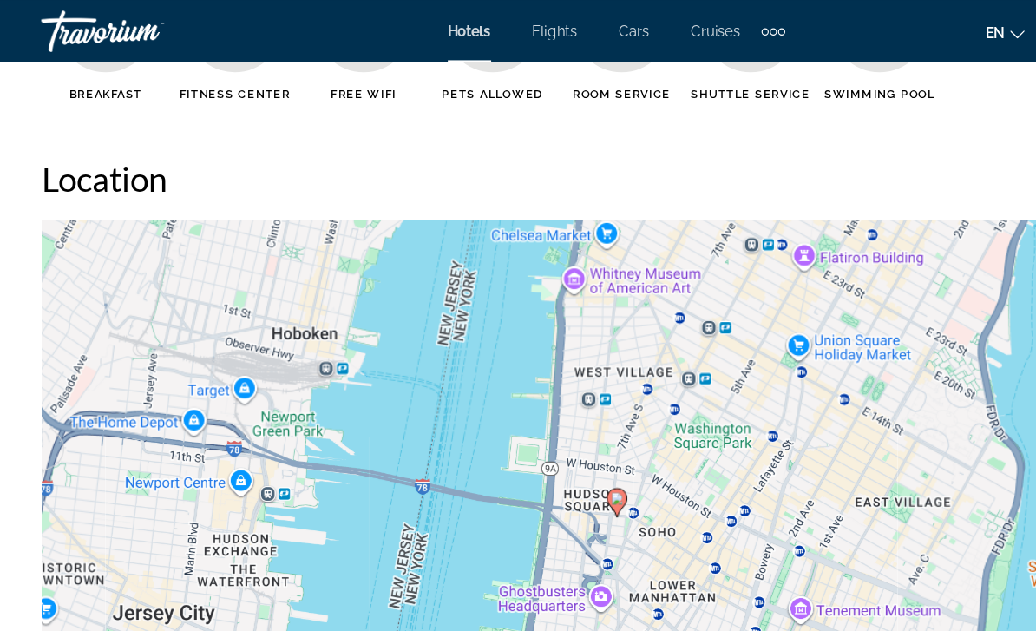
scroll to position [1869, 0]
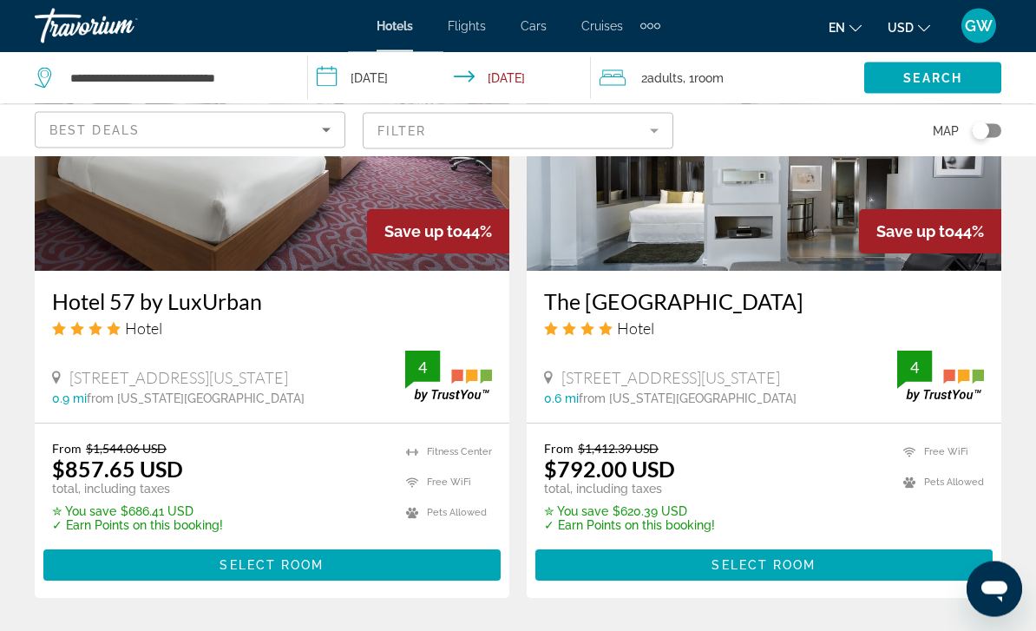
scroll to position [1530, 0]
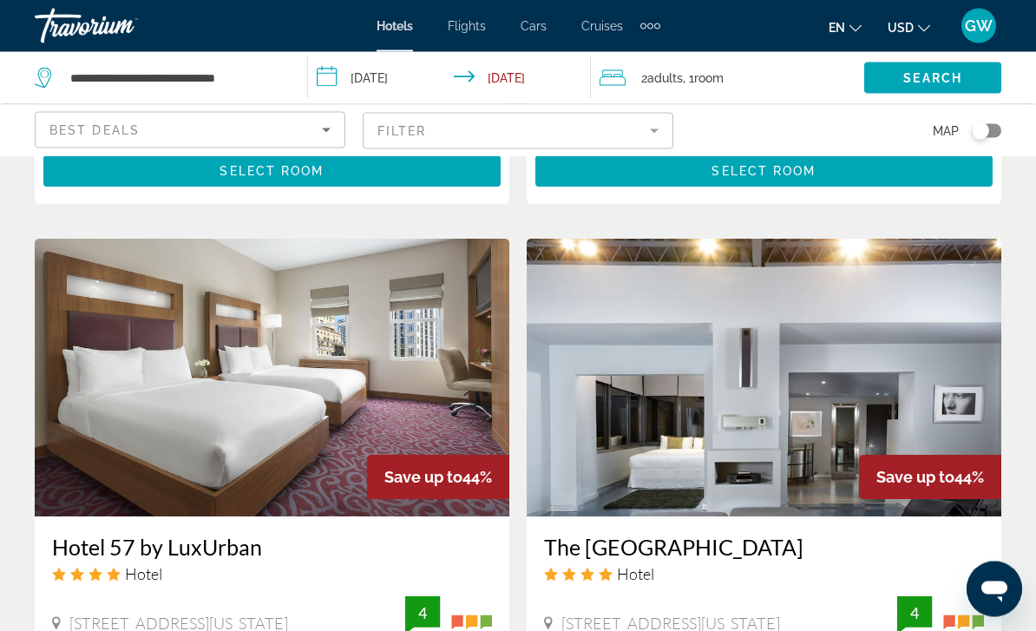
click at [828, 397] on img "Main content" at bounding box center [764, 379] width 475 height 278
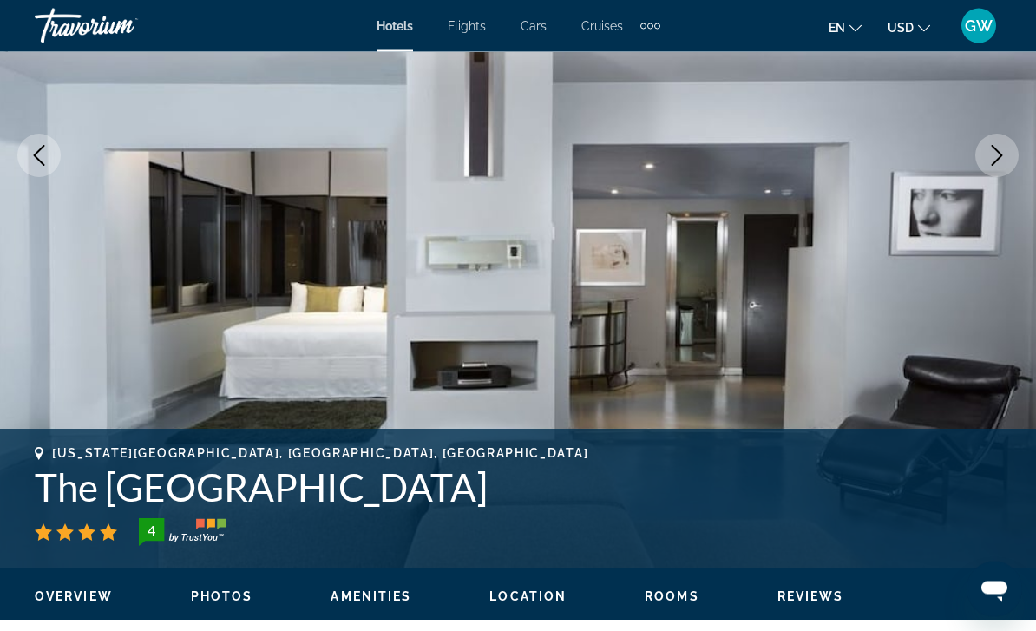
scroll to position [289, 0]
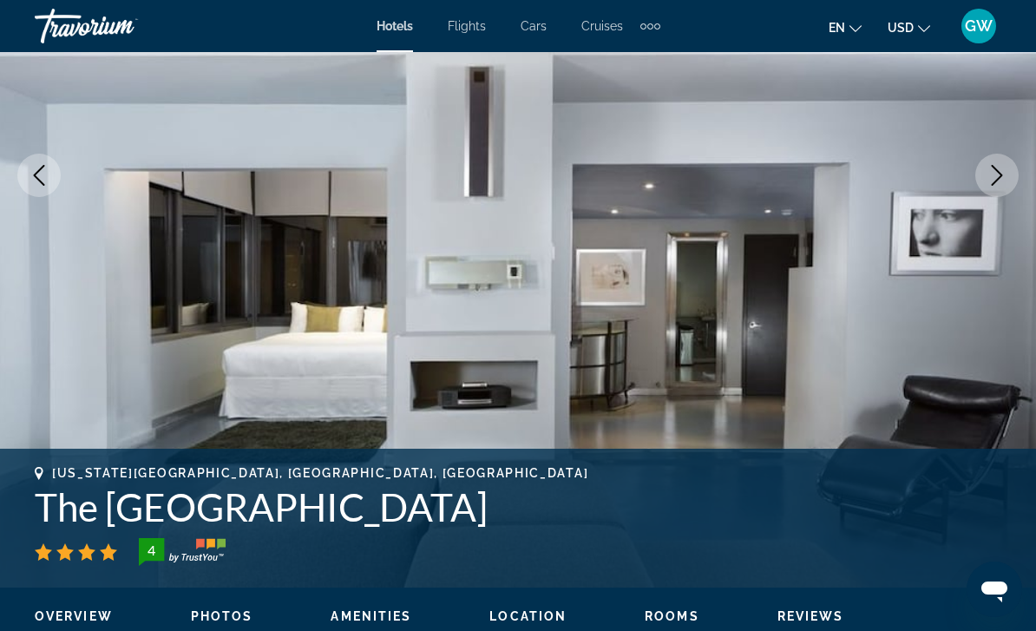
click at [1000, 187] on button "Next image" at bounding box center [996, 175] width 43 height 43
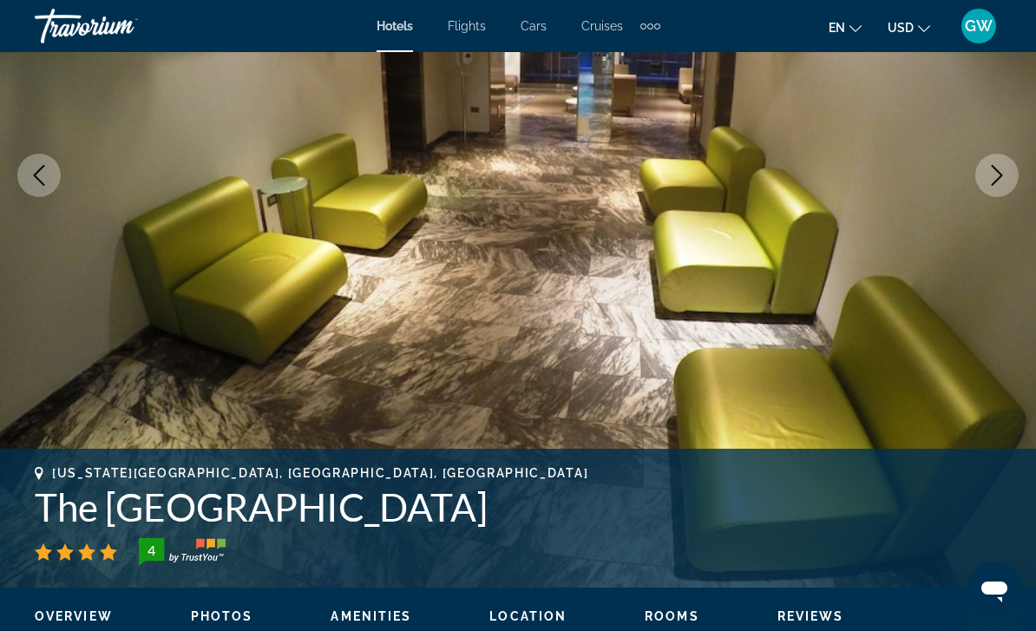
click at [1000, 181] on icon "Next image" at bounding box center [997, 175] width 21 height 21
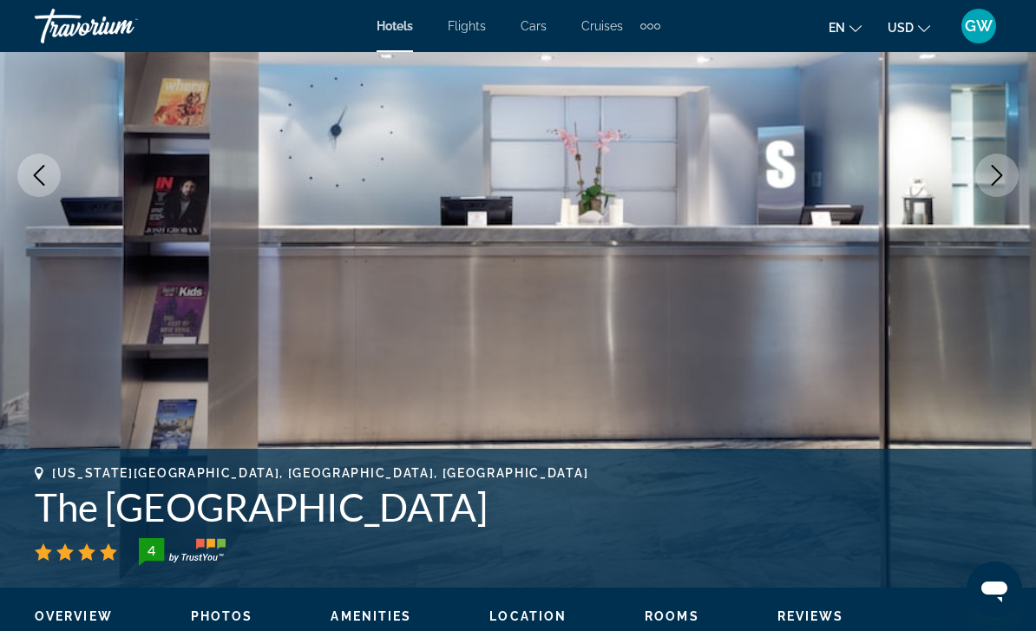
click at [994, 185] on icon "Next image" at bounding box center [997, 175] width 21 height 21
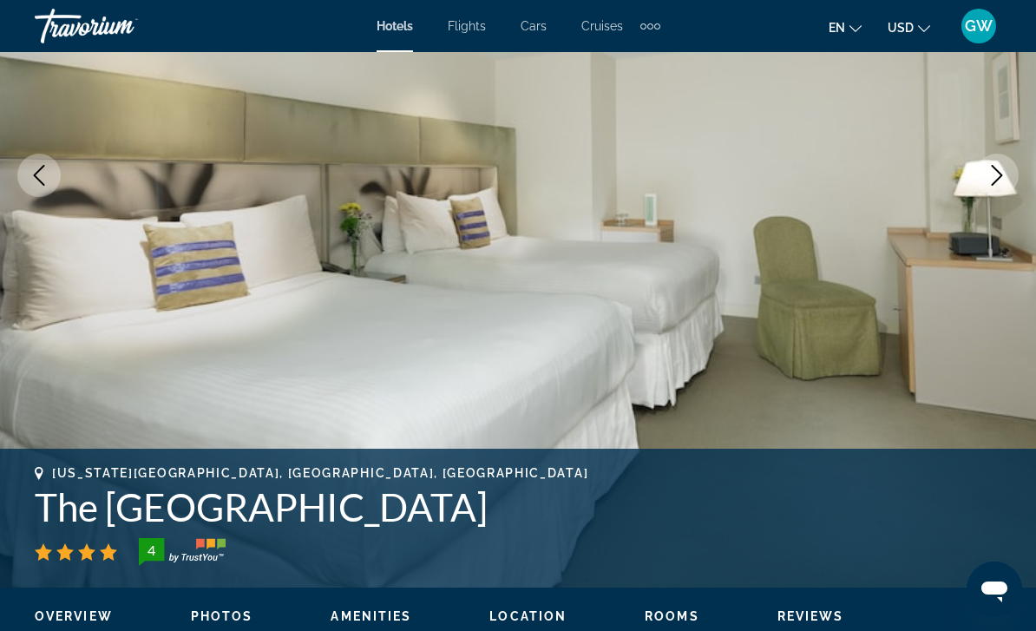
click at [988, 187] on button "Next image" at bounding box center [996, 175] width 43 height 43
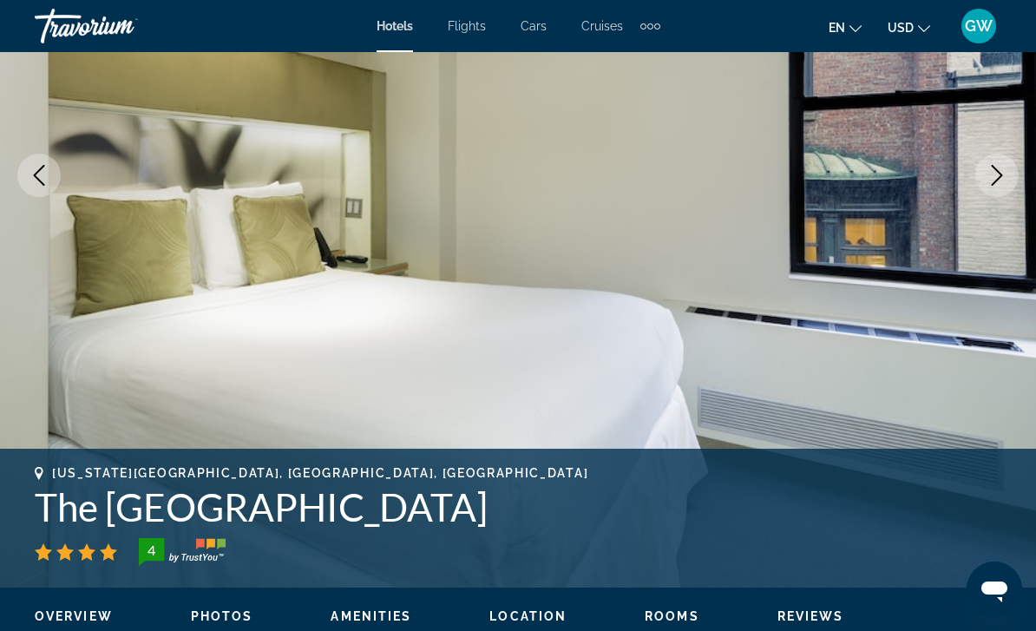
click at [987, 187] on button "Next image" at bounding box center [996, 175] width 43 height 43
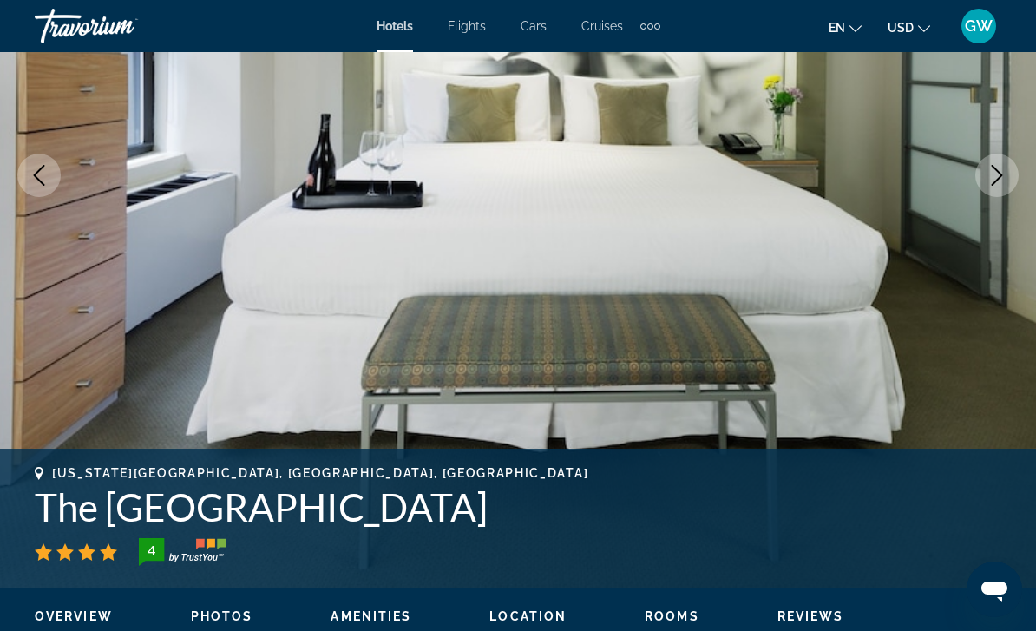
click at [994, 186] on button "Next image" at bounding box center [996, 175] width 43 height 43
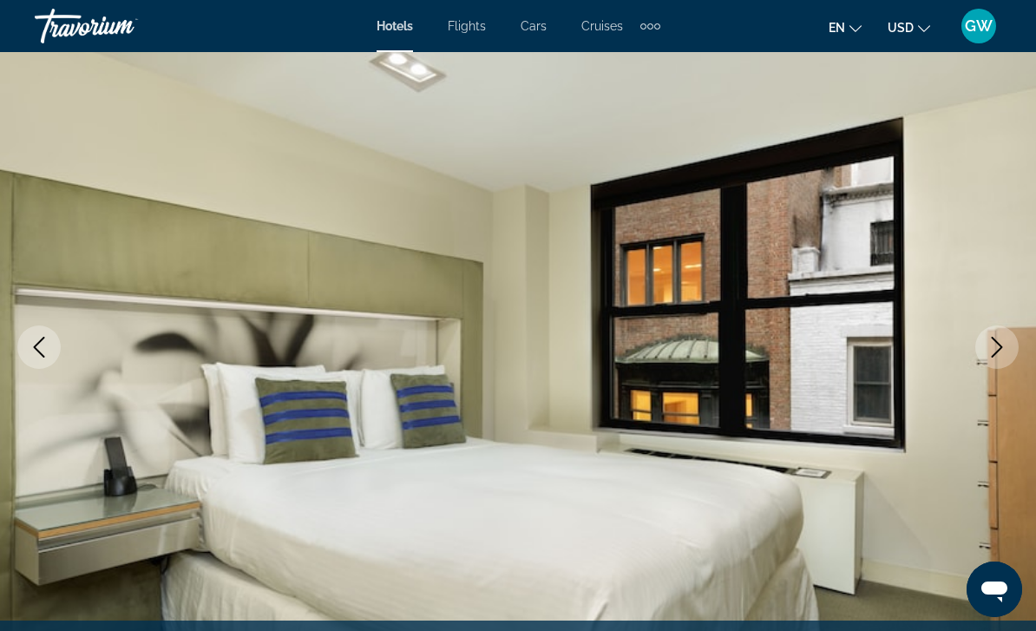
scroll to position [110, 0]
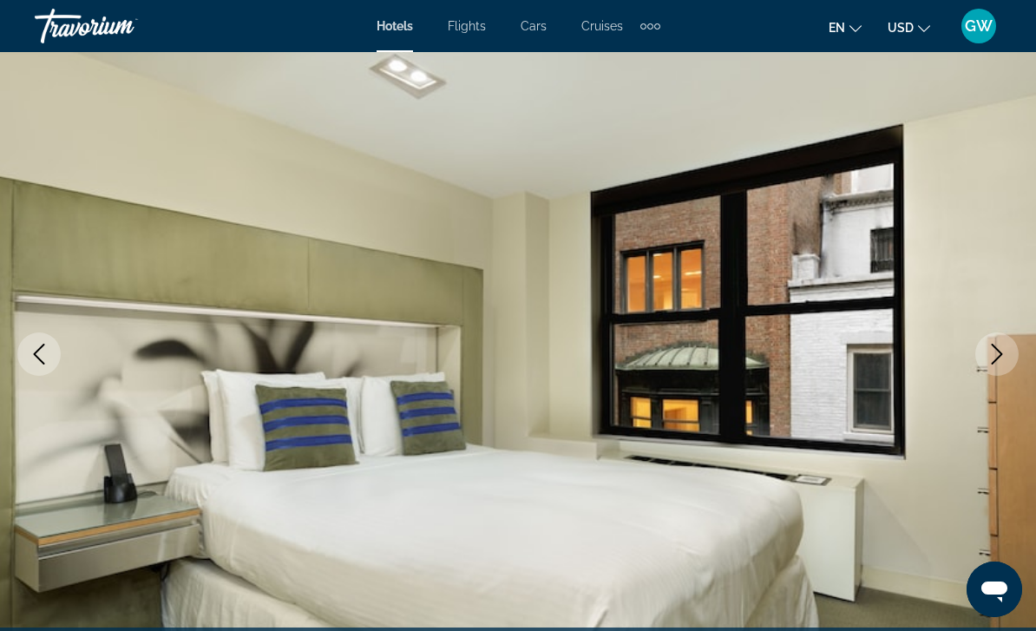
click at [997, 351] on icon "Next image" at bounding box center [997, 354] width 21 height 21
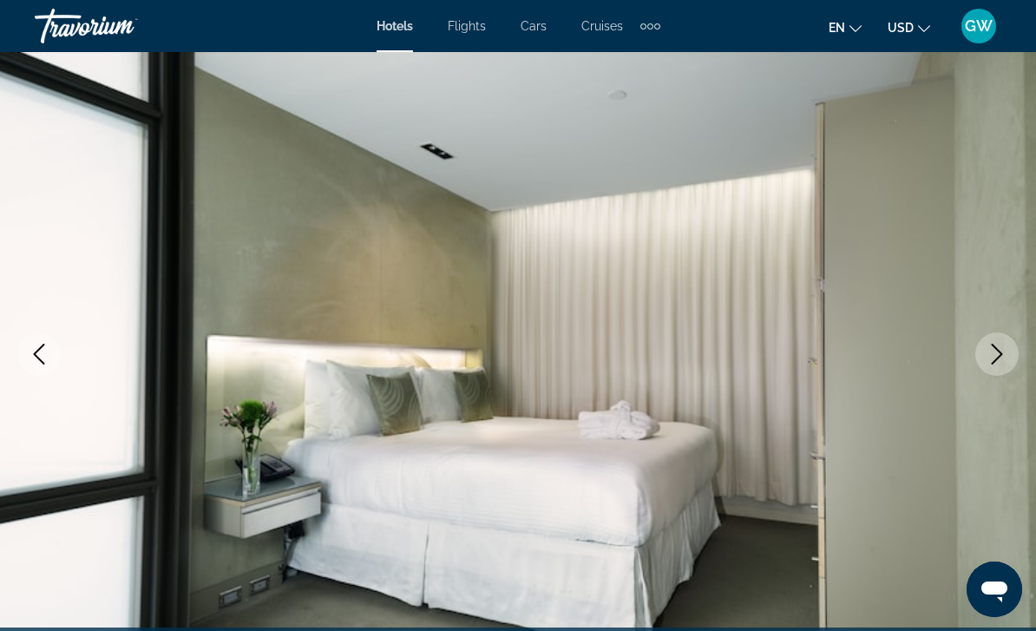
click at [994, 363] on icon "Next image" at bounding box center [997, 354] width 21 height 21
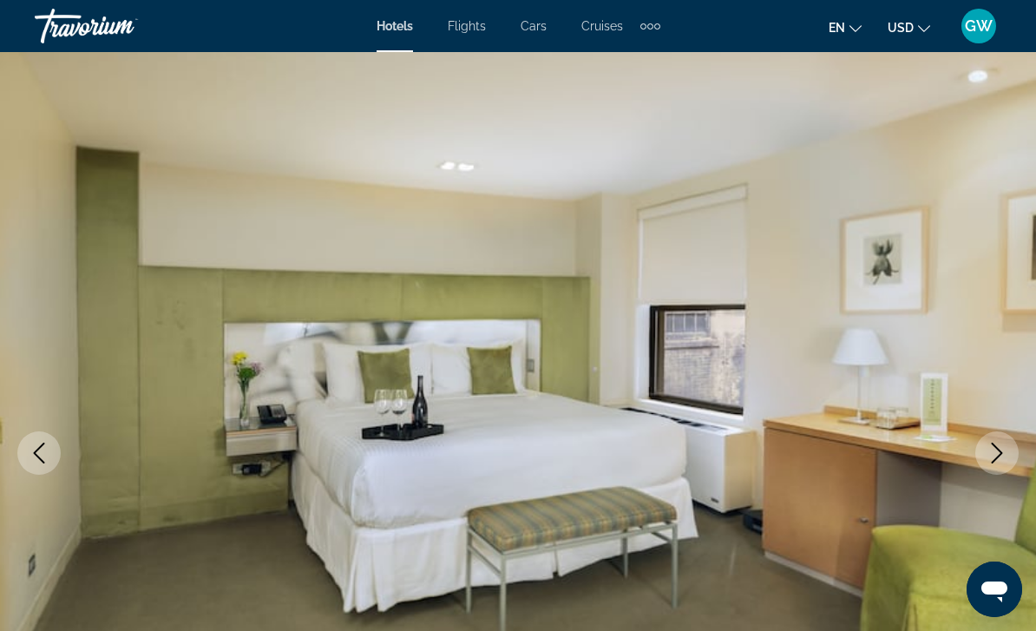
scroll to position [0, 0]
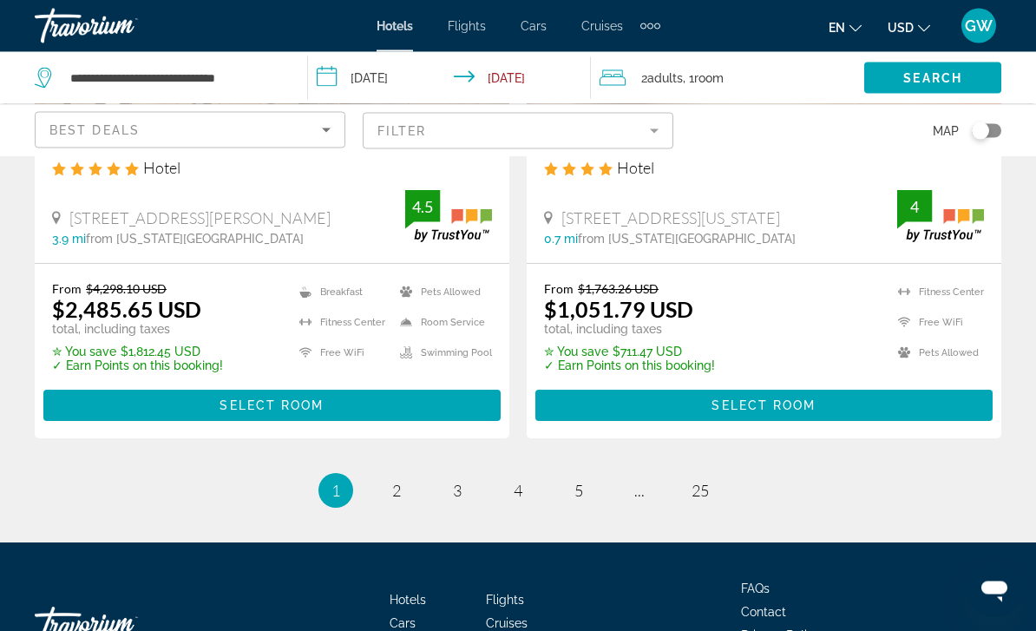
scroll to position [3611, 0]
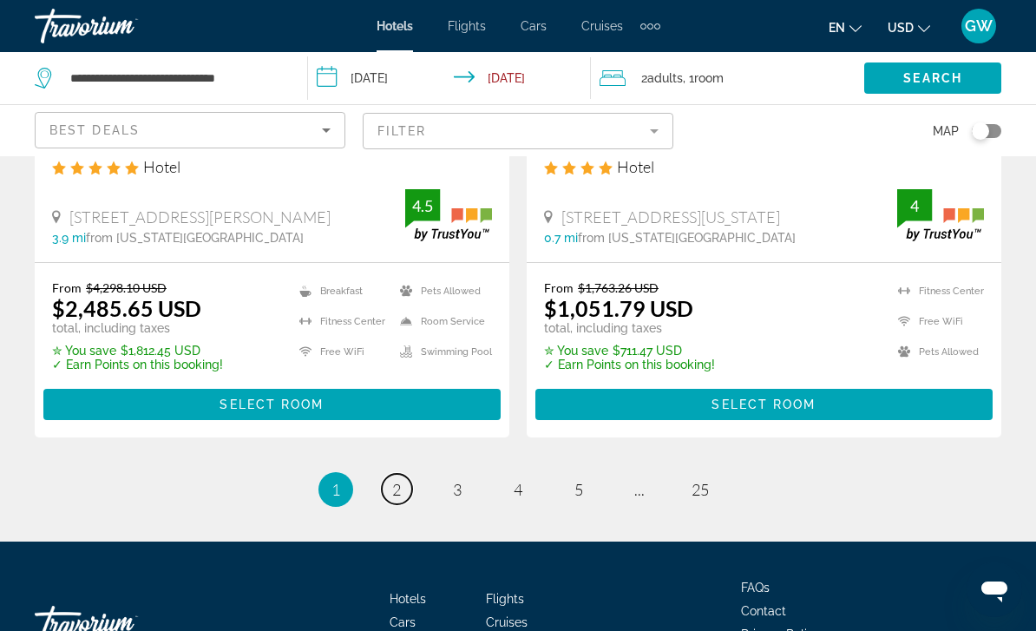
click at [401, 480] on span "2" at bounding box center [396, 489] width 9 height 19
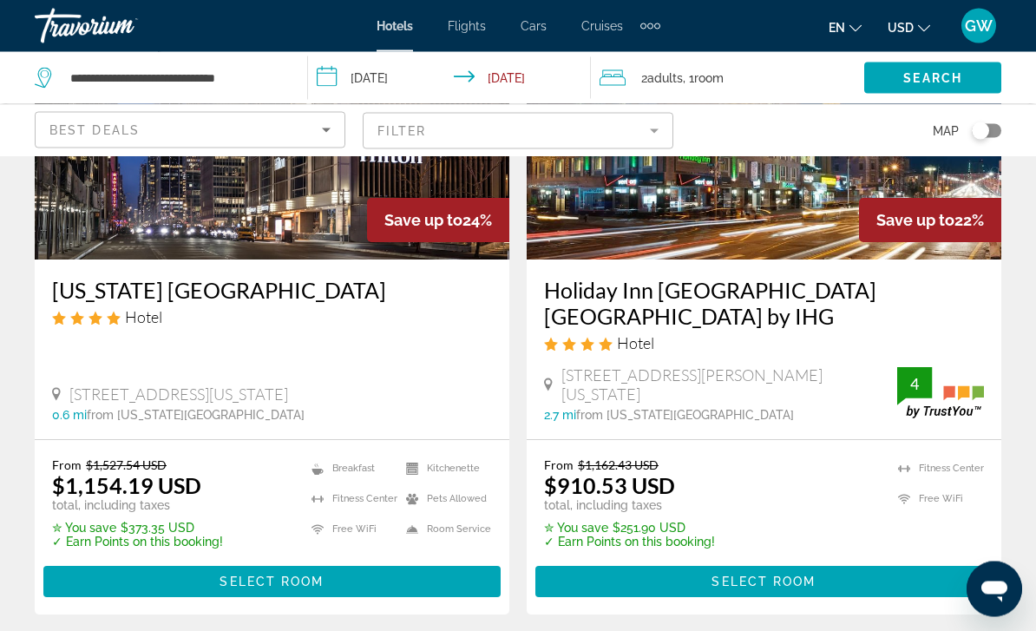
scroll to position [3565, 0]
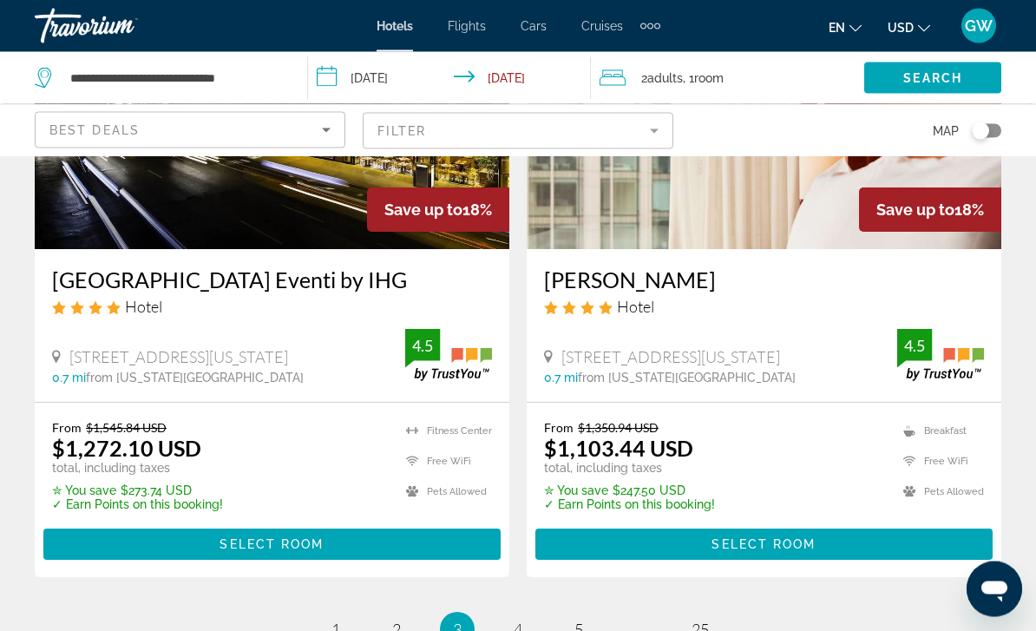
scroll to position [3566, 0]
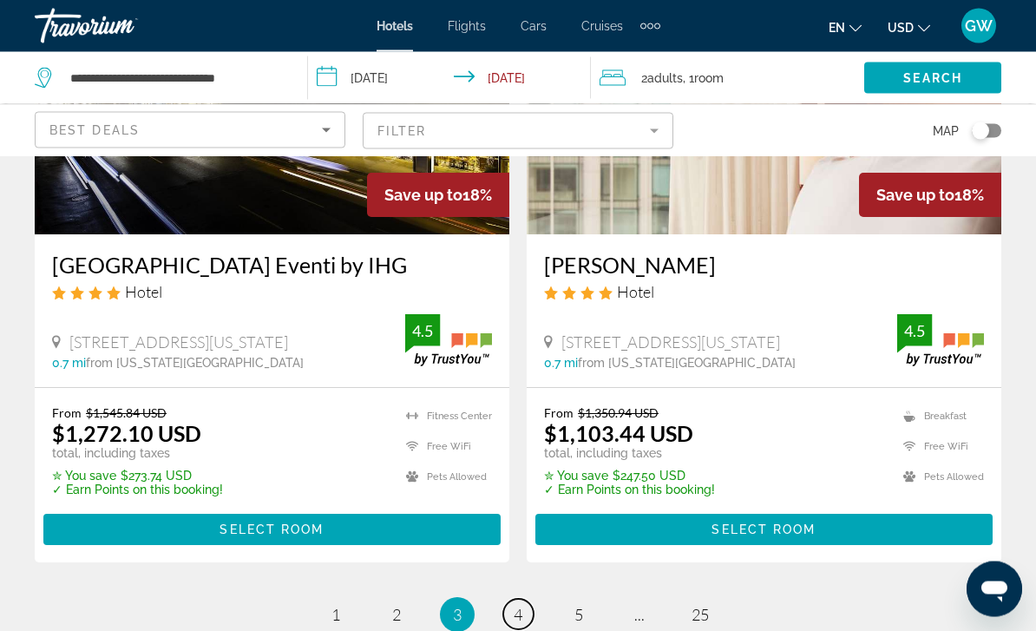
click at [525, 600] on link "page 4" at bounding box center [518, 615] width 30 height 30
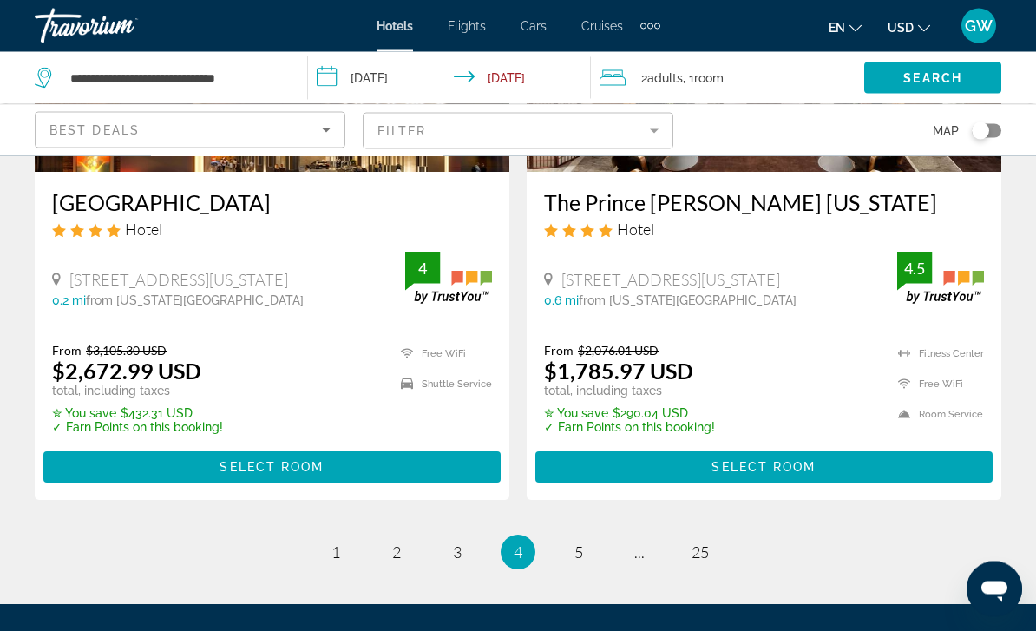
scroll to position [3602, 0]
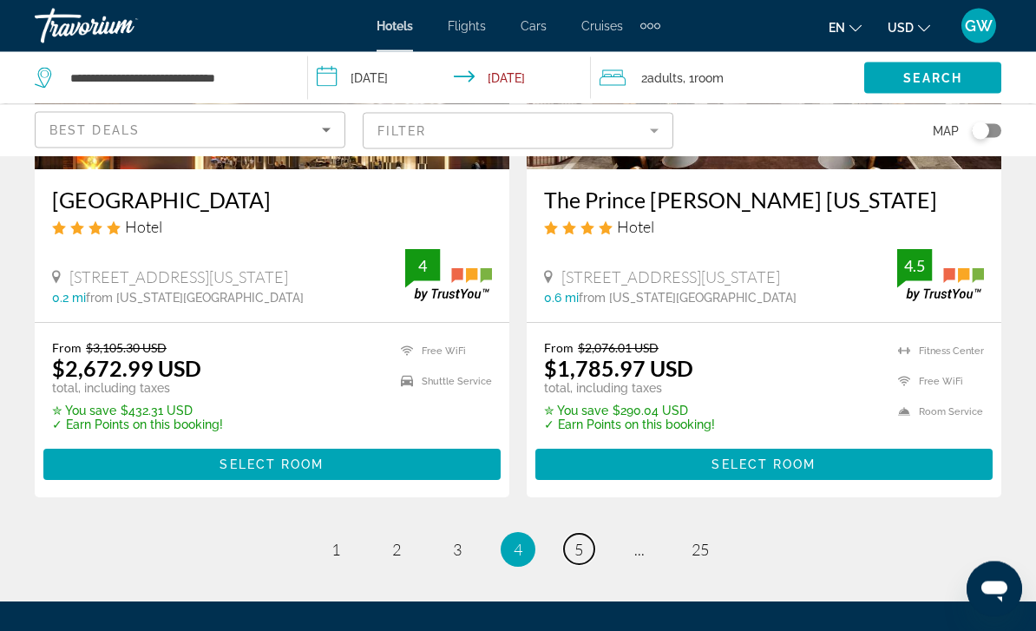
click at [590, 535] on link "page 5" at bounding box center [579, 550] width 30 height 30
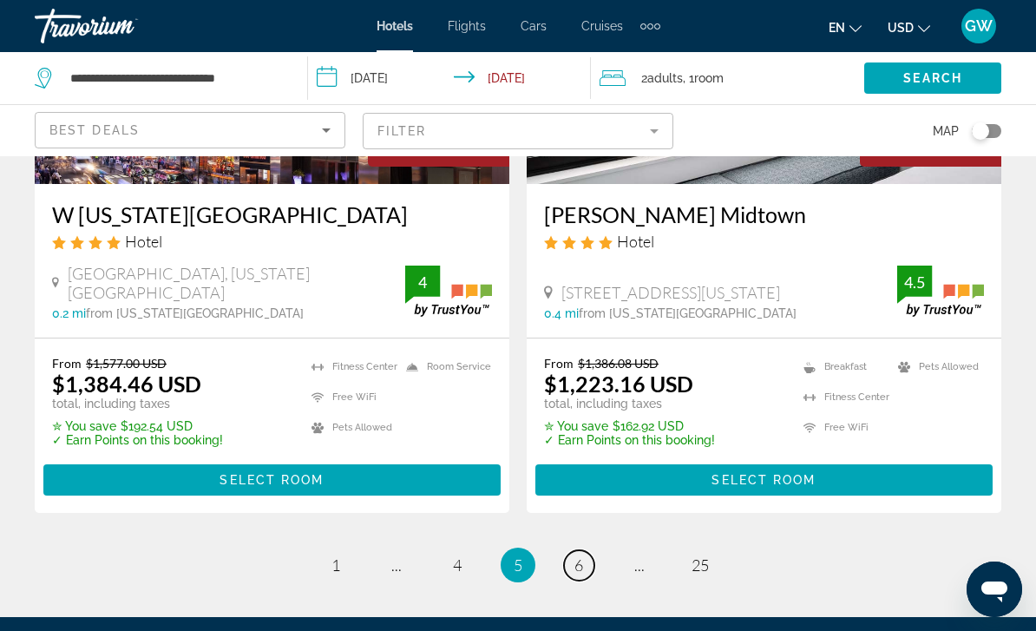
scroll to position [3557, 0]
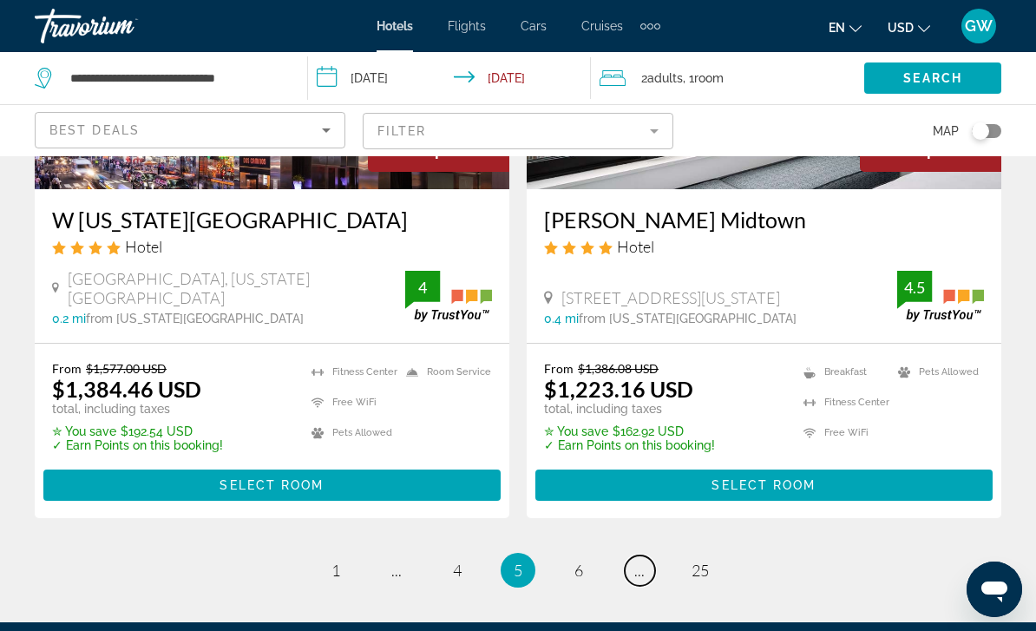
click at [638, 556] on link "page ..." at bounding box center [640, 570] width 30 height 30
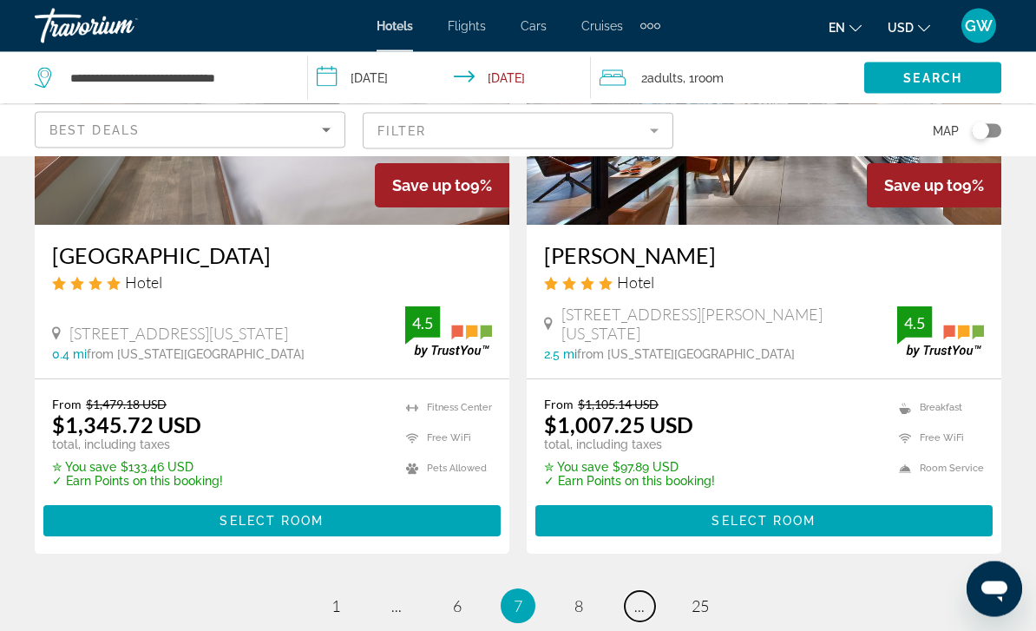
scroll to position [3553, 0]
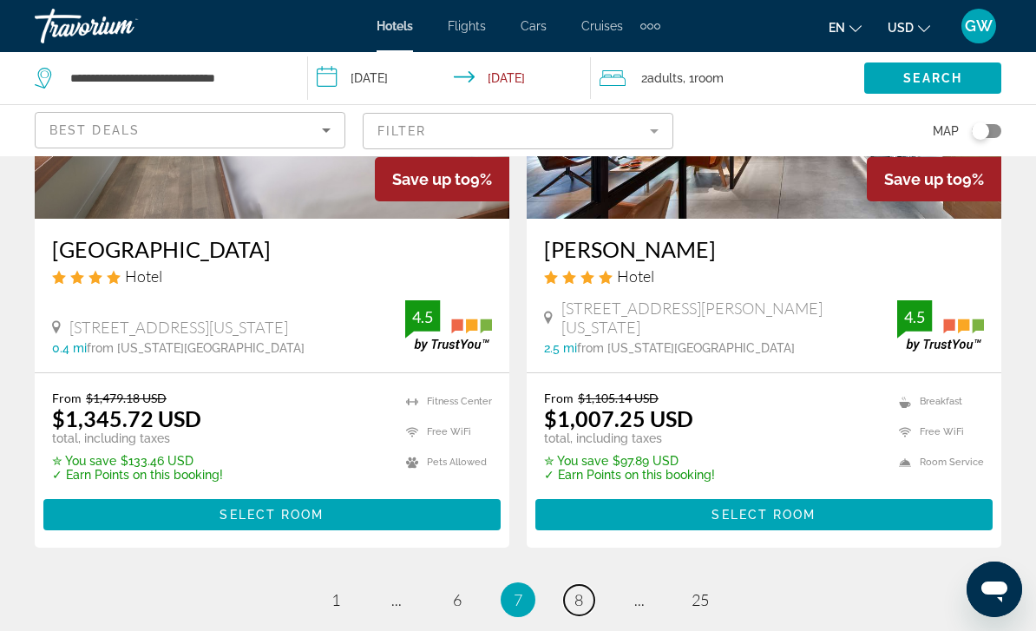
click at [574, 590] on span "8" at bounding box center [578, 599] width 9 height 19
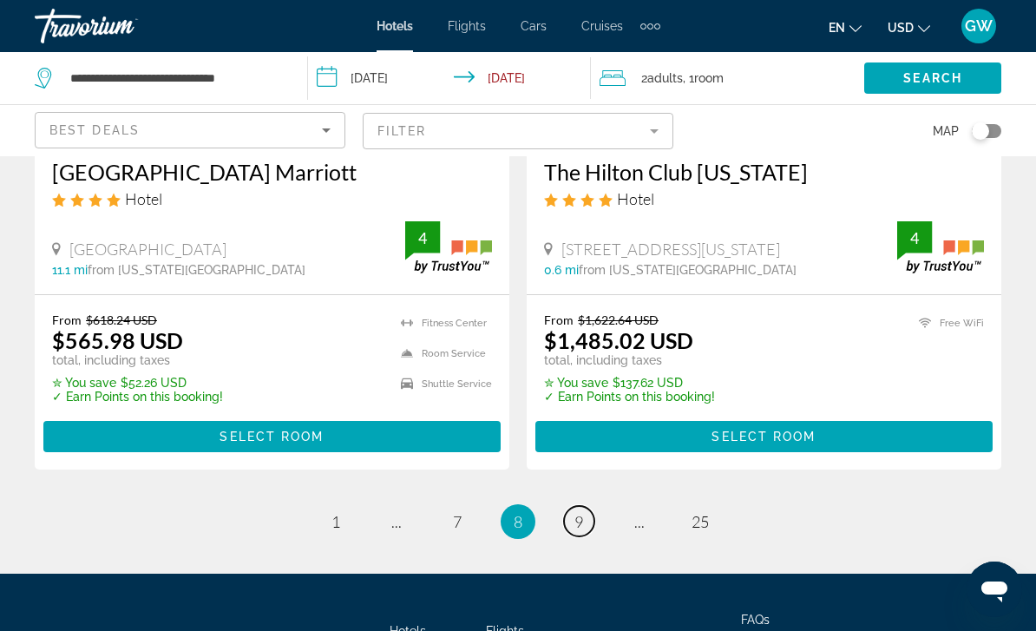
scroll to position [3692, 0]
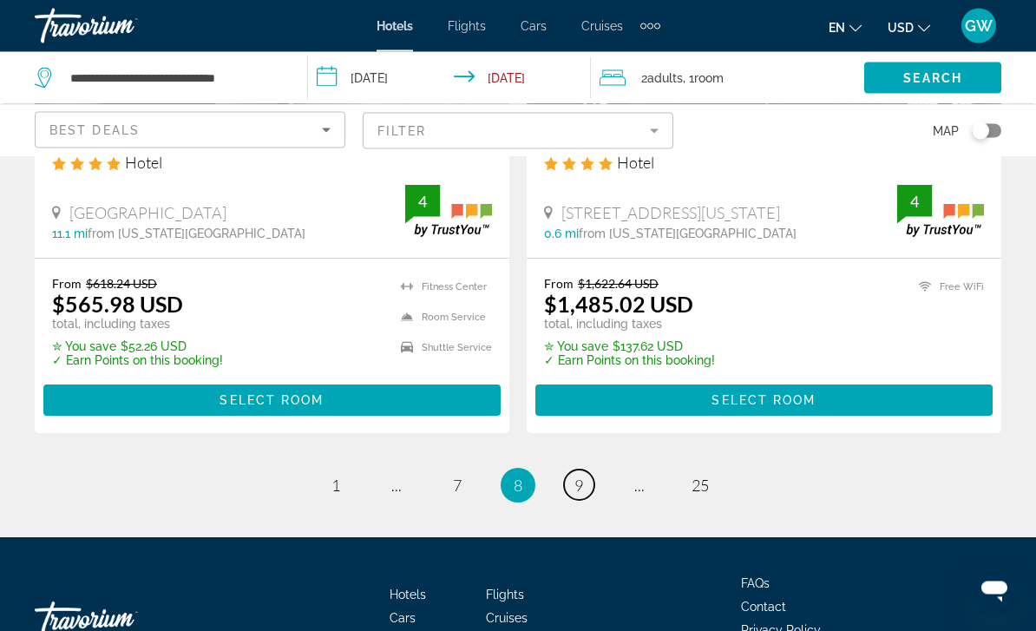
click at [577, 470] on link "page 9" at bounding box center [579, 485] width 30 height 30
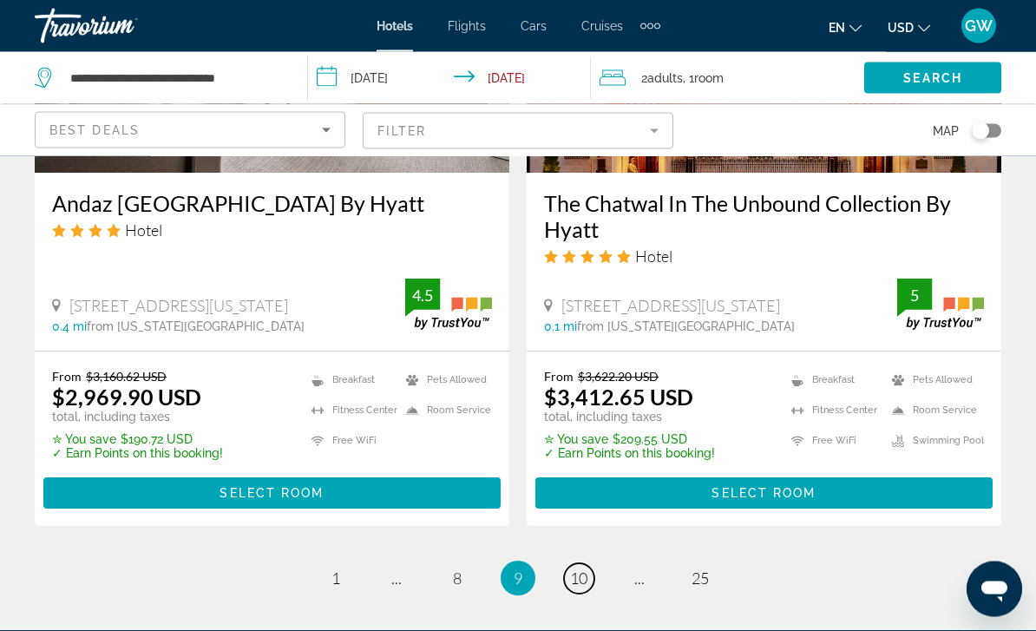
scroll to position [3575, 0]
click at [581, 568] on span "10" at bounding box center [578, 577] width 17 height 19
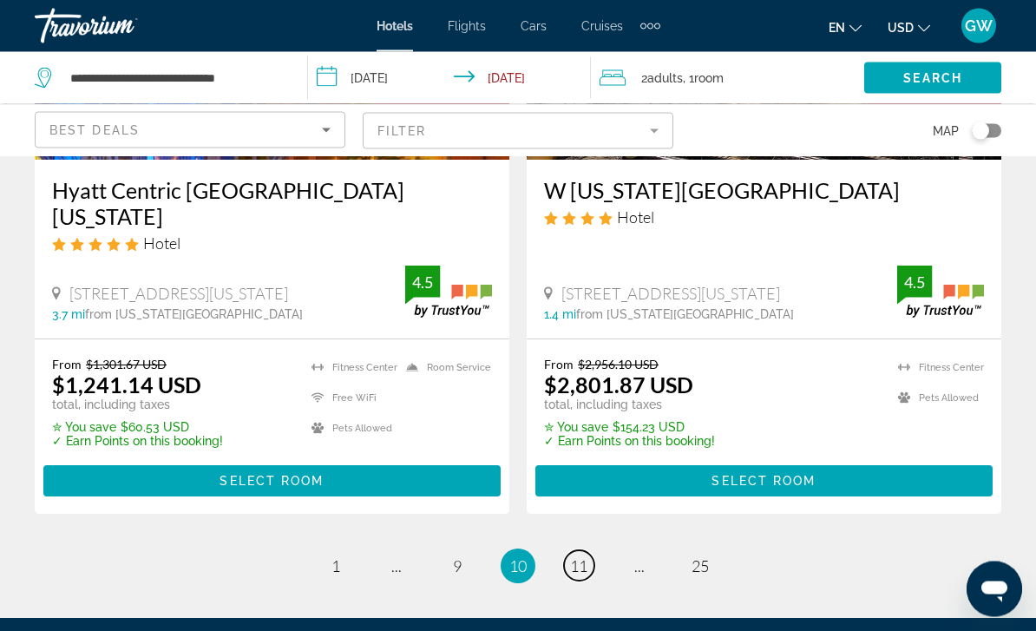
scroll to position [3641, 0]
click at [573, 556] on span "11" at bounding box center [578, 565] width 17 height 19
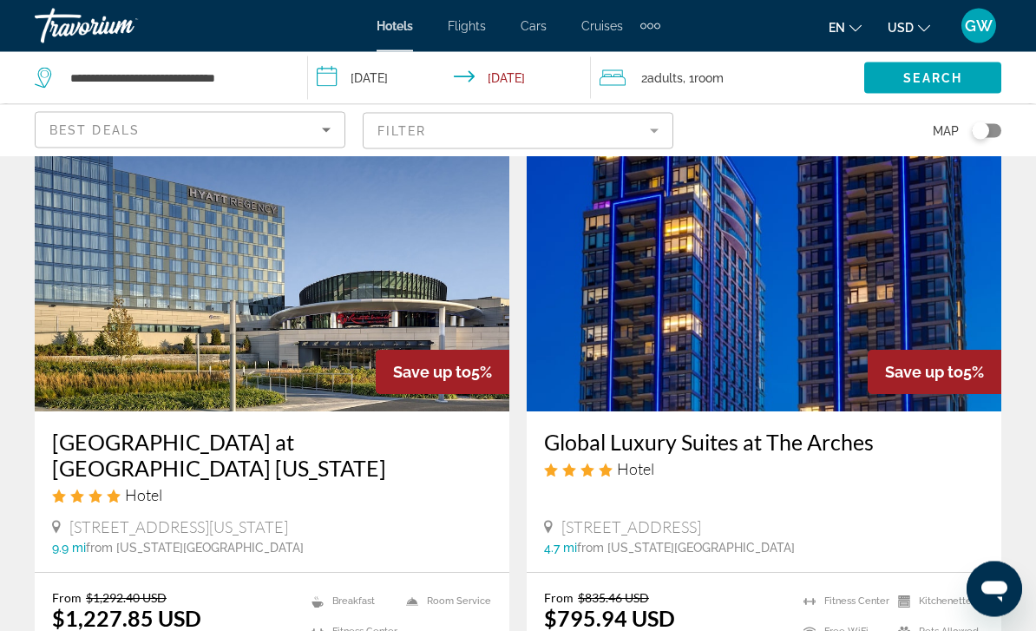
scroll to position [2082, 0]
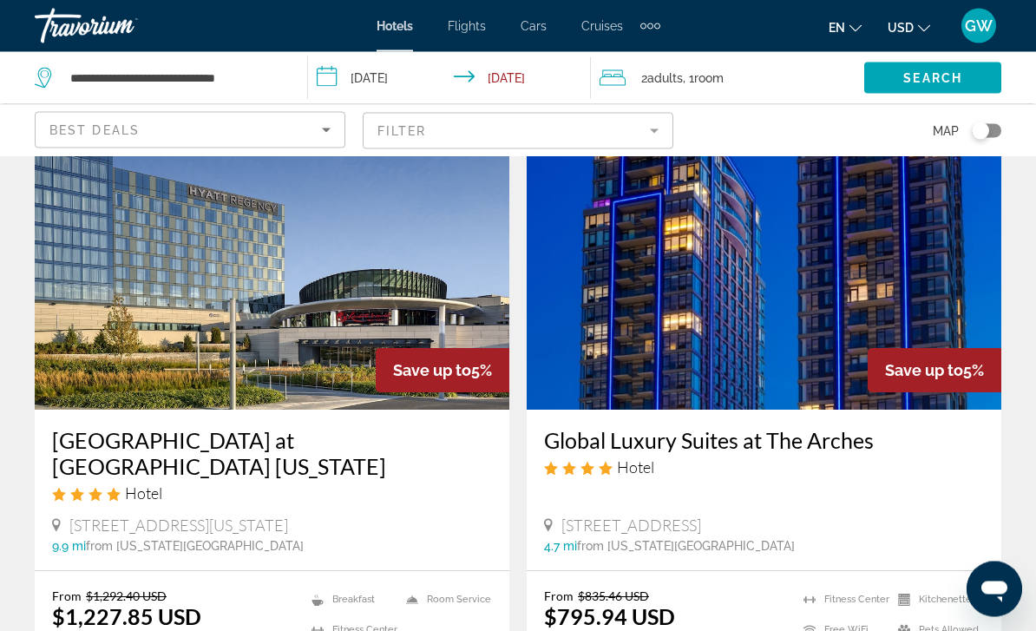
click at [778, 309] on img "Main content" at bounding box center [764, 272] width 475 height 278
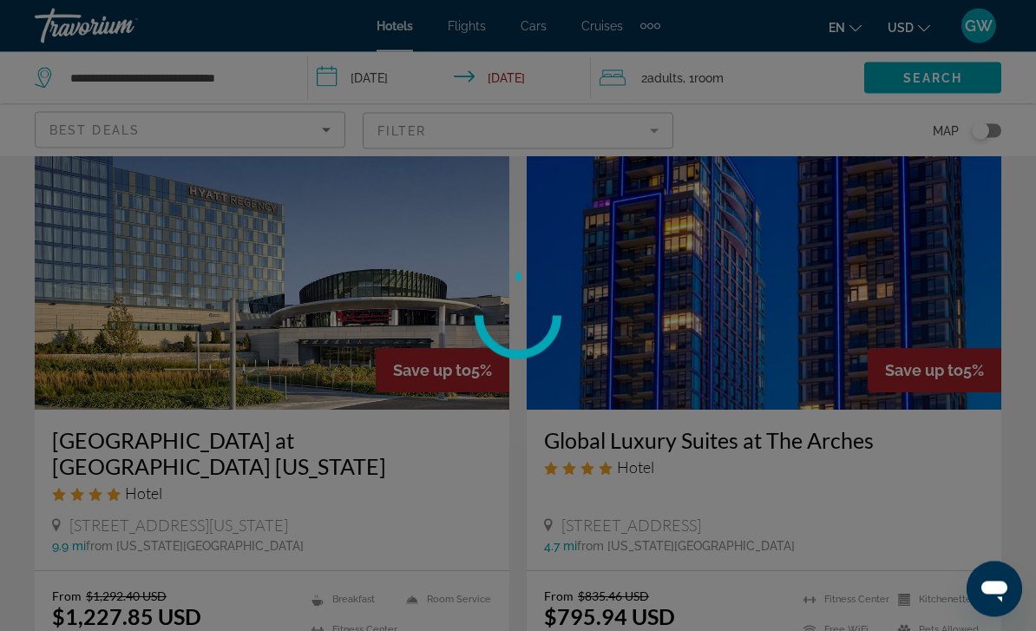
scroll to position [2083, 0]
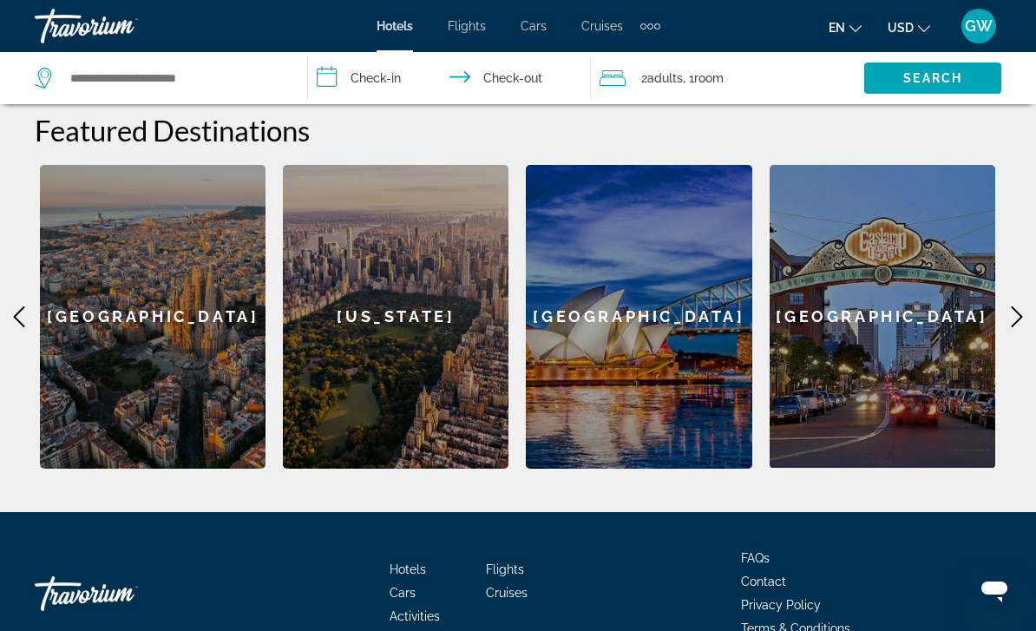
scroll to position [695, 0]
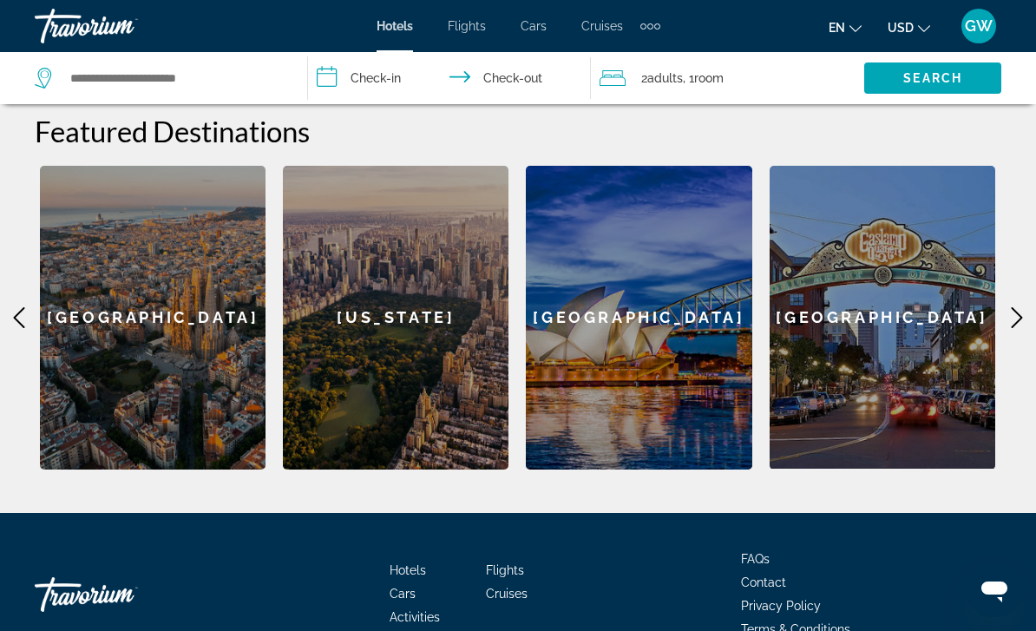
click at [420, 382] on div "[US_STATE]" at bounding box center [396, 318] width 226 height 304
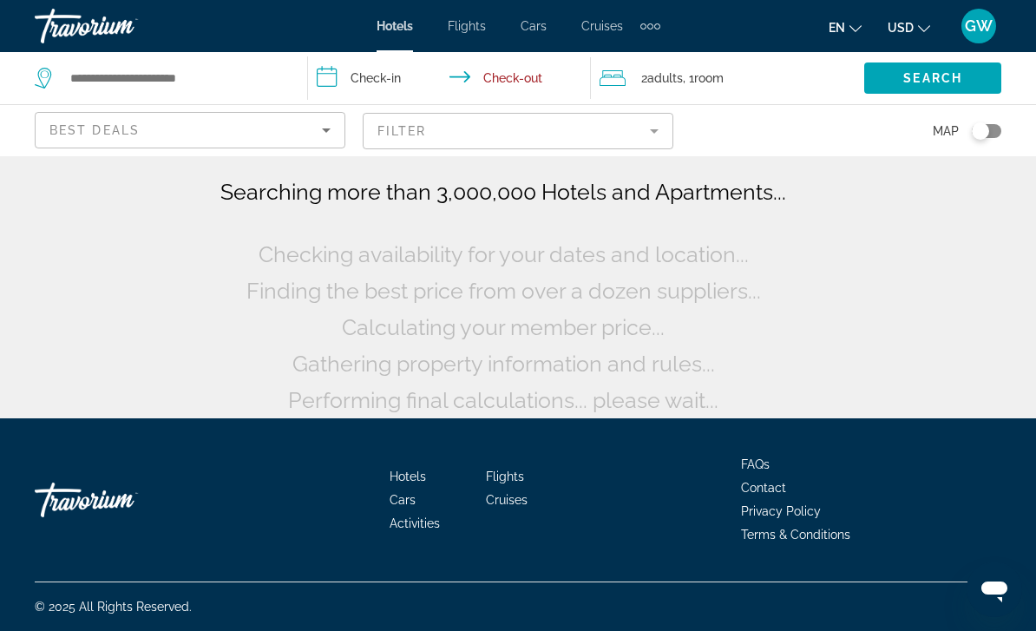
scroll to position [14, 0]
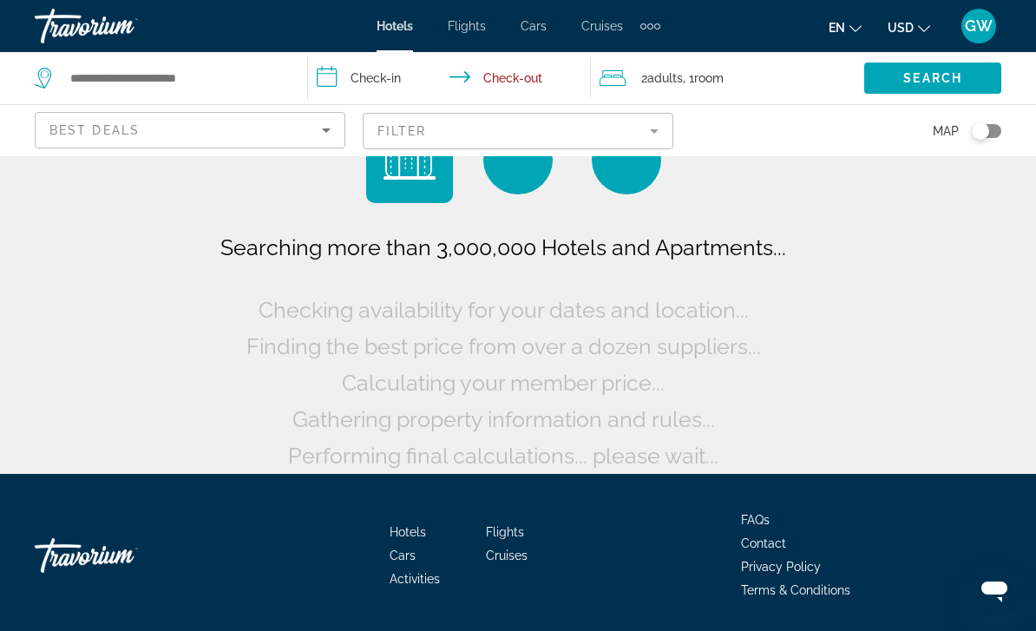
click at [391, 74] on input "**********" at bounding box center [452, 80] width 289 height 57
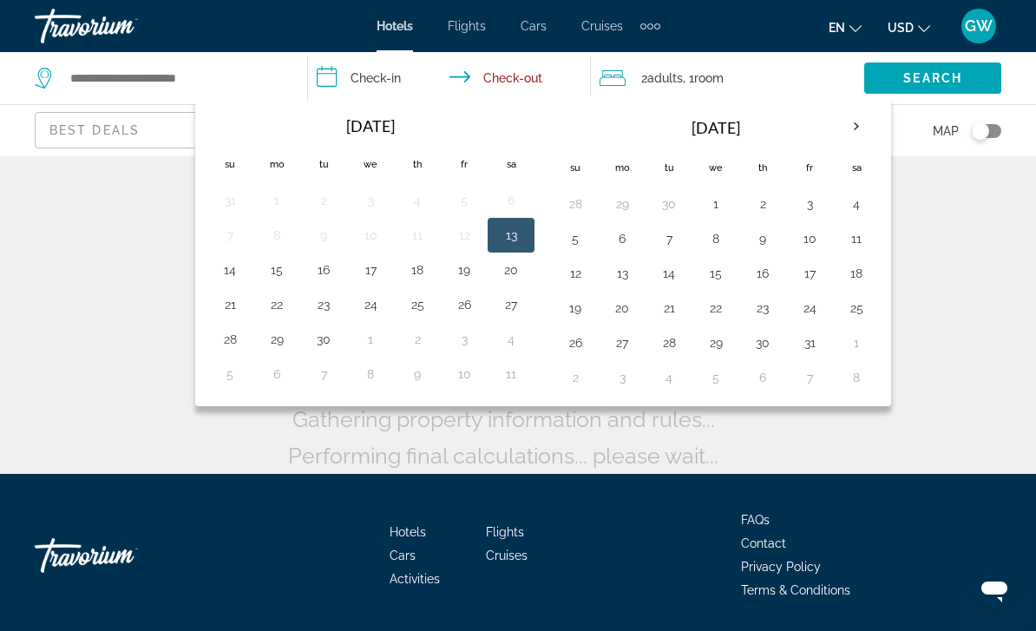
click at [863, 135] on th "Next month" at bounding box center [856, 127] width 47 height 38
click at [860, 124] on th "Next month" at bounding box center [856, 127] width 47 height 38
click at [865, 122] on th "Next month" at bounding box center [856, 127] width 47 height 38
click at [854, 125] on th "Next month" at bounding box center [856, 127] width 47 height 38
click at [855, 122] on th "Next month" at bounding box center [856, 127] width 47 height 38
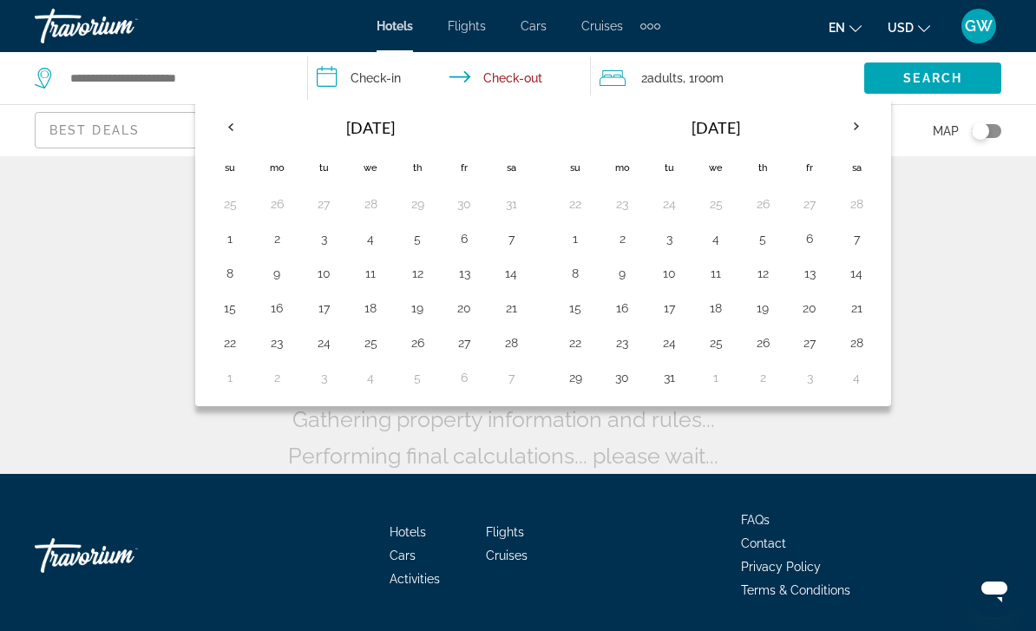
click at [852, 123] on th "Next month" at bounding box center [856, 127] width 47 height 38
click at [845, 126] on th "Next month" at bounding box center [856, 127] width 47 height 38
click at [678, 309] on button "19" at bounding box center [669, 308] width 28 height 24
click at [805, 305] on button "22" at bounding box center [810, 308] width 28 height 24
type input "**********"
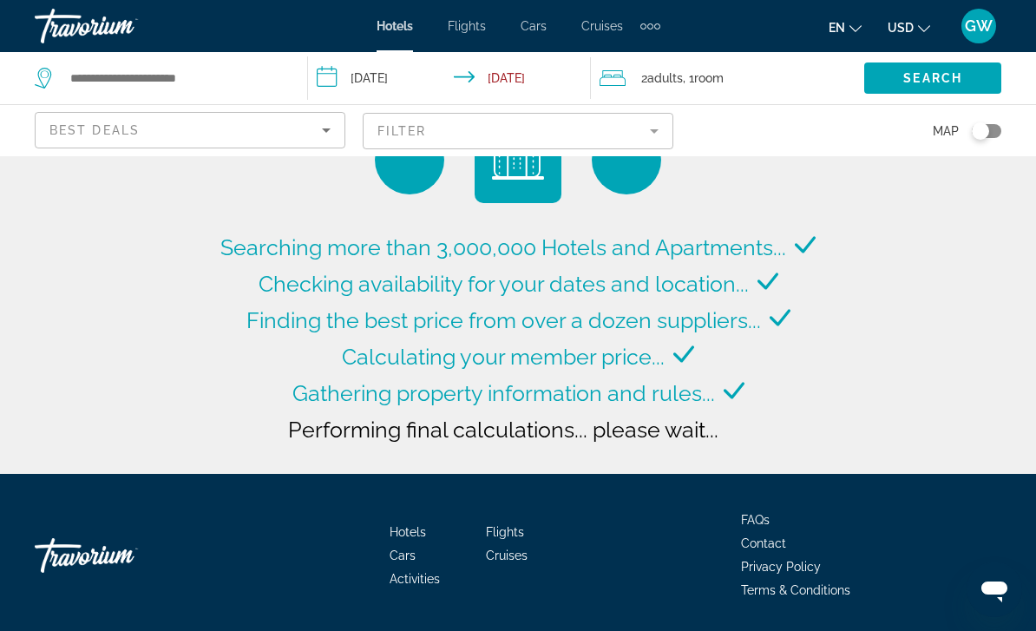
type input "**********"
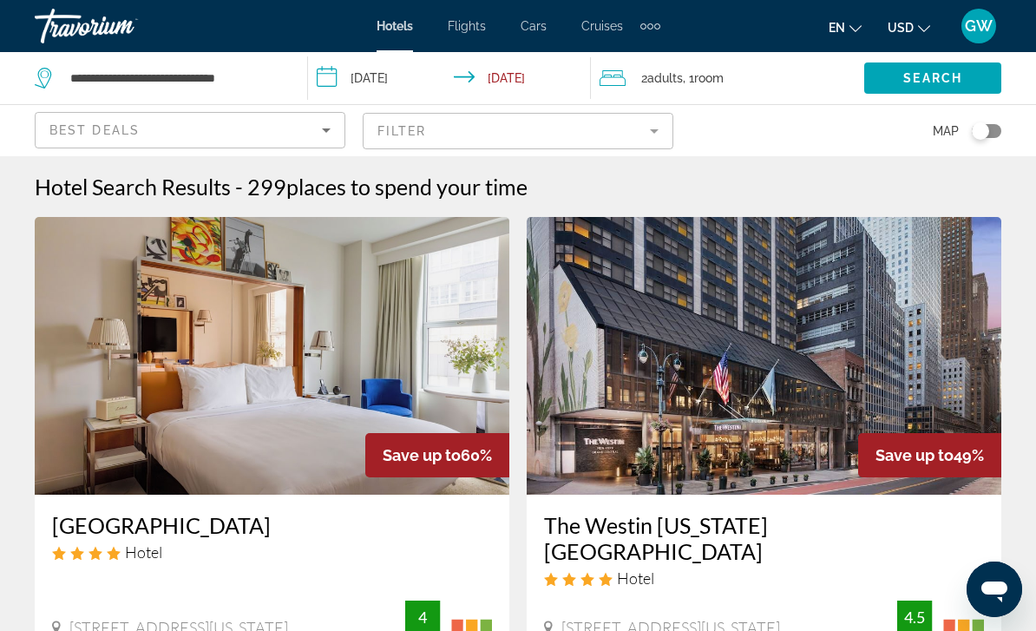
click at [414, 89] on input "**********" at bounding box center [452, 80] width 289 height 57
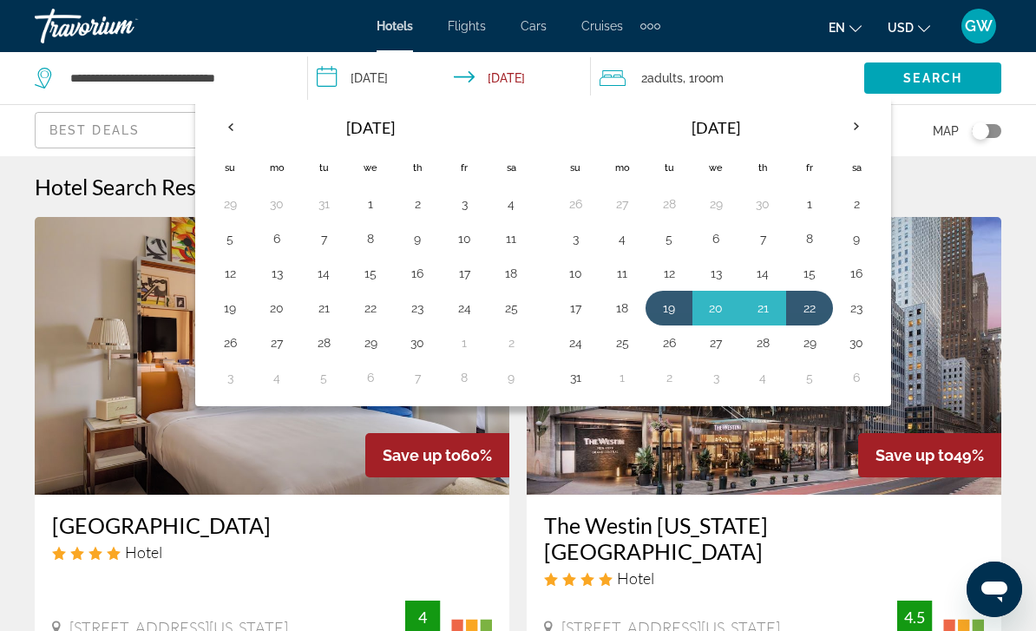
click at [848, 133] on th "Next month" at bounding box center [856, 127] width 47 height 38
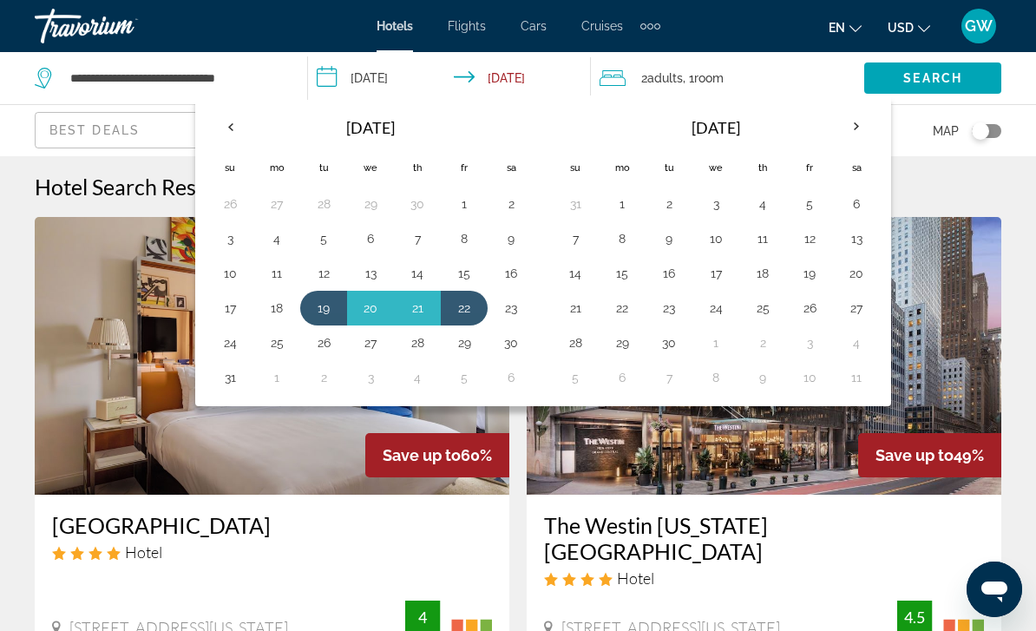
click at [850, 131] on th "Next month" at bounding box center [856, 127] width 47 height 38
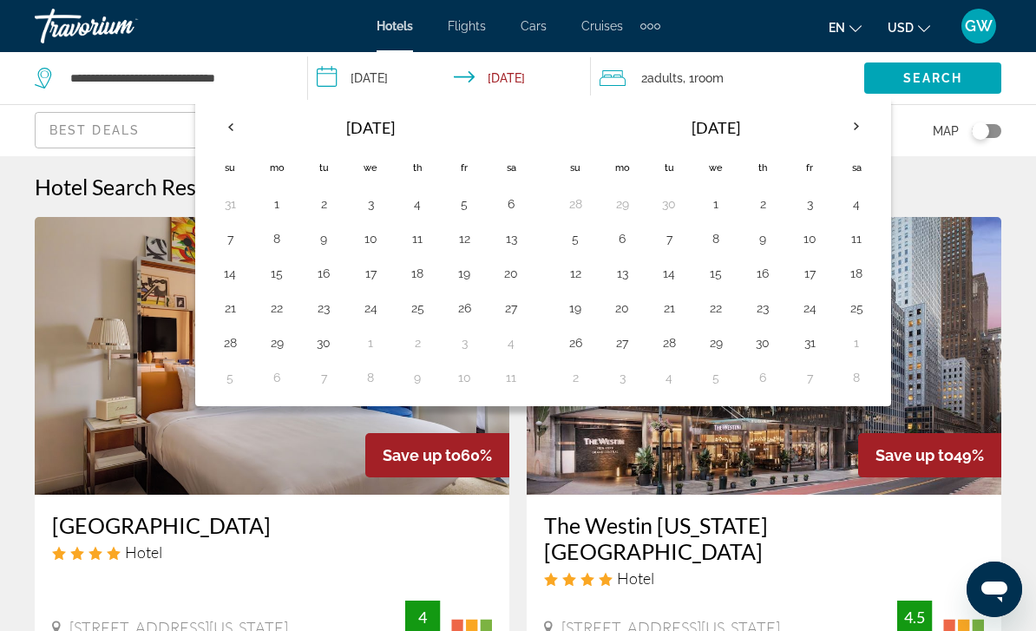
click at [855, 131] on th "Next month" at bounding box center [856, 127] width 47 height 38
click at [232, 126] on th "Previous month" at bounding box center [230, 127] width 47 height 38
click at [233, 124] on th "Previous month" at bounding box center [230, 127] width 47 height 38
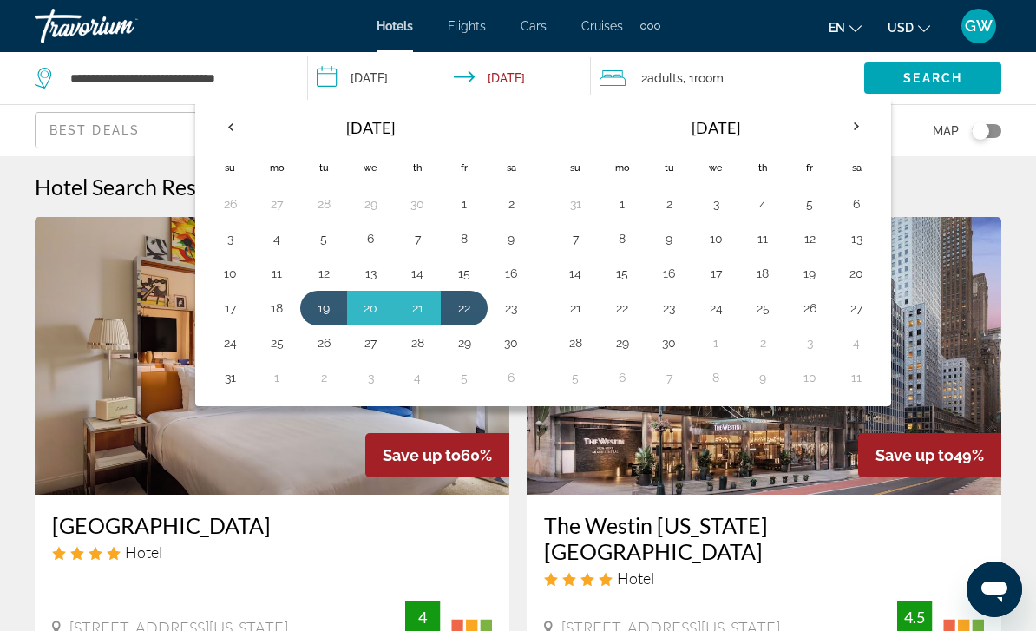
click at [326, 312] on button "19" at bounding box center [324, 308] width 28 height 24
click at [381, 66] on input "**********" at bounding box center [452, 80] width 289 height 57
click at [469, 307] on button "22" at bounding box center [464, 308] width 28 height 24
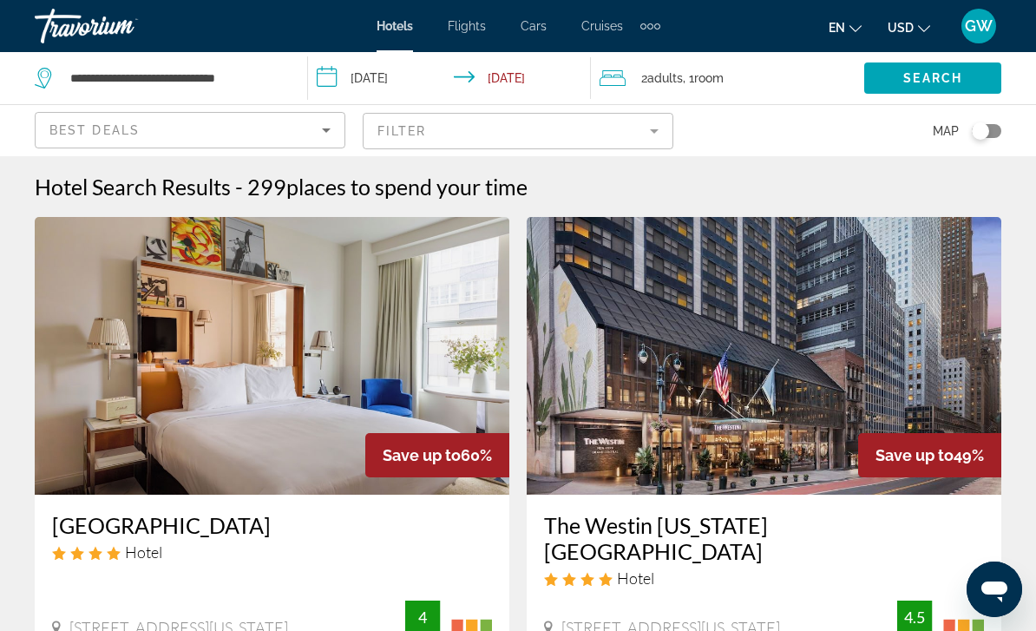
click at [897, 79] on span "Search widget" at bounding box center [932, 78] width 137 height 42
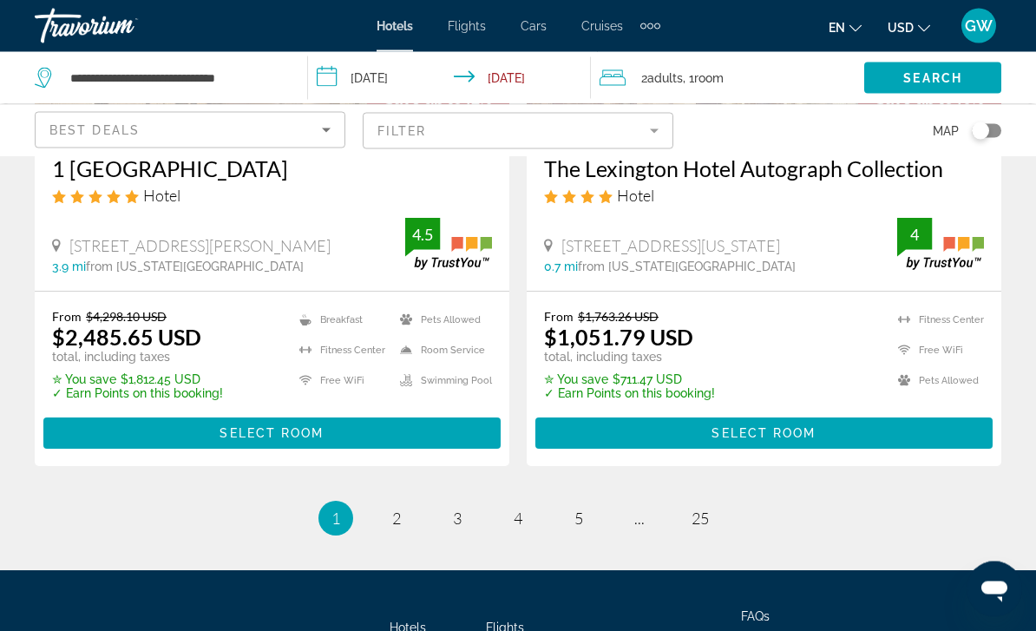
scroll to position [3580, 0]
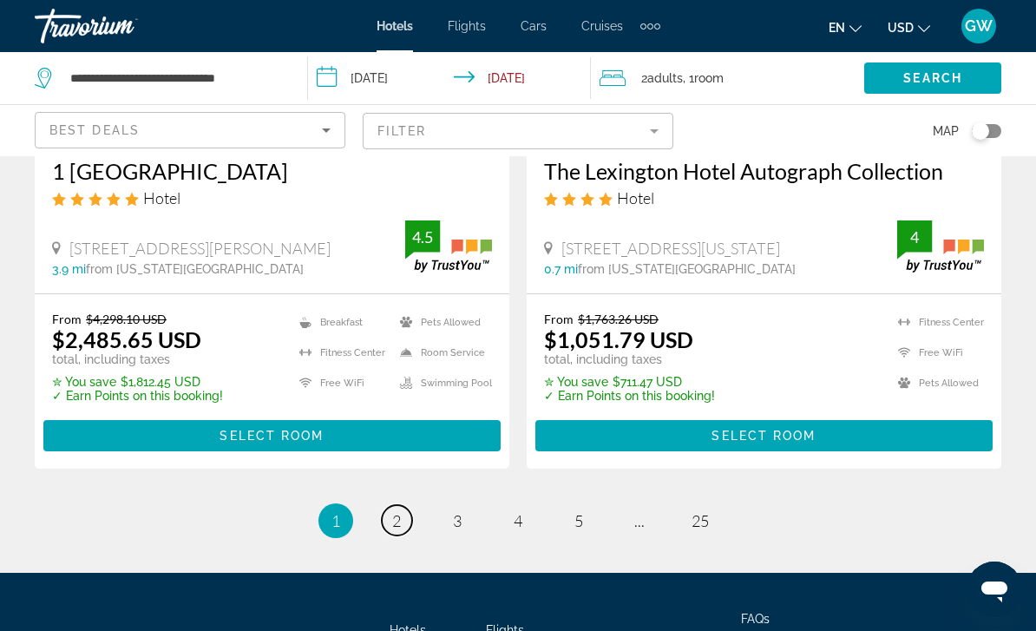
click at [394, 511] on span "2" at bounding box center [396, 520] width 9 height 19
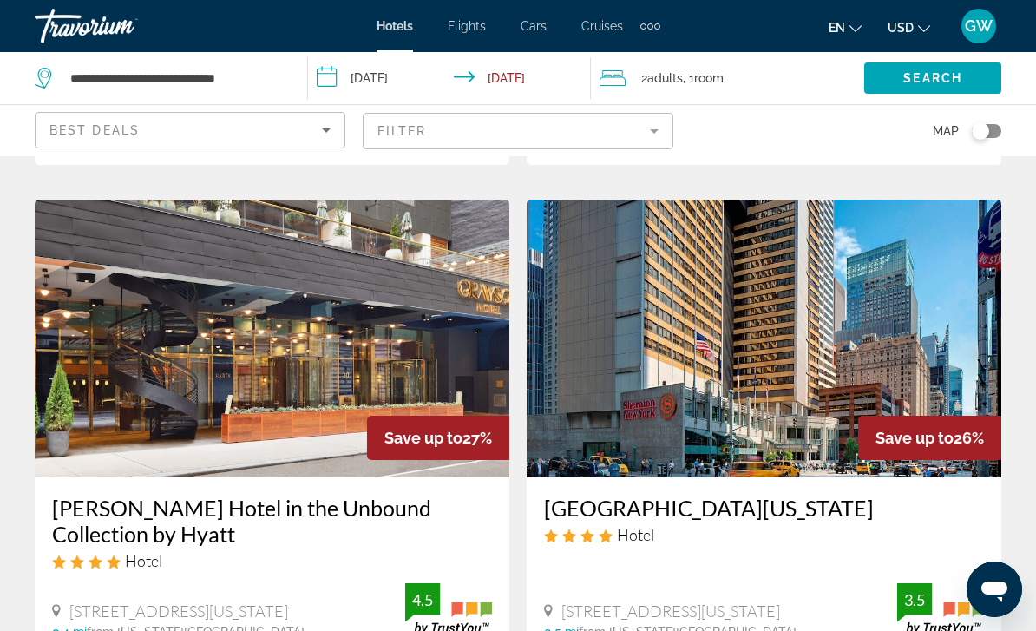
scroll to position [1988, 0]
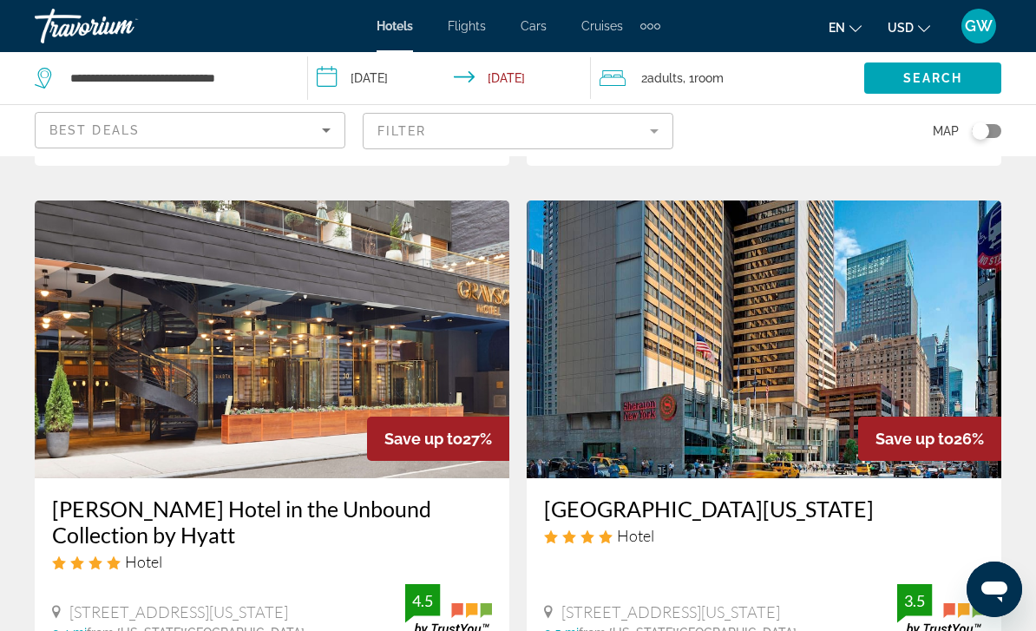
click at [267, 309] on img "Main content" at bounding box center [272, 339] width 475 height 278
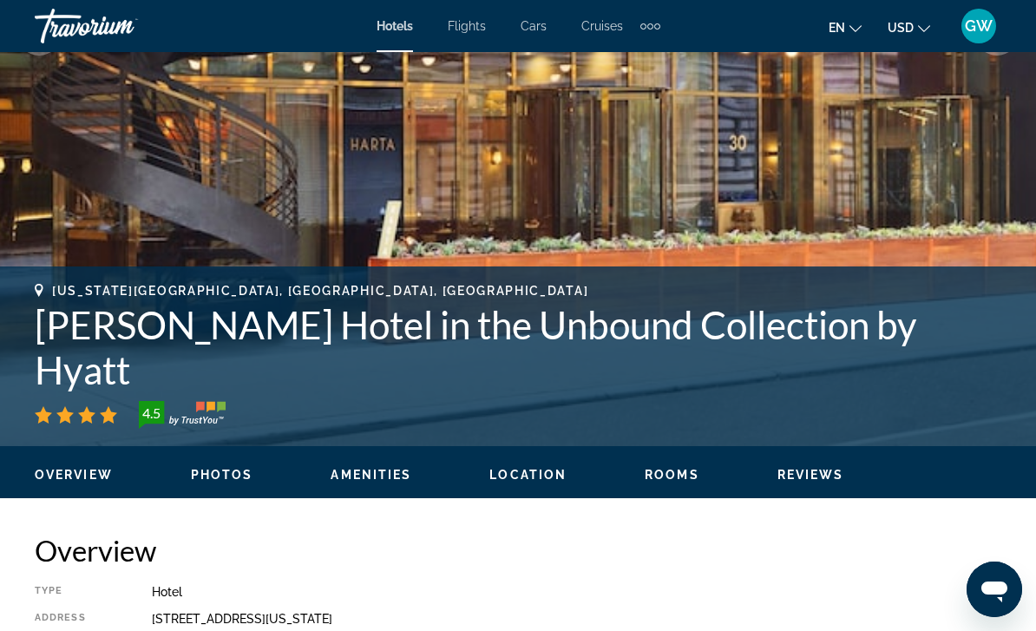
click at [206, 480] on span "Photos" at bounding box center [222, 475] width 62 height 14
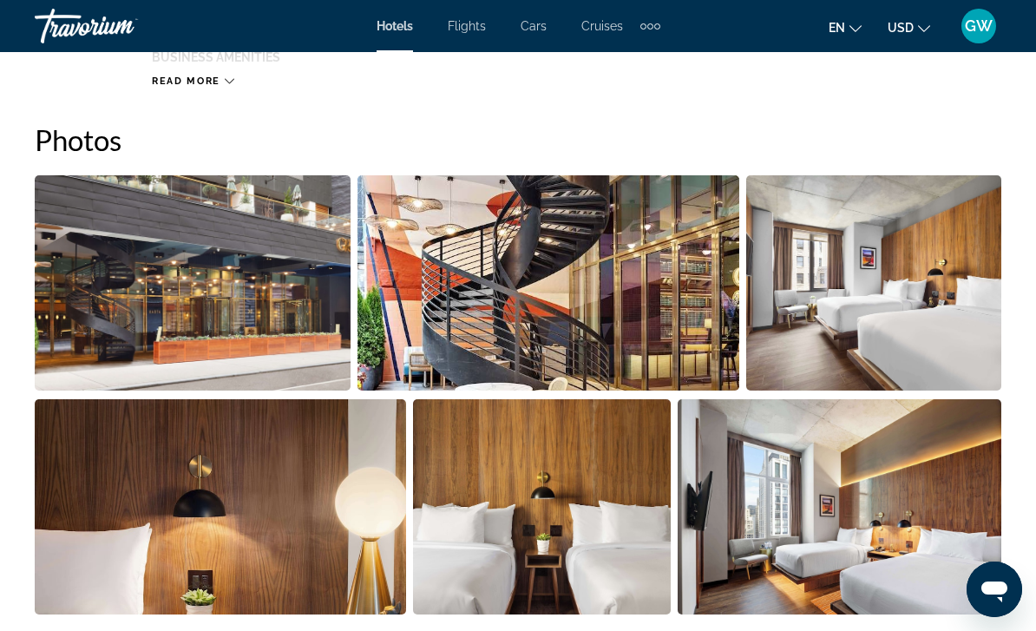
scroll to position [1152, 0]
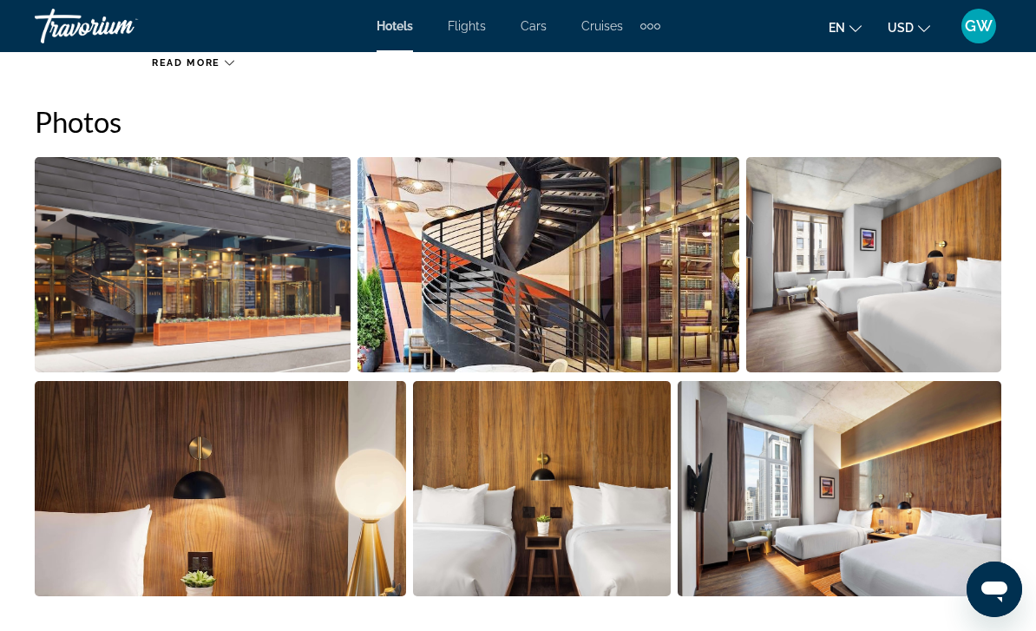
click at [136, 344] on img "Open full-screen image slider" at bounding box center [193, 264] width 316 height 215
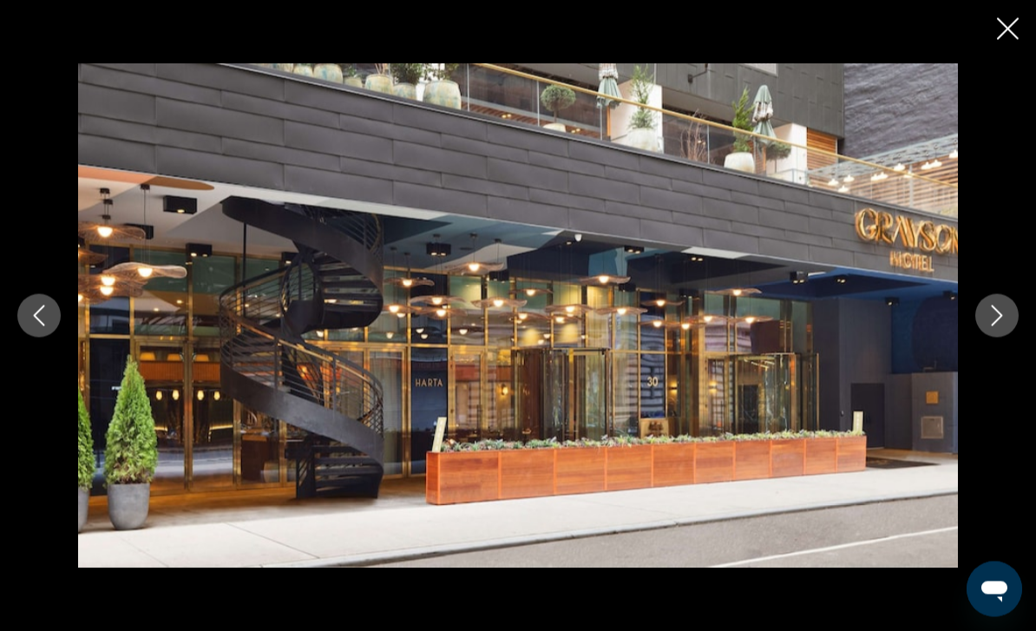
scroll to position [1558, 0]
click at [990, 332] on button "Next image" at bounding box center [996, 315] width 43 height 43
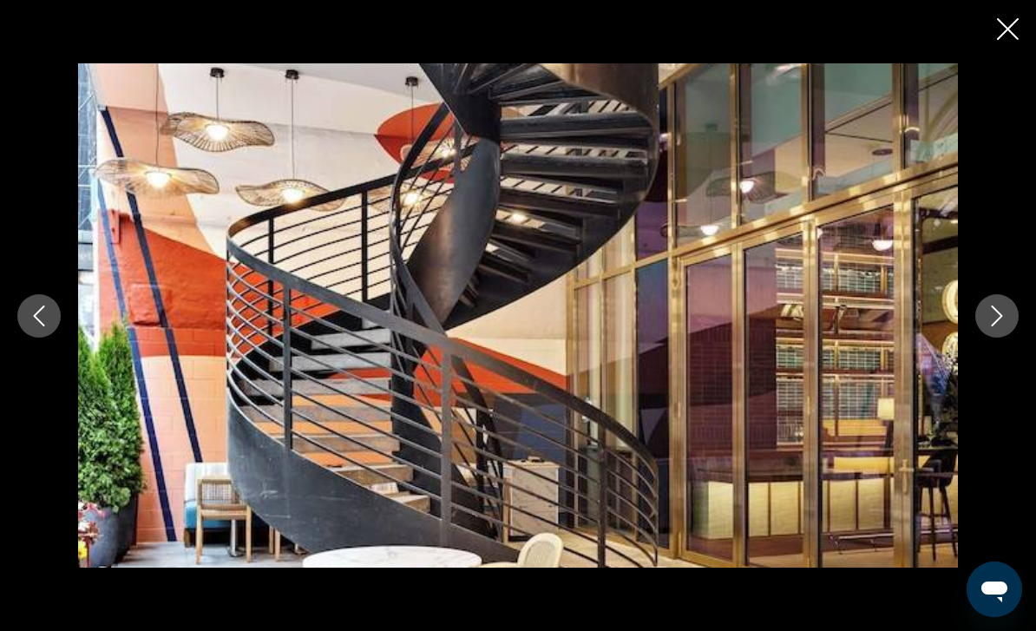
click at [1001, 328] on button "Next image" at bounding box center [996, 315] width 43 height 43
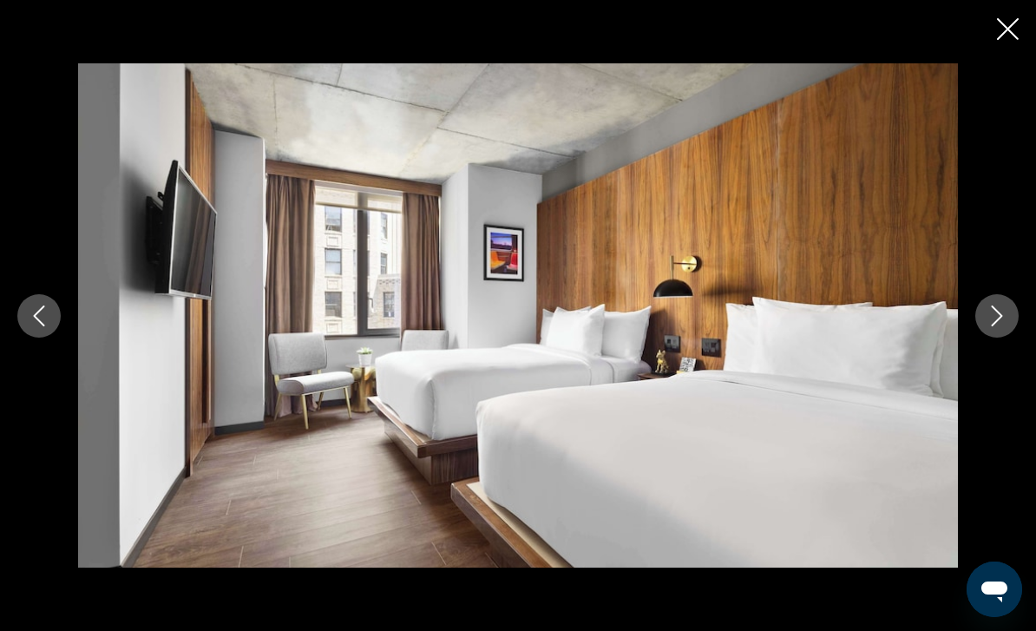
click at [986, 319] on div "prev next" at bounding box center [518, 315] width 1036 height 505
click at [996, 326] on icon "Next image" at bounding box center [997, 315] width 21 height 21
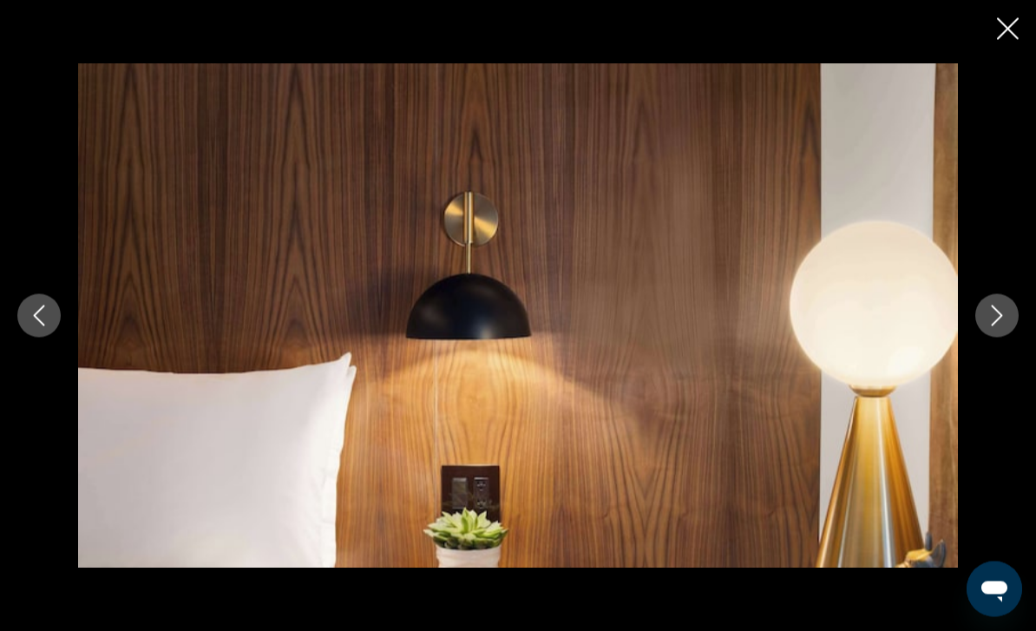
click at [991, 326] on icon "Next image" at bounding box center [997, 315] width 21 height 21
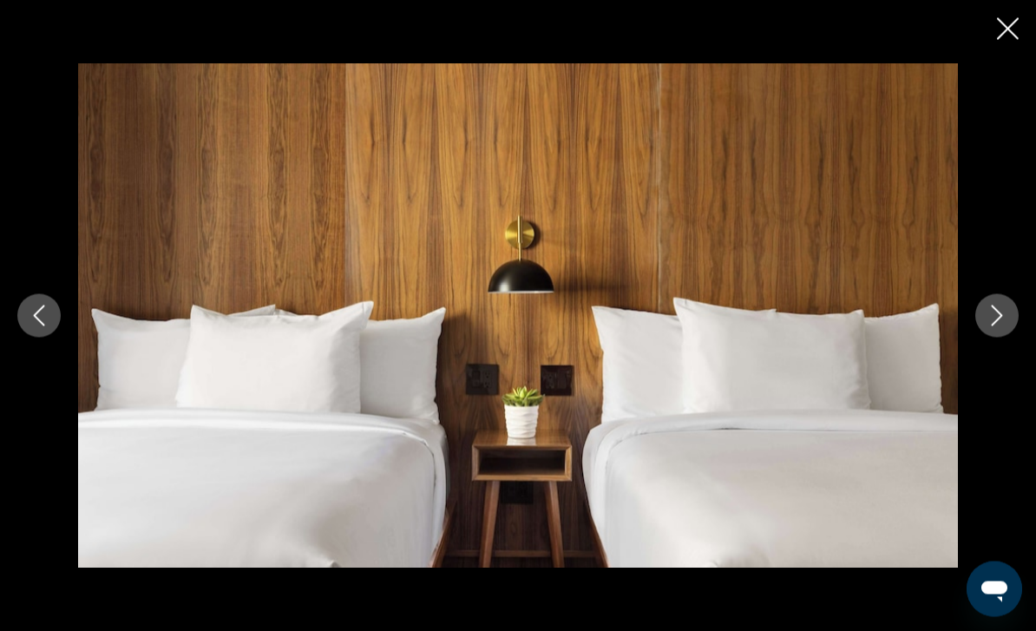
click at [991, 326] on icon "Next image" at bounding box center [997, 315] width 21 height 21
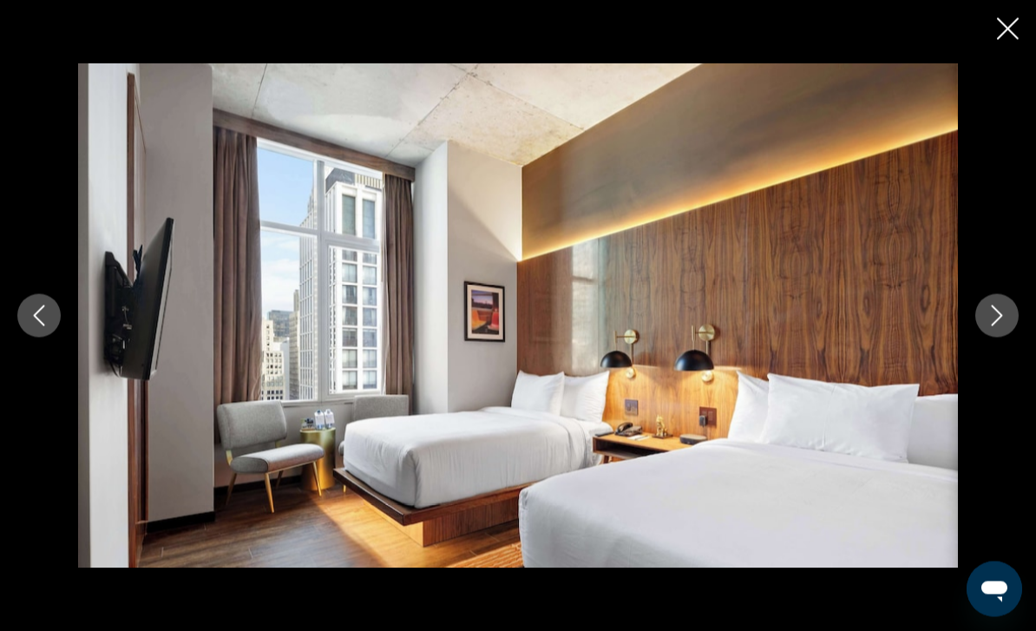
click at [1004, 328] on button "Next image" at bounding box center [996, 315] width 43 height 43
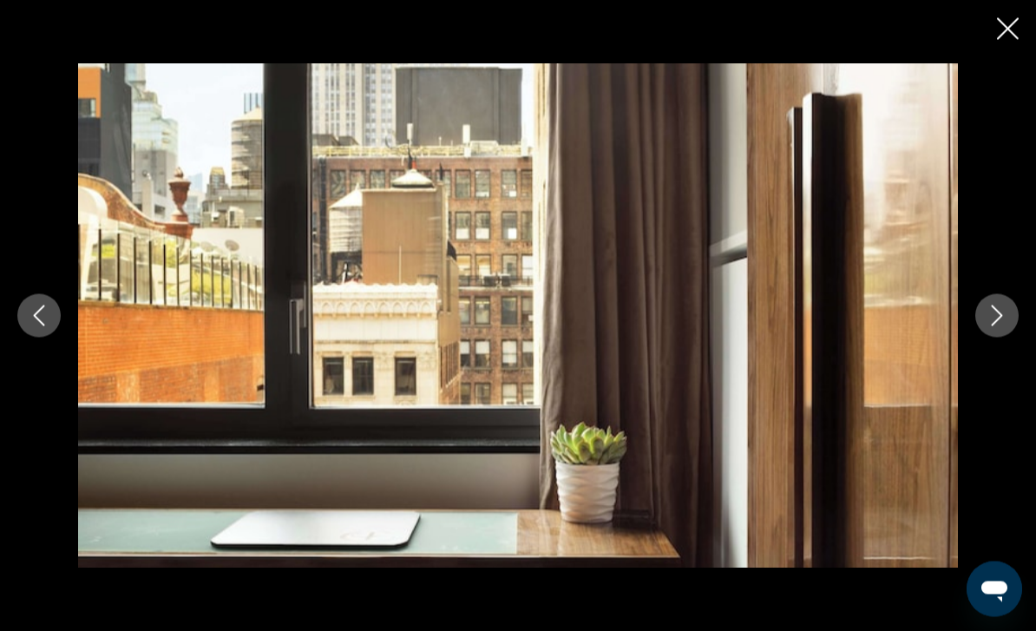
click at [1016, 328] on div "prev next" at bounding box center [518, 315] width 1036 height 505
click at [1001, 326] on icon "Next image" at bounding box center [997, 315] width 21 height 21
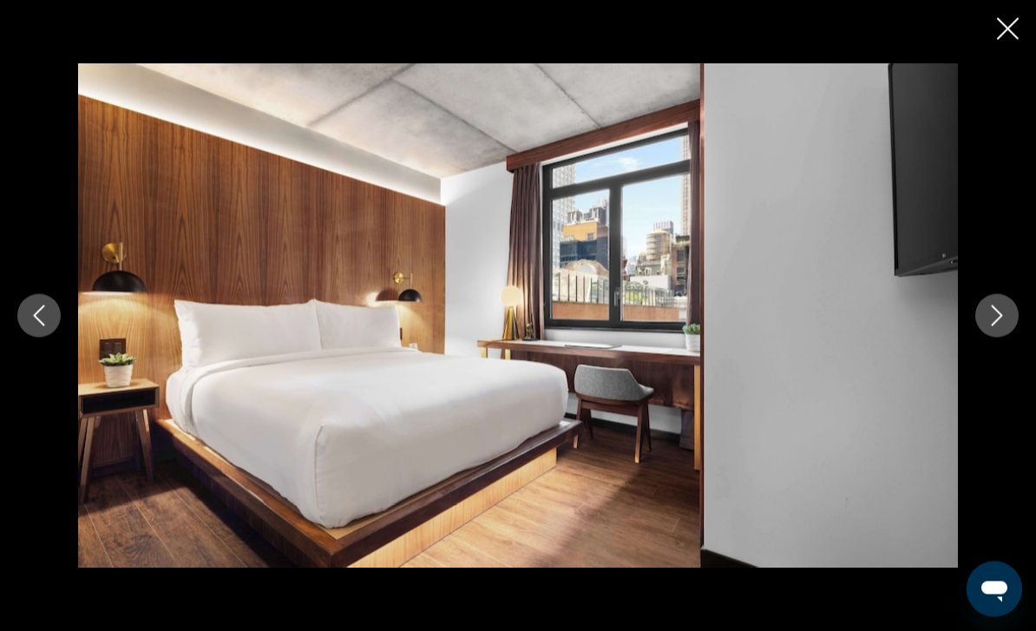
click at [1009, 338] on button "Next image" at bounding box center [996, 315] width 43 height 43
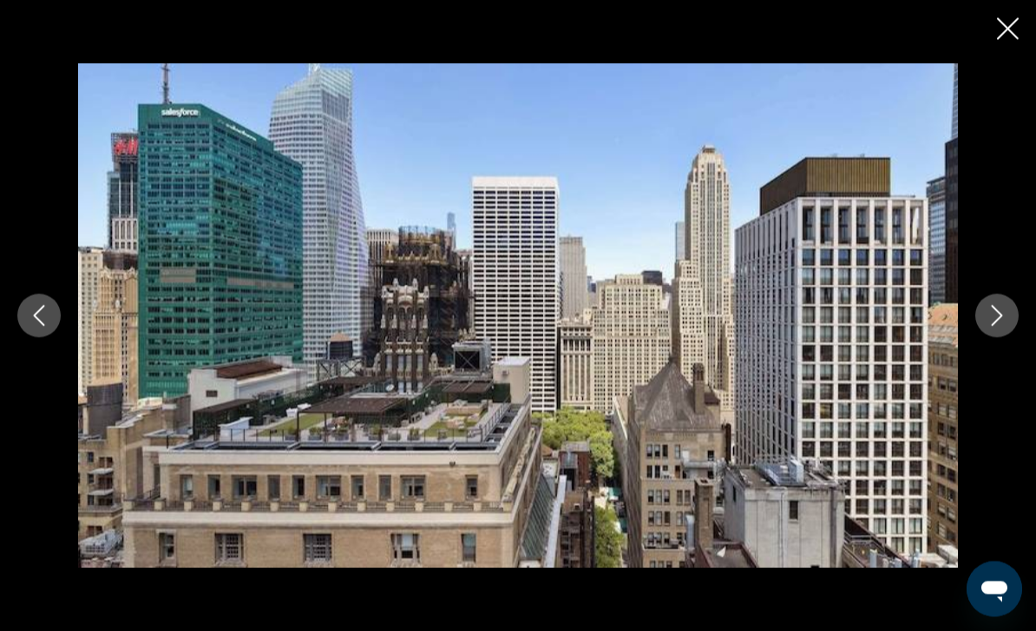
click at [1010, 338] on button "Next image" at bounding box center [996, 315] width 43 height 43
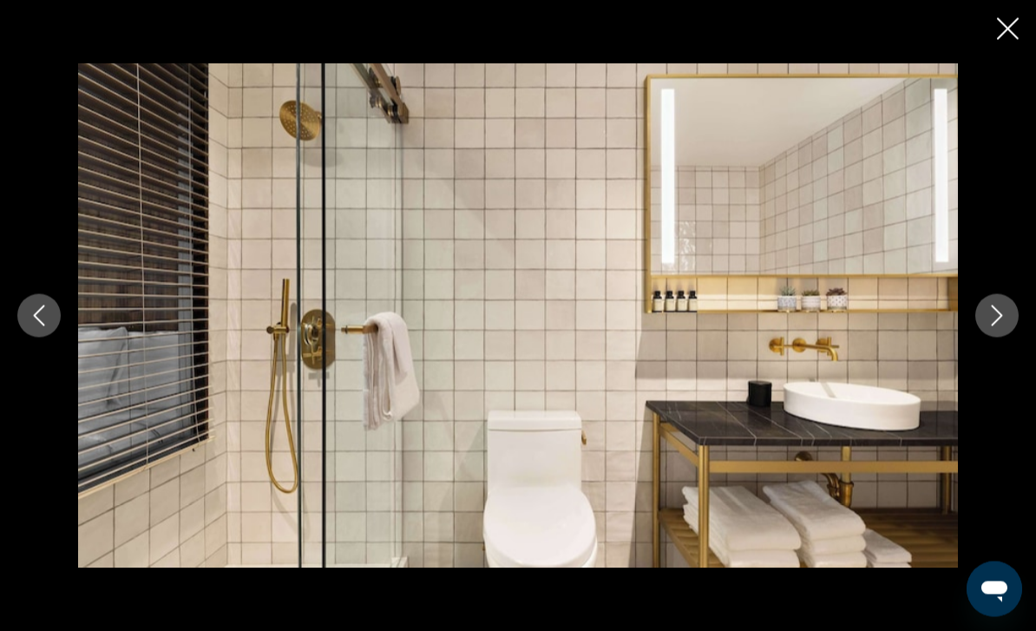
click at [1015, 338] on button "Next image" at bounding box center [996, 315] width 43 height 43
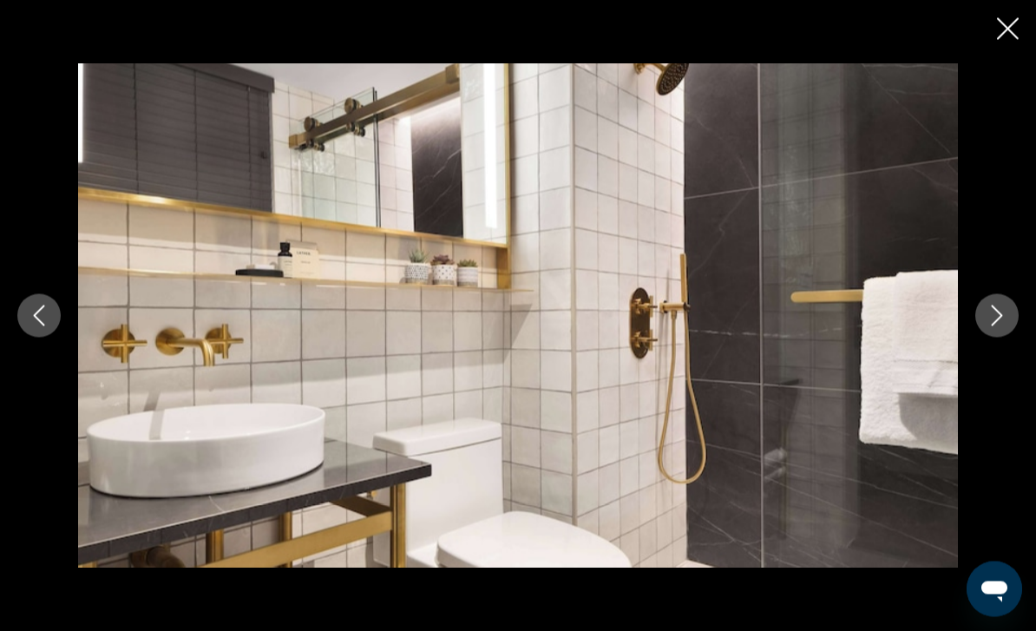
click at [1017, 338] on button "Next image" at bounding box center [996, 315] width 43 height 43
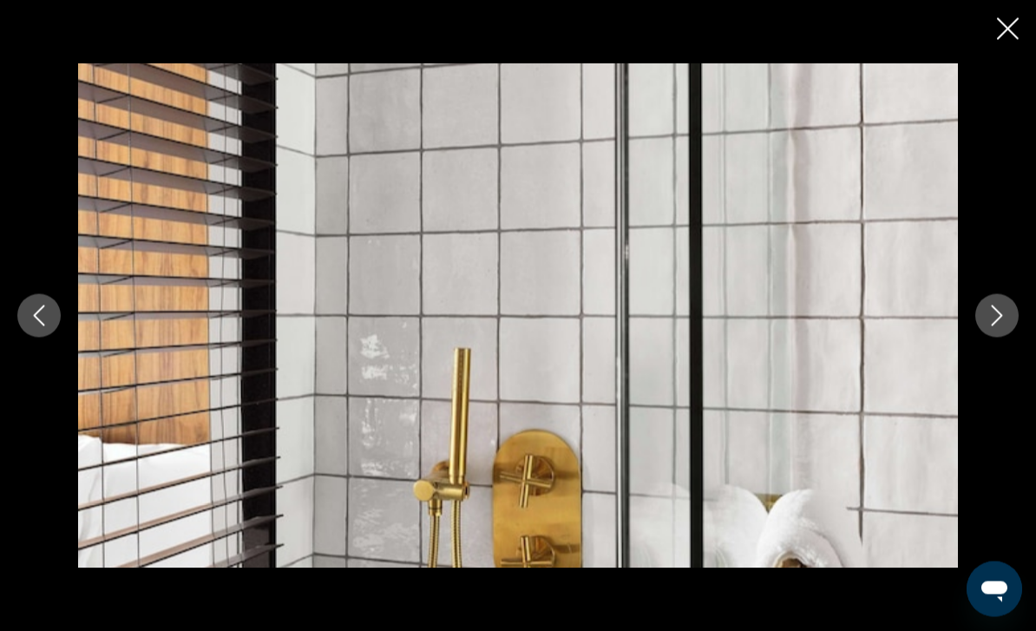
click at [1016, 338] on button "Next image" at bounding box center [996, 315] width 43 height 43
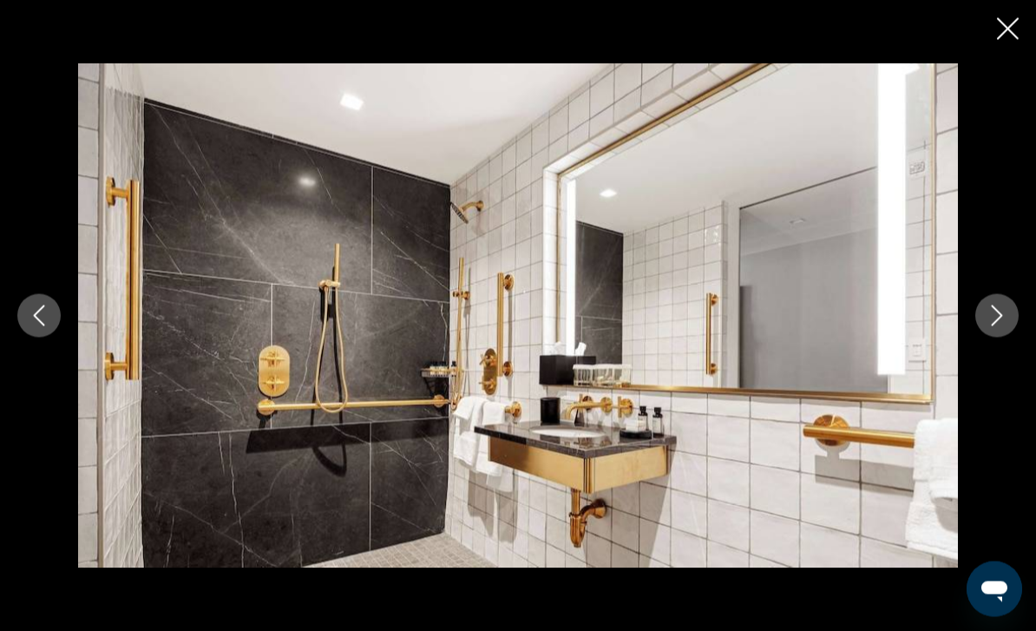
click at [1015, 338] on button "Next image" at bounding box center [996, 315] width 43 height 43
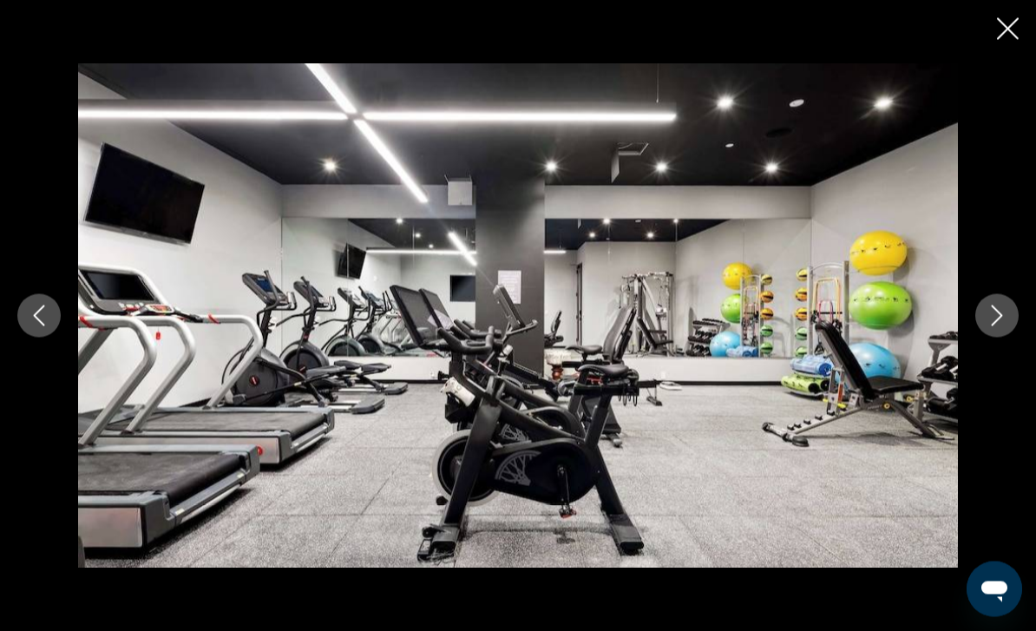
click at [1014, 338] on button "Next image" at bounding box center [996, 315] width 43 height 43
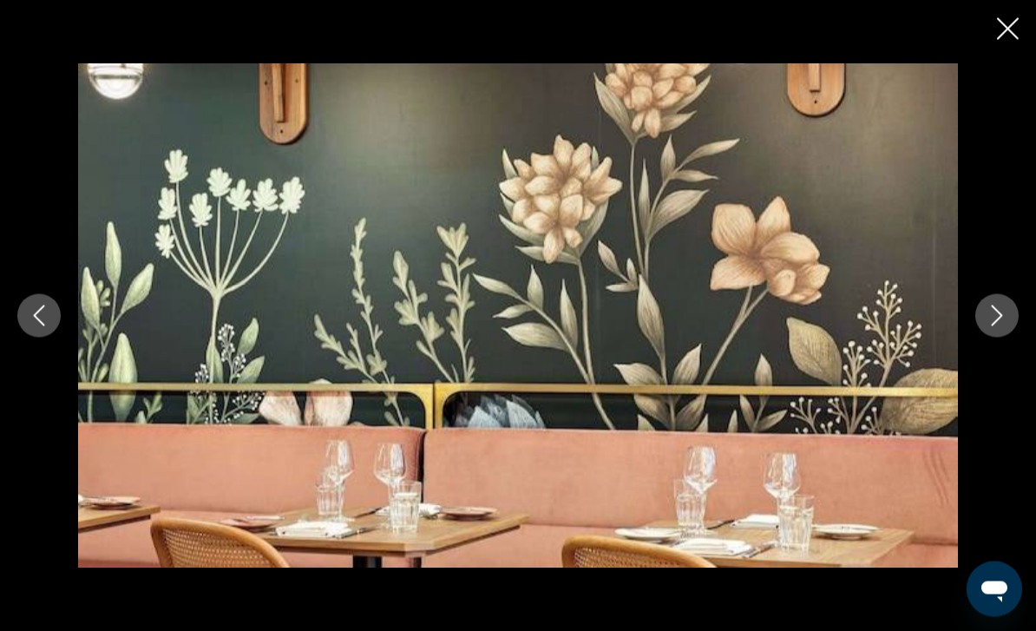
click at [1014, 338] on button "Next image" at bounding box center [996, 315] width 43 height 43
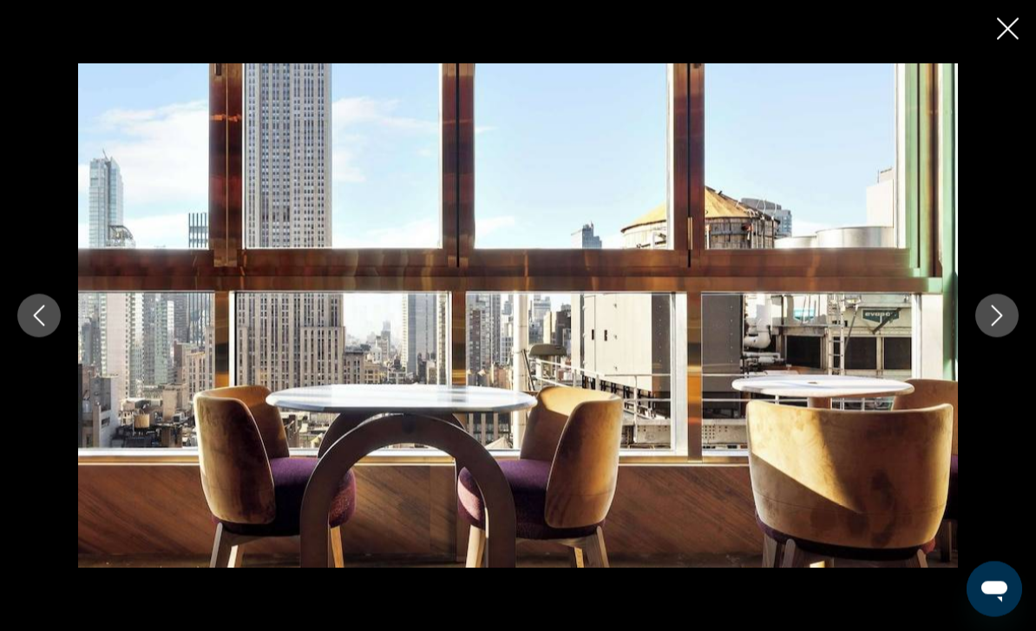
click at [1014, 338] on button "Next image" at bounding box center [996, 315] width 43 height 43
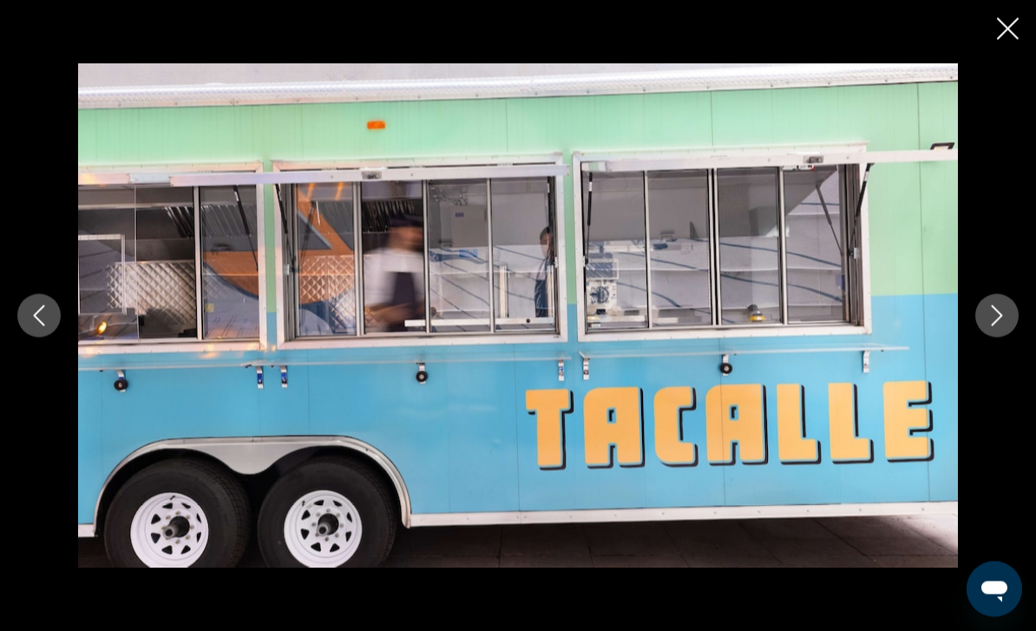
click at [1017, 337] on button "Next image" at bounding box center [996, 315] width 43 height 43
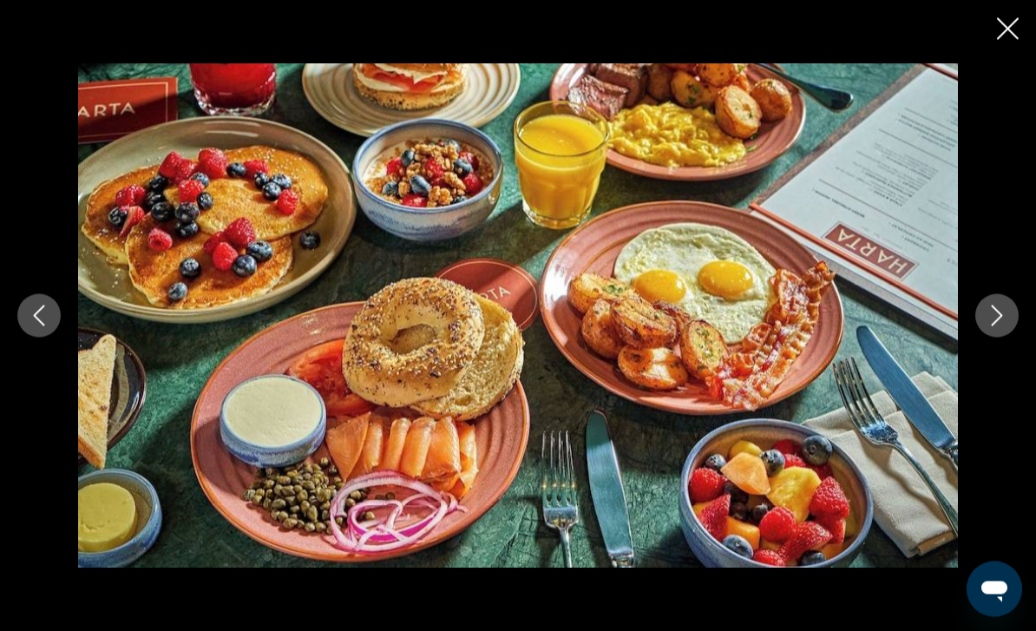
click at [1008, 338] on button "Next image" at bounding box center [996, 315] width 43 height 43
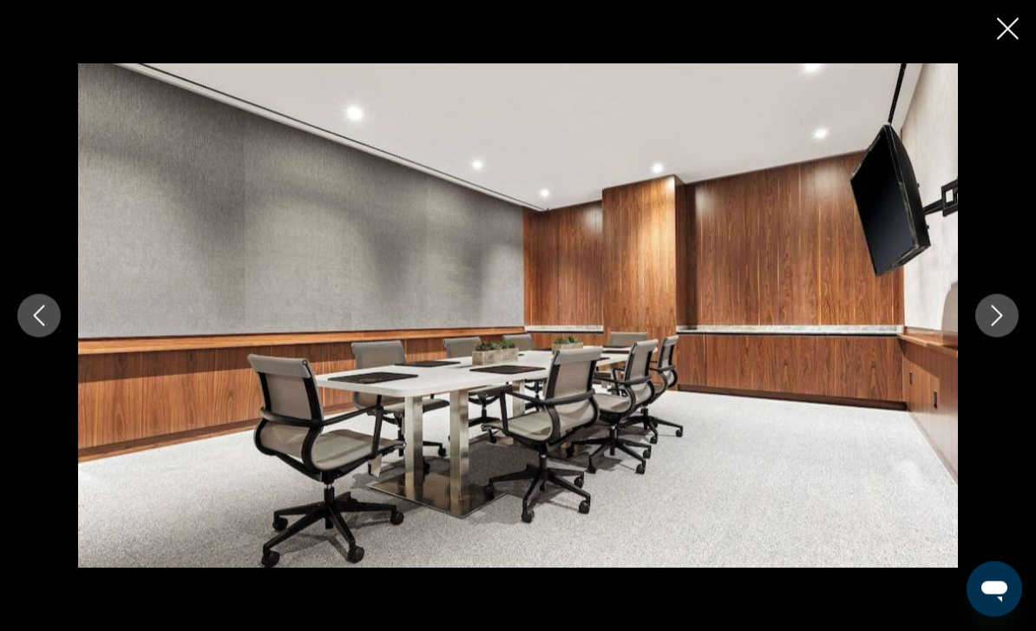
click at [1007, 338] on button "Next image" at bounding box center [996, 315] width 43 height 43
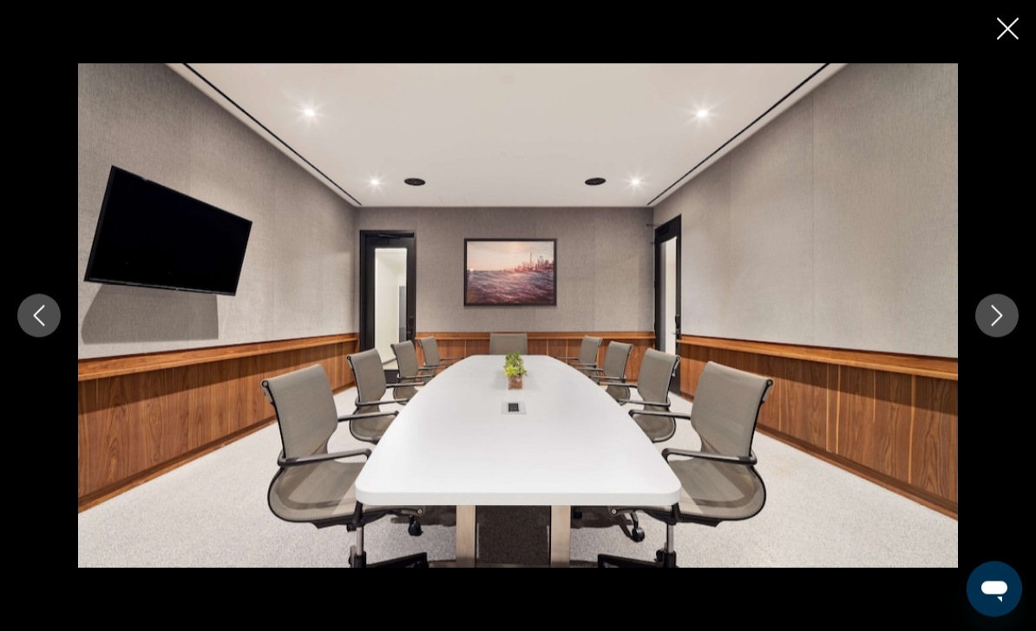
click at [1001, 326] on icon "Next image" at bounding box center [997, 315] width 21 height 21
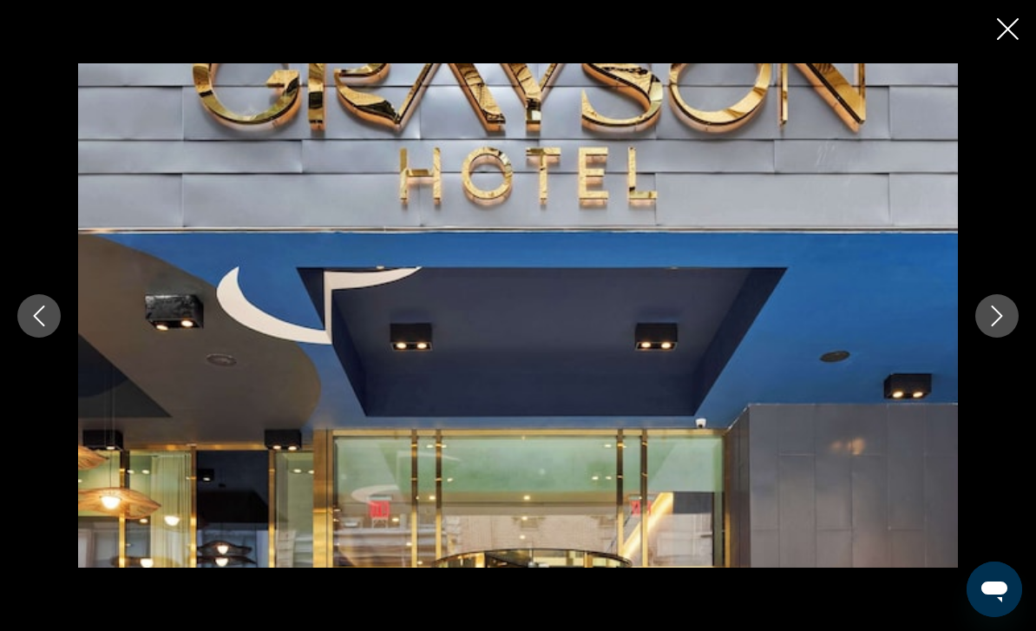
scroll to position [1435, 0]
click at [994, 326] on icon "Next image" at bounding box center [997, 315] width 11 height 21
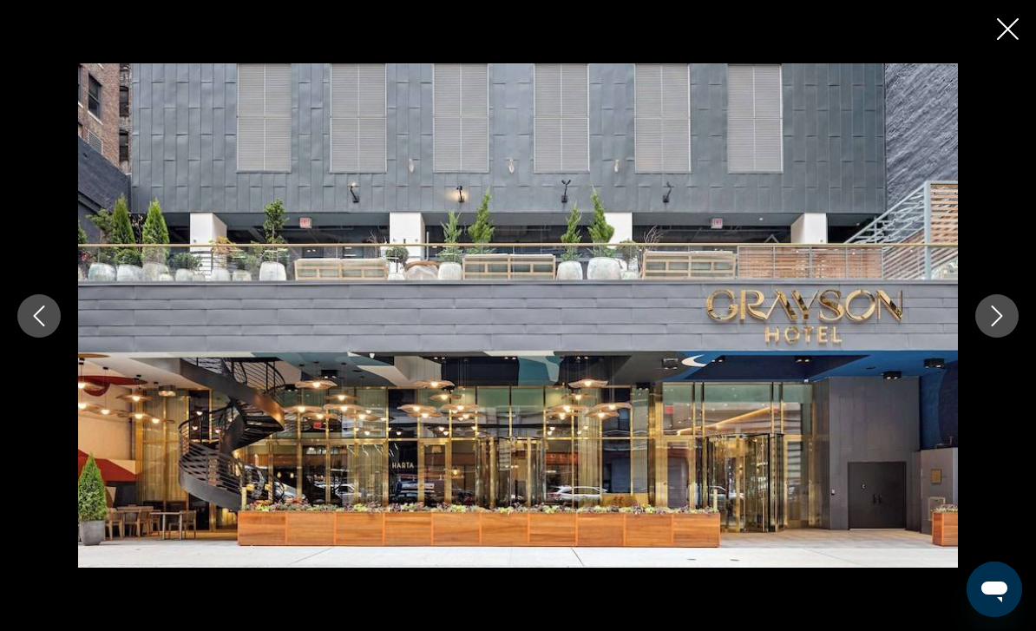
scroll to position [1504, 0]
click at [1001, 33] on icon "Close slideshow" at bounding box center [1008, 29] width 22 height 22
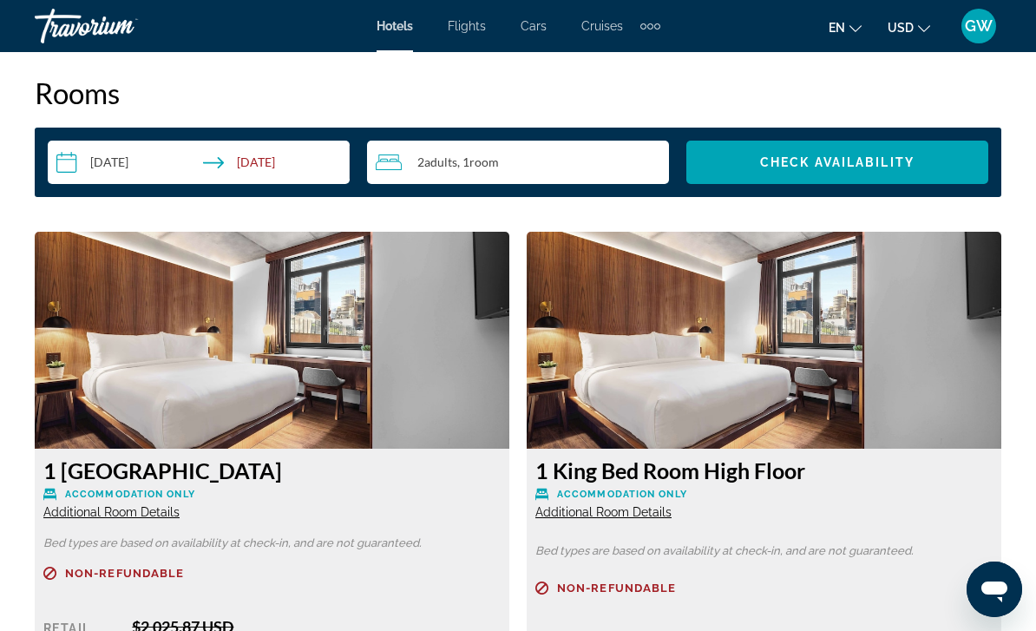
scroll to position [2524, 0]
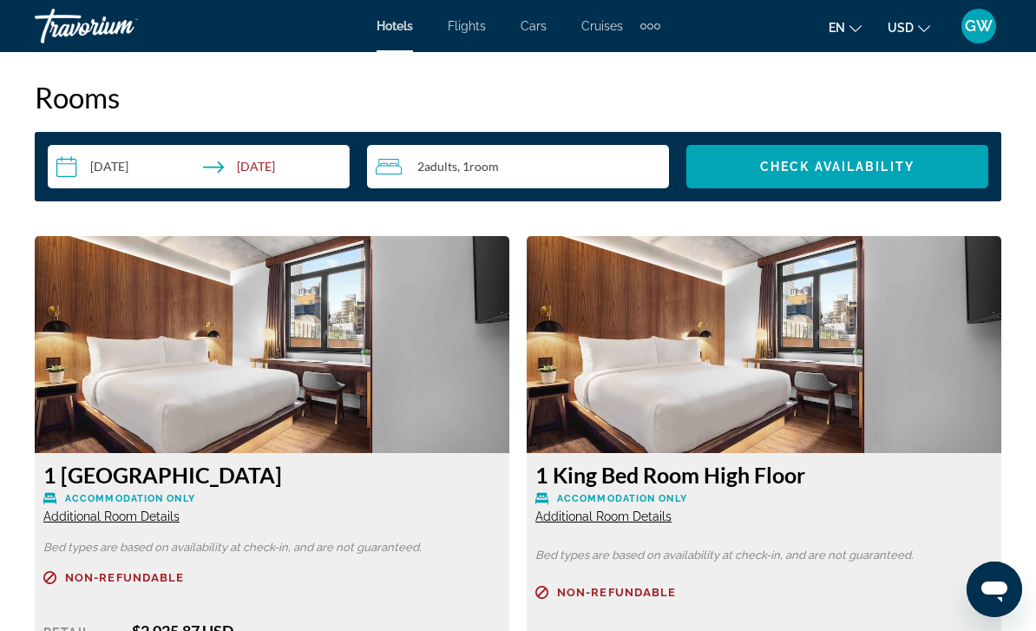
click at [546, 170] on div "2 Adult Adults , 1 Room rooms" at bounding box center [522, 166] width 293 height 21
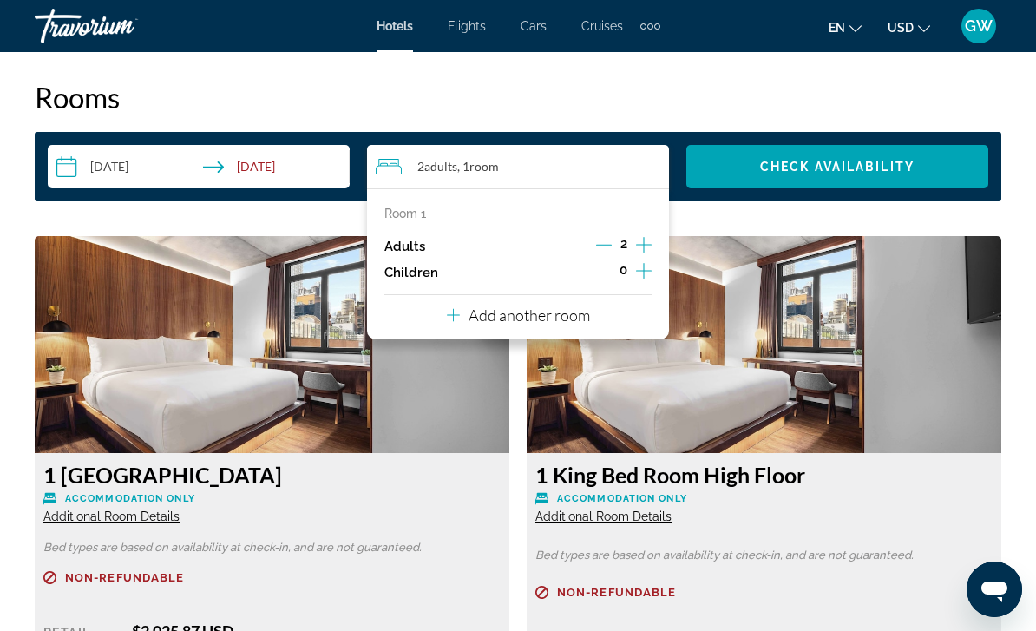
click at [424, 214] on p "Room 1" at bounding box center [405, 214] width 42 height 14
click at [541, 314] on p "Add another room" at bounding box center [529, 314] width 121 height 19
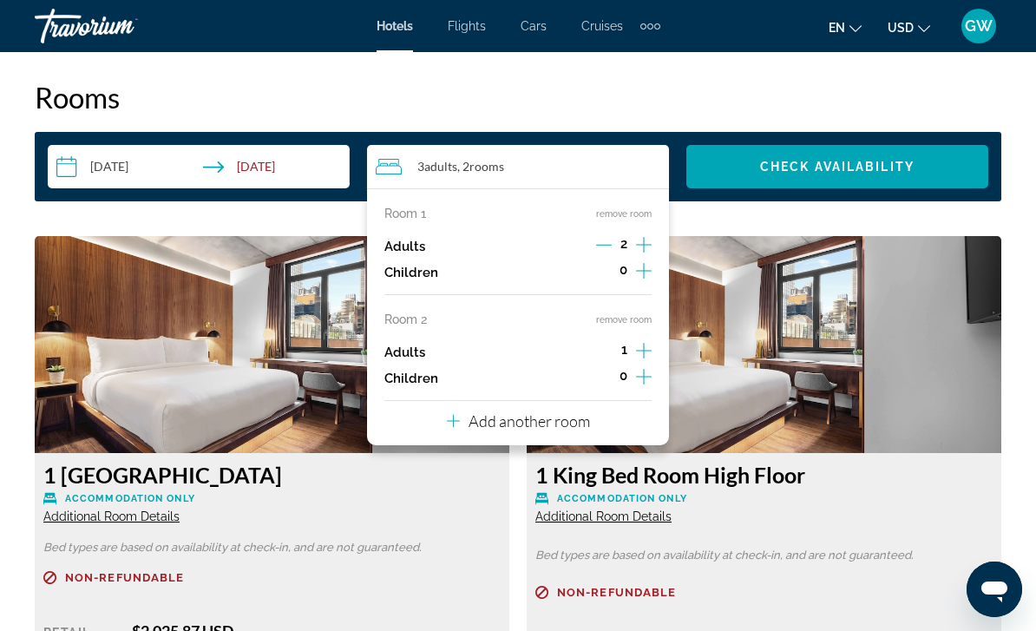
click at [463, 494] on p "Accommodation Only" at bounding box center [271, 498] width 457 height 13
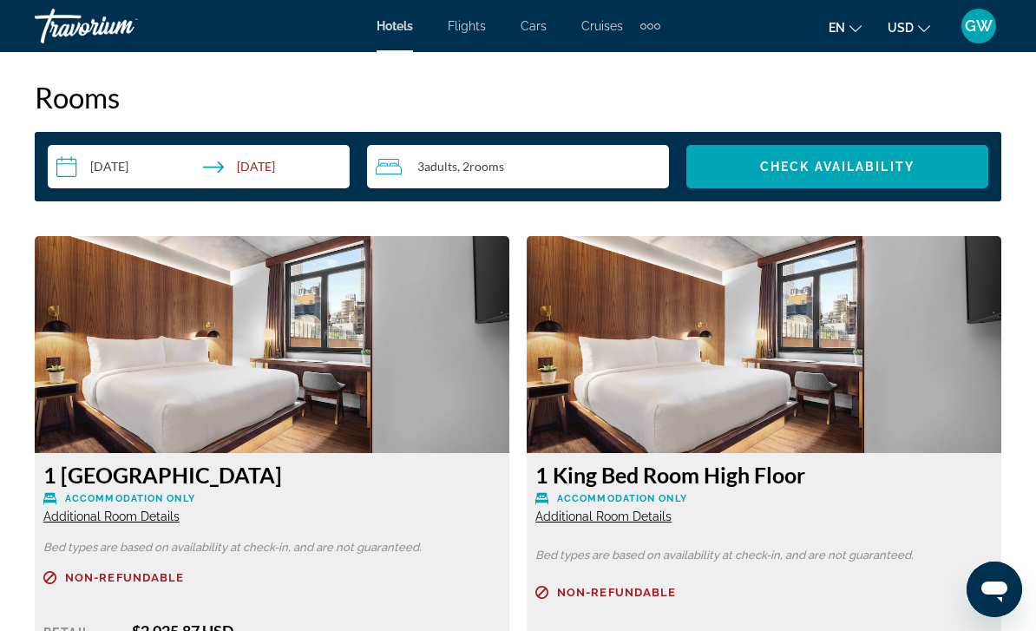
click at [768, 174] on span "Check Availability" at bounding box center [837, 167] width 154 height 14
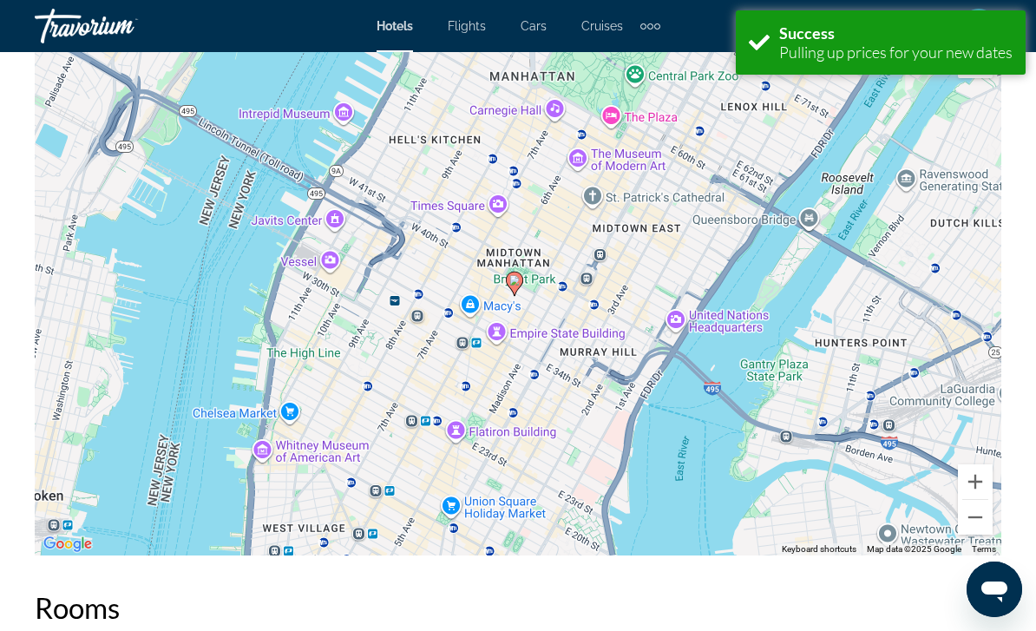
scroll to position [2500, 0]
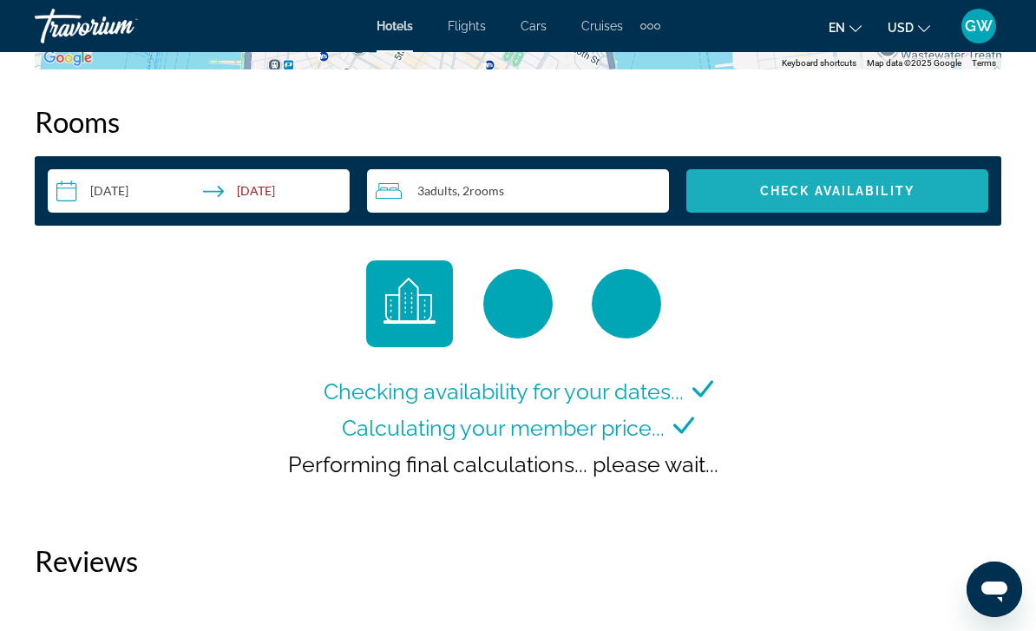
click at [902, 202] on span "Search widget" at bounding box center [837, 191] width 302 height 42
